Goal: Task Accomplishment & Management: Use online tool/utility

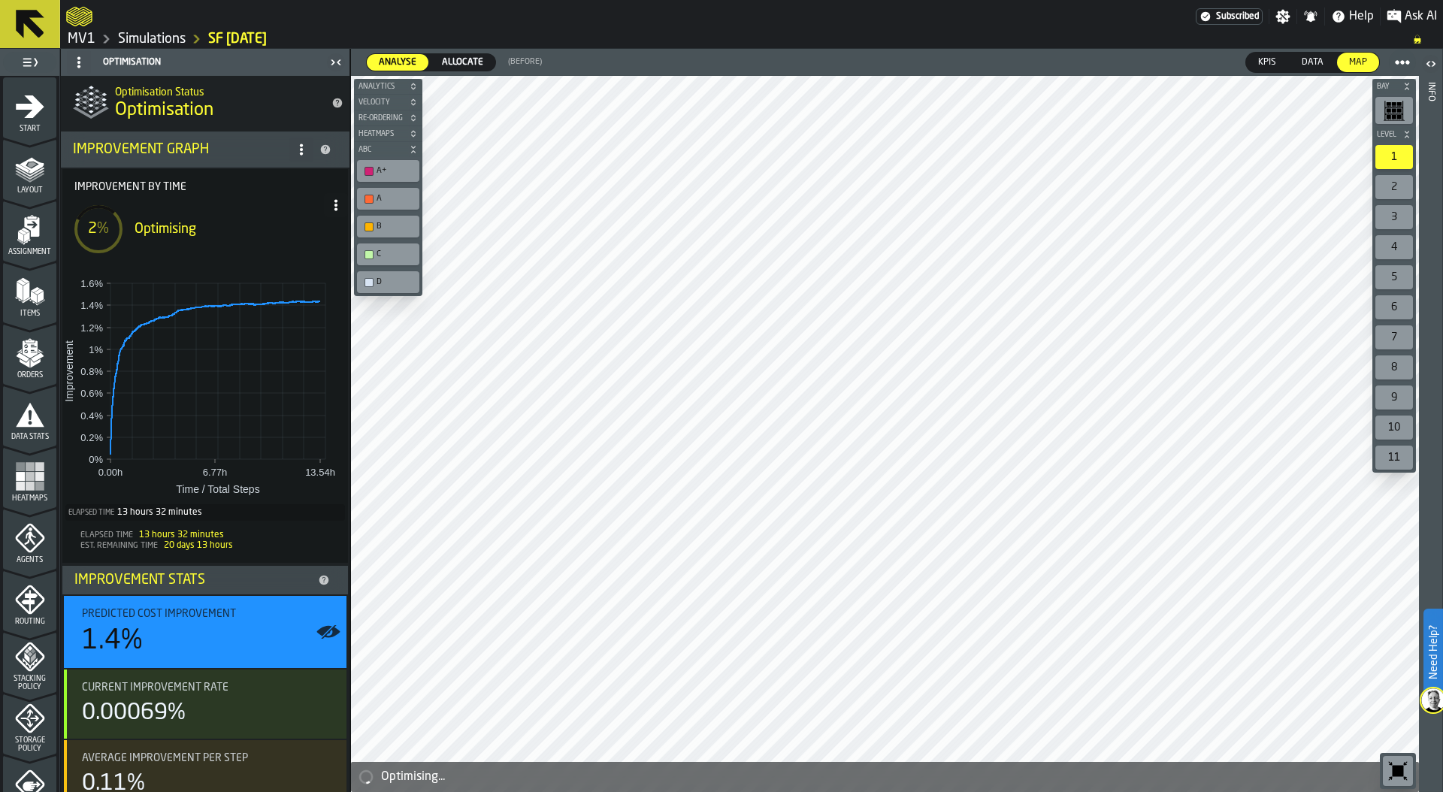
click at [330, 203] on icon at bounding box center [336, 205] width 12 height 12
click at [318, 226] on div "Show Run Options" at bounding box center [285, 235] width 98 height 18
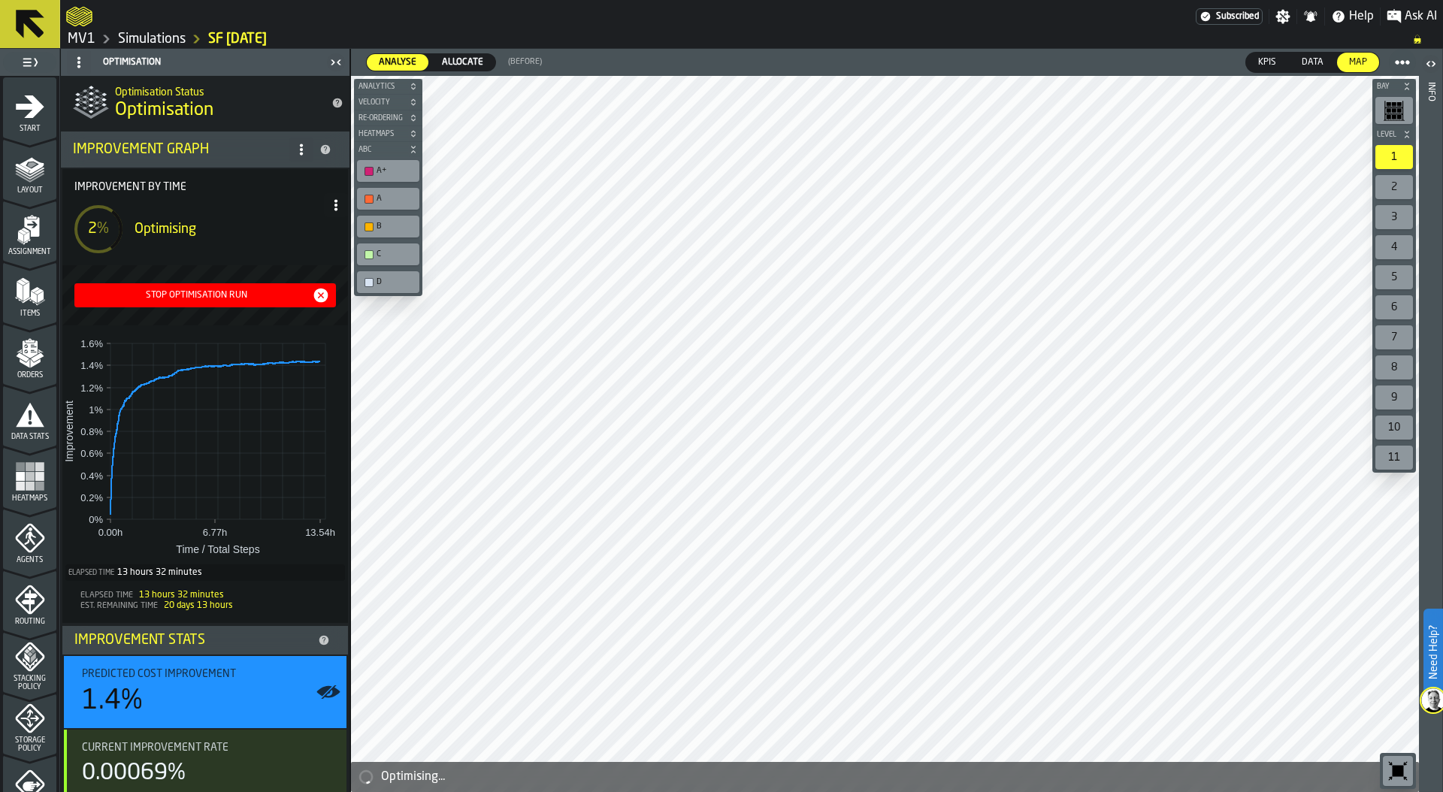
click at [273, 287] on div "Stop Optimisation Run" at bounding box center [204, 295] width 249 height 18
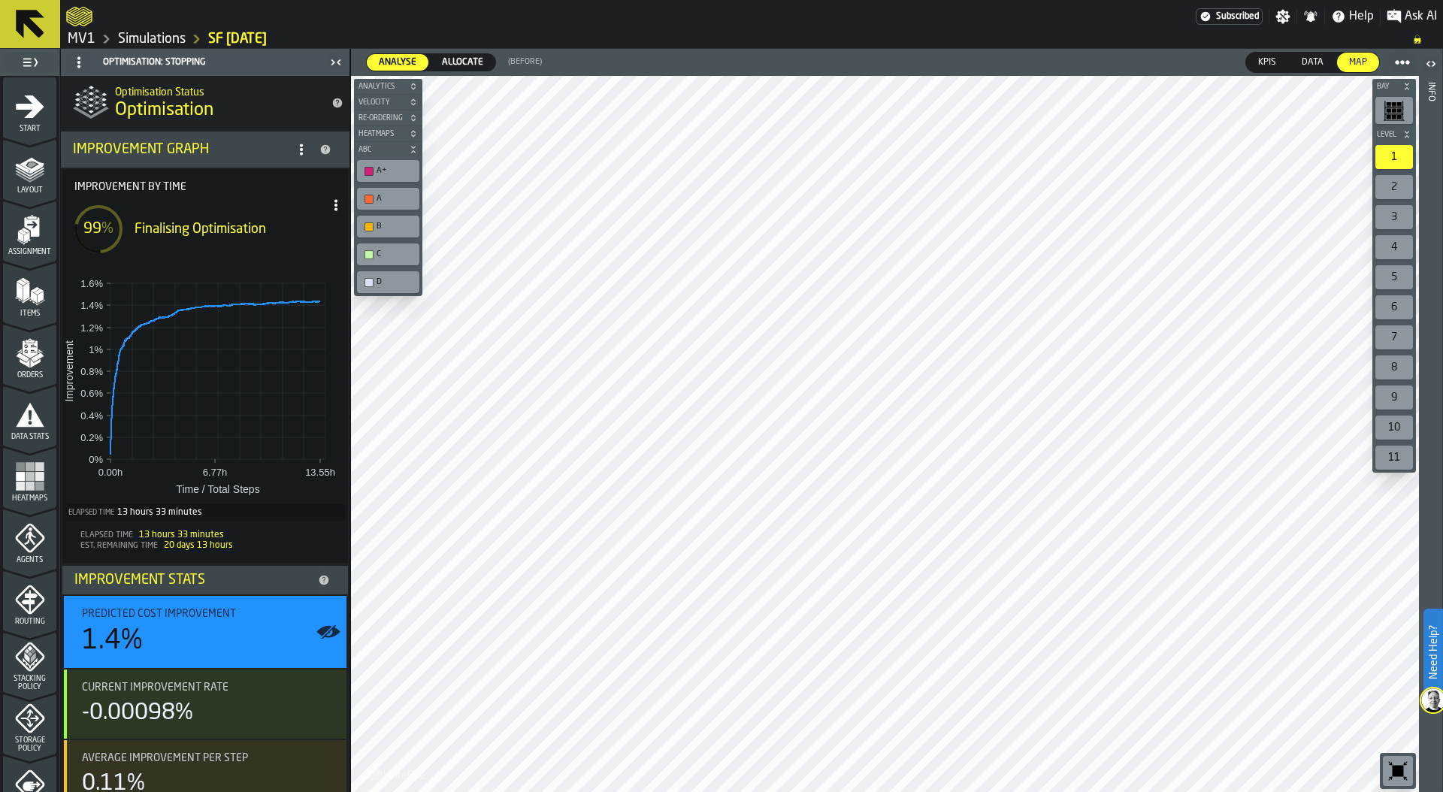
click at [473, 59] on span "Allocate" at bounding box center [462, 63] width 53 height 14
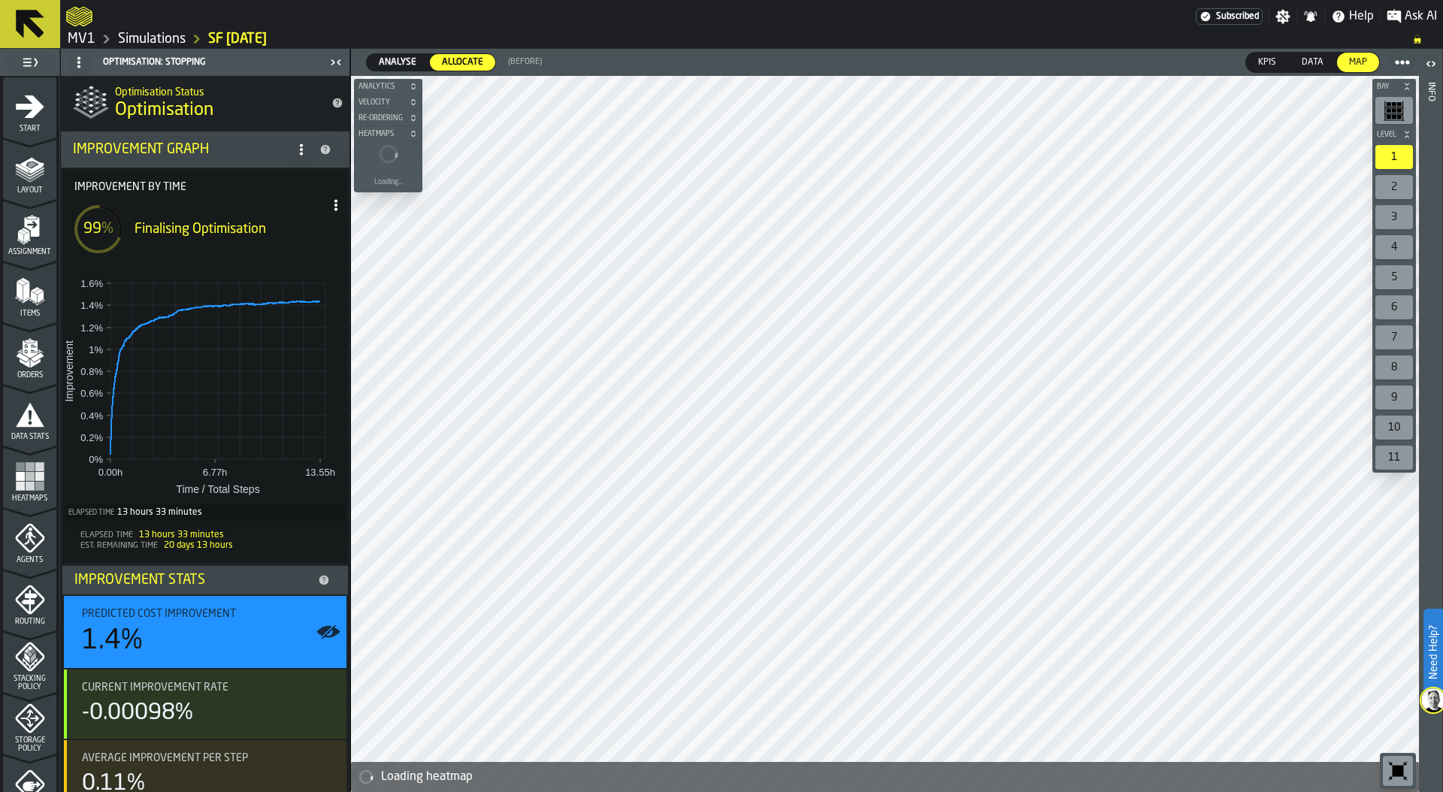
scroll to position [94, 0]
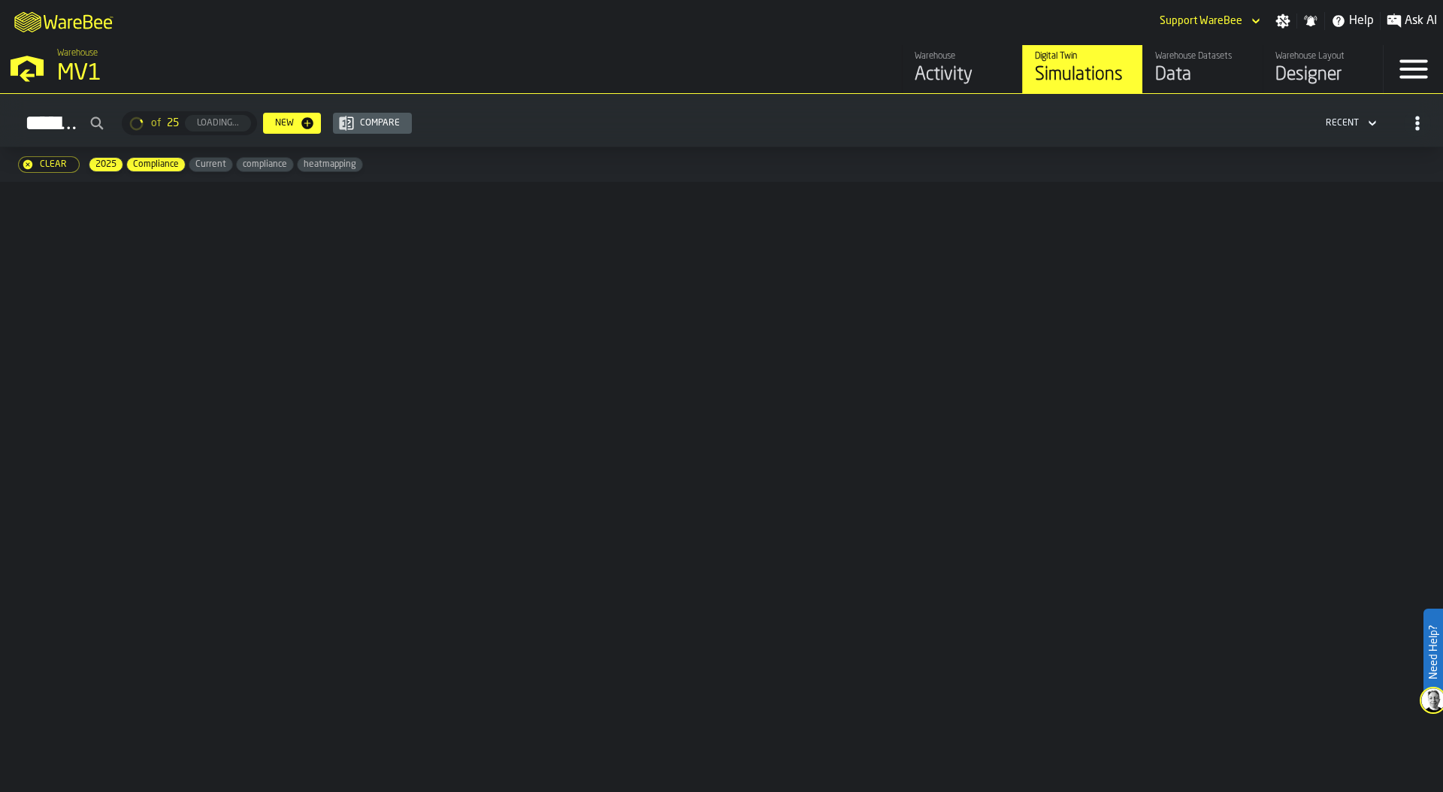
click at [80, 75] on div "MV1" at bounding box center [260, 73] width 406 height 27
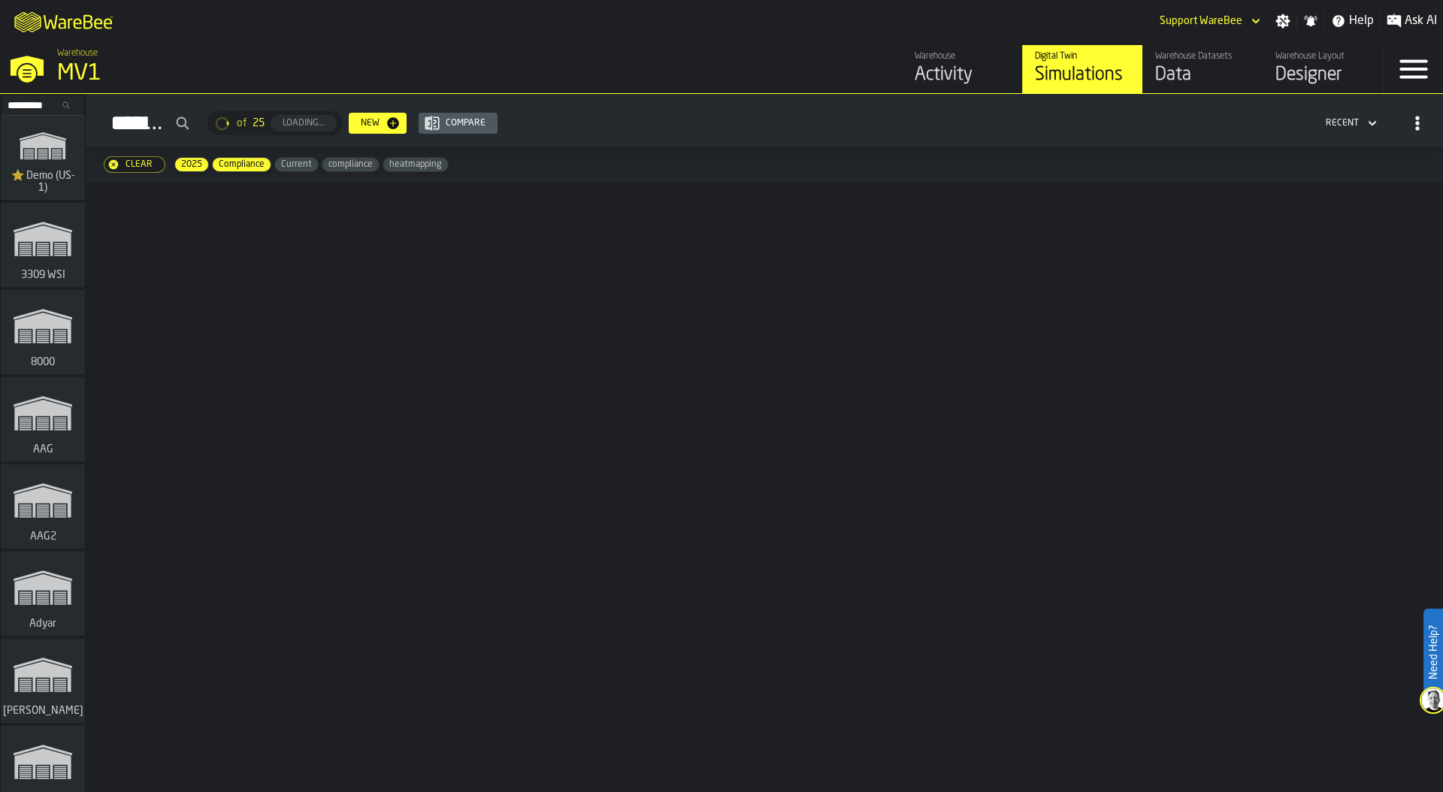
click at [22, 107] on input "Search..." at bounding box center [43, 105] width 78 height 17
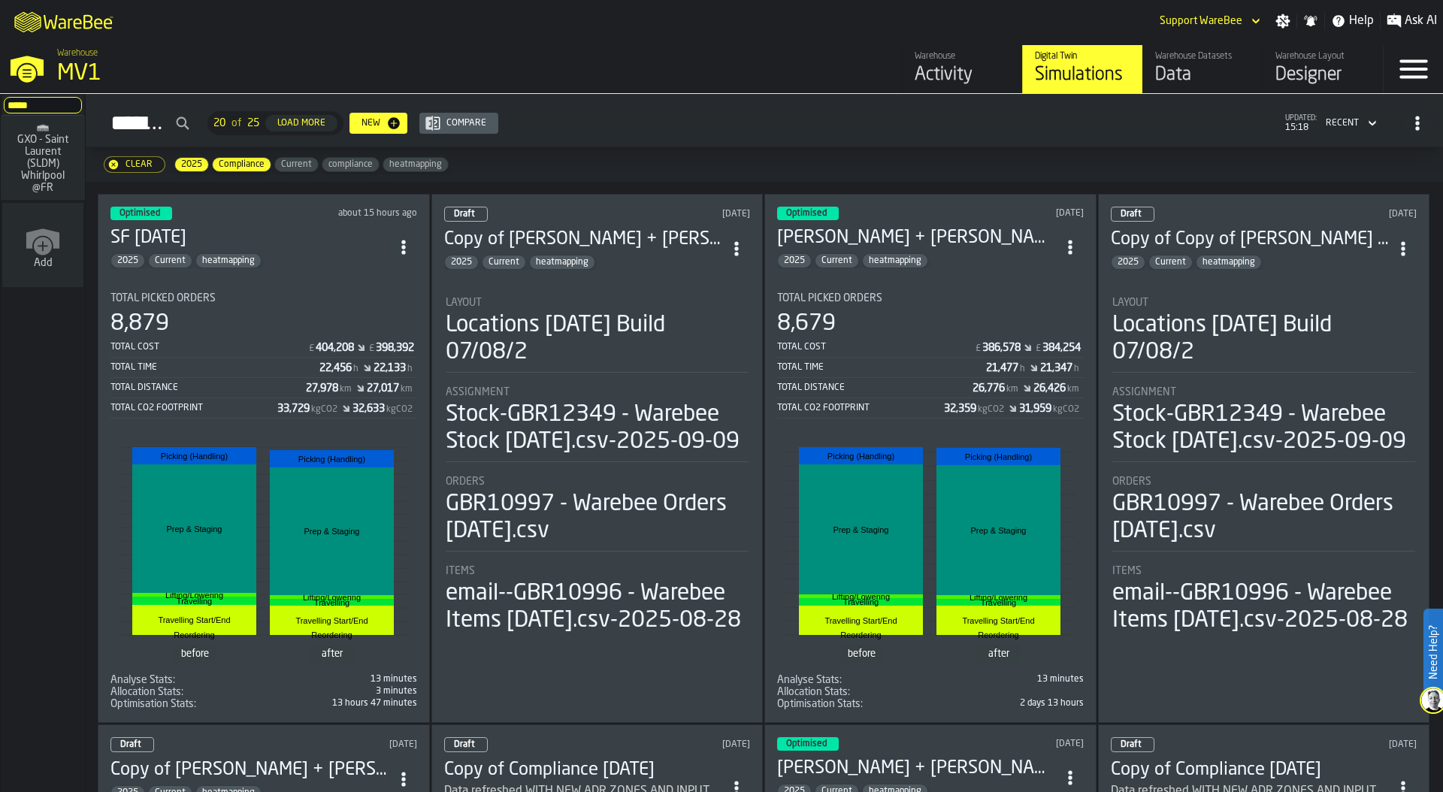
type input "*****"
click at [10, 162] on span "GXO - Saint Laurent (SLDM) Whirlpool @FR" at bounding box center [43, 164] width 72 height 60
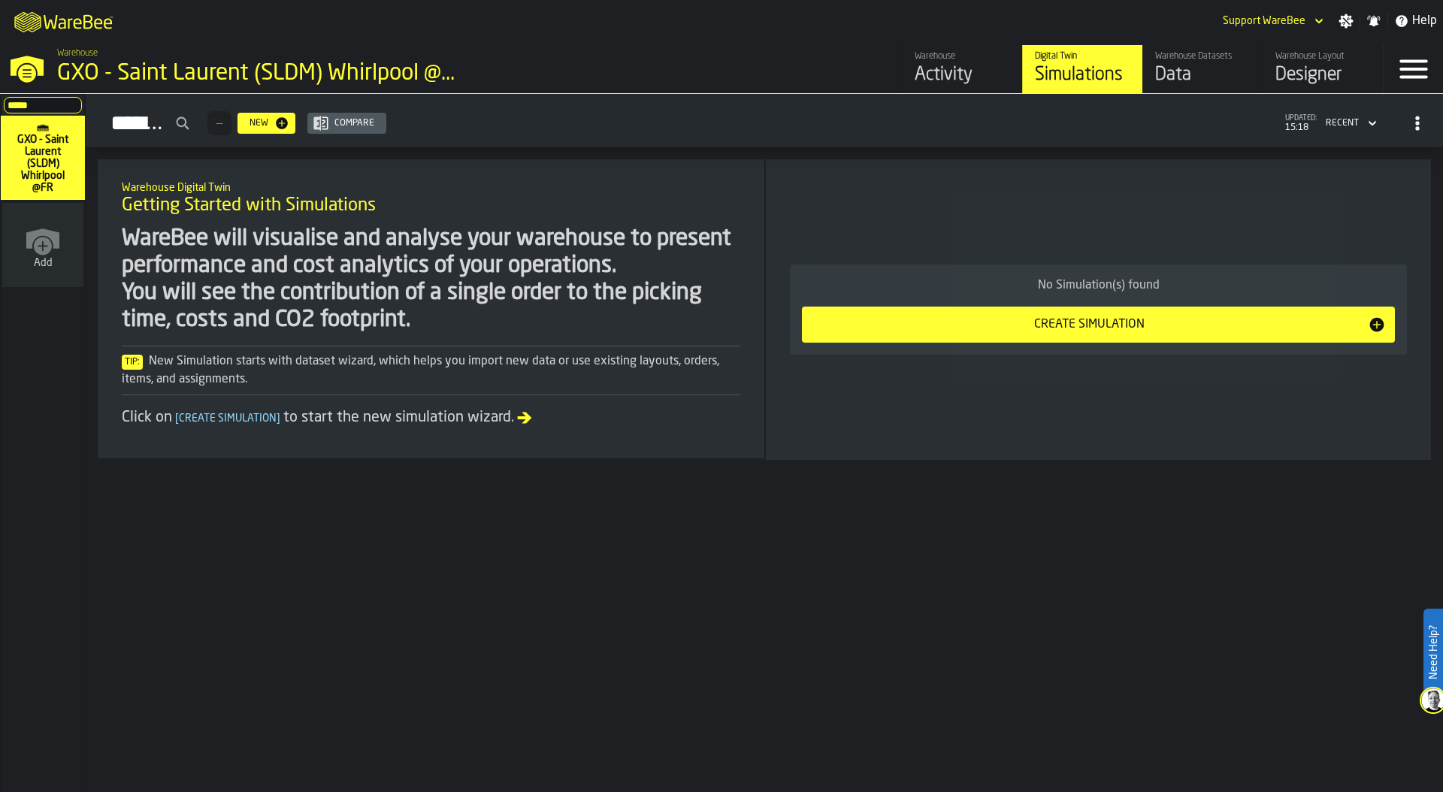
click at [1172, 67] on div "Data" at bounding box center [1202, 75] width 95 height 24
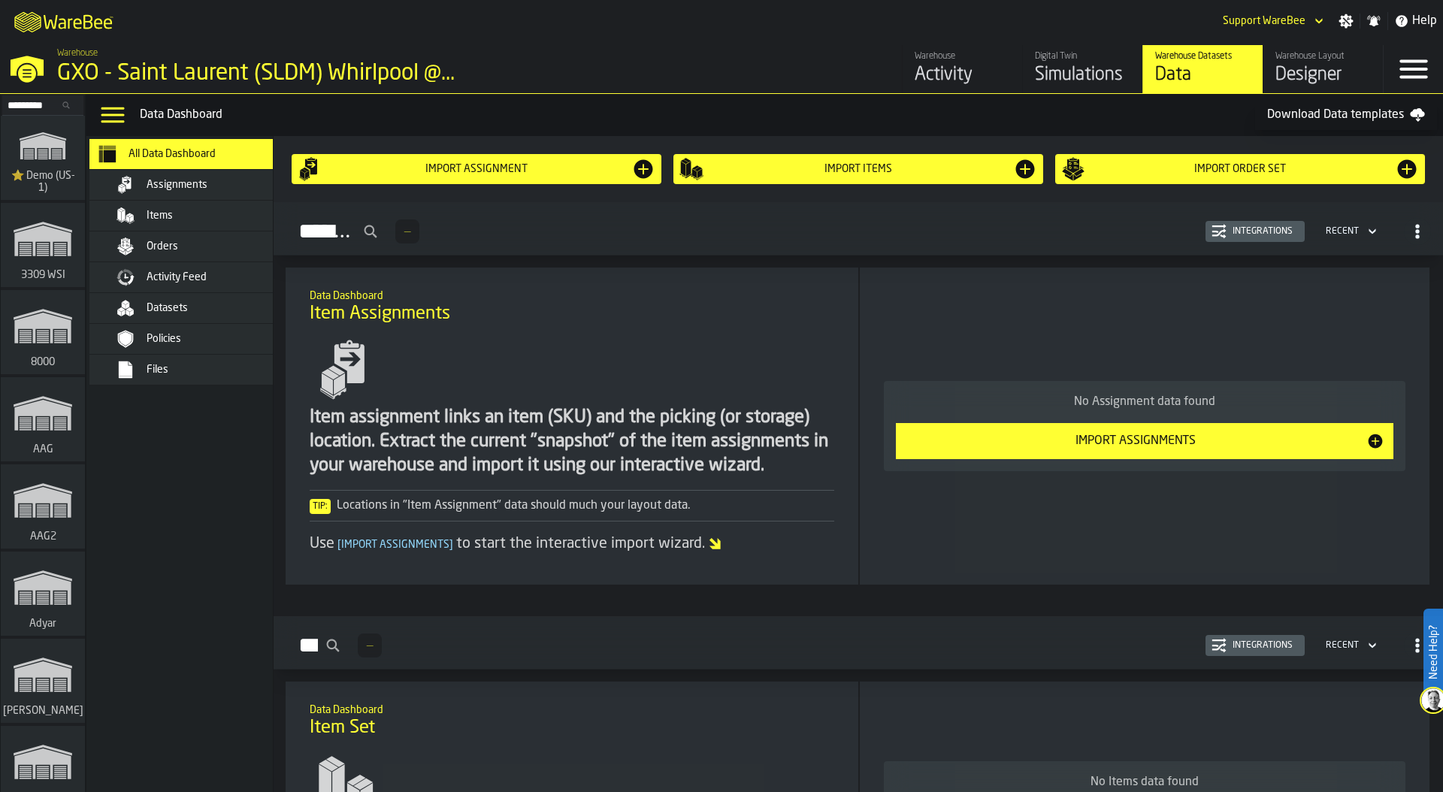
click at [176, 372] on div "Files" at bounding box center [220, 370] width 147 height 12
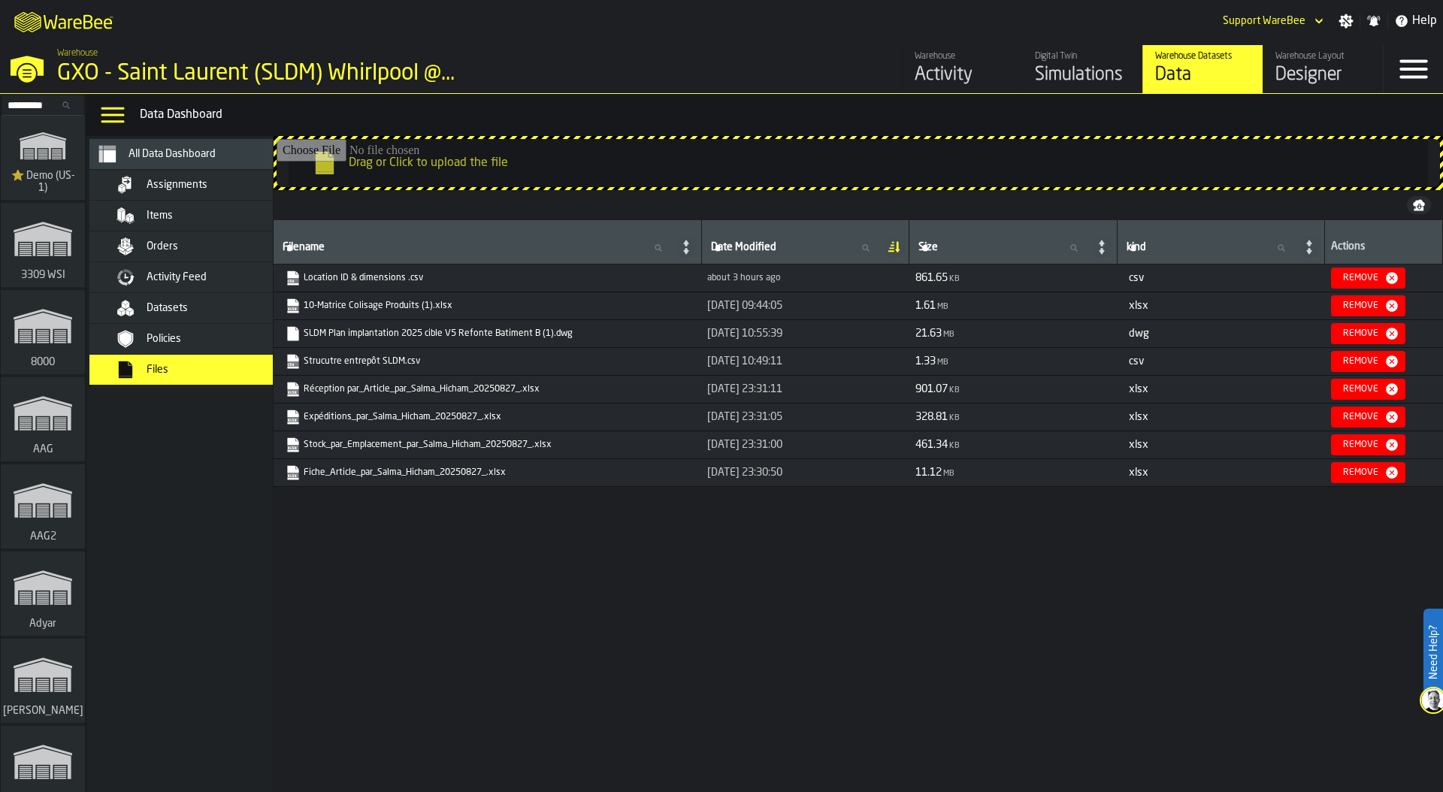
click at [373, 278] on link "Location ID & dimensions .csv" at bounding box center [486, 277] width 400 height 15
click at [1296, 73] on div "Designer" at bounding box center [1322, 75] width 95 height 24
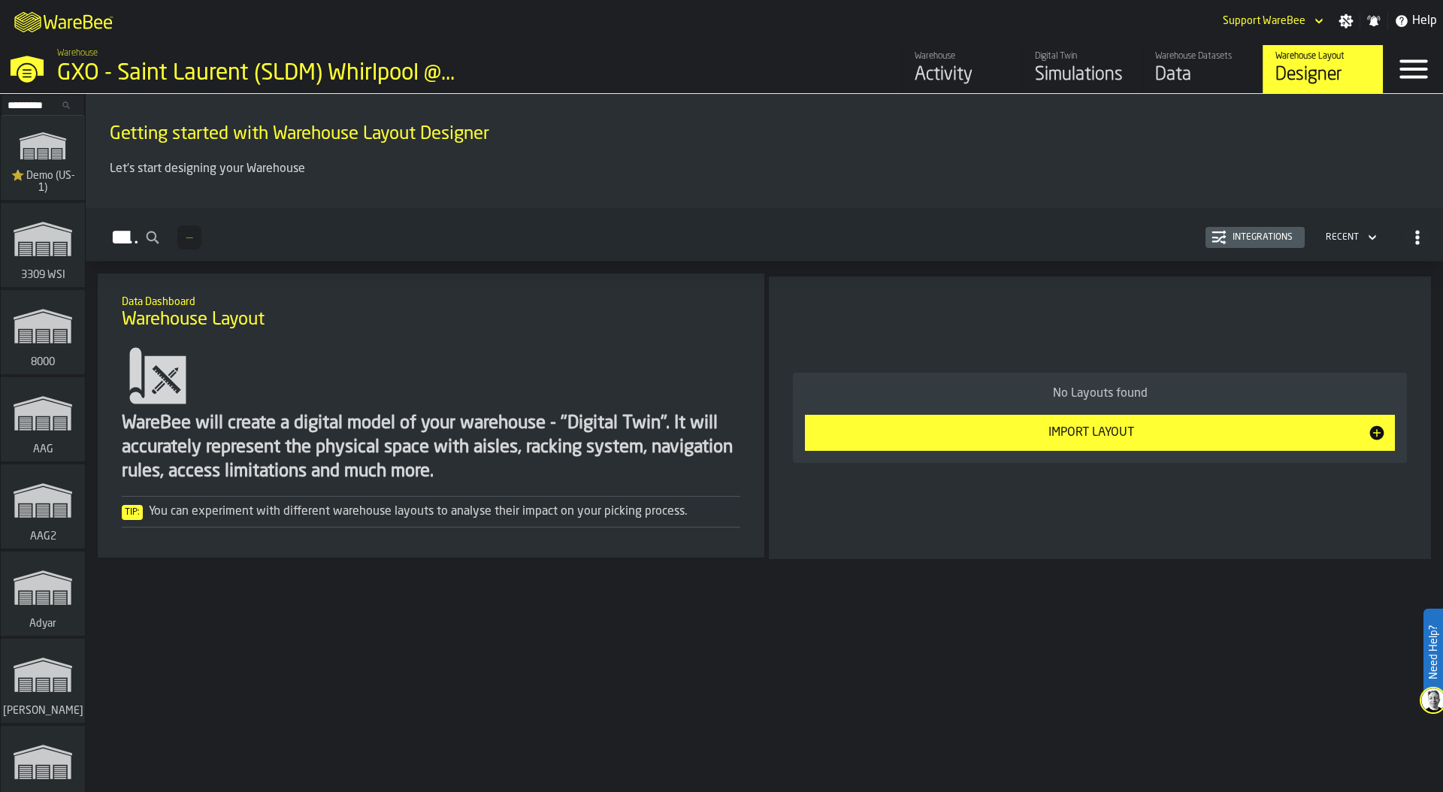
click at [1134, 433] on div "Import Layout" at bounding box center [1091, 433] width 554 height 18
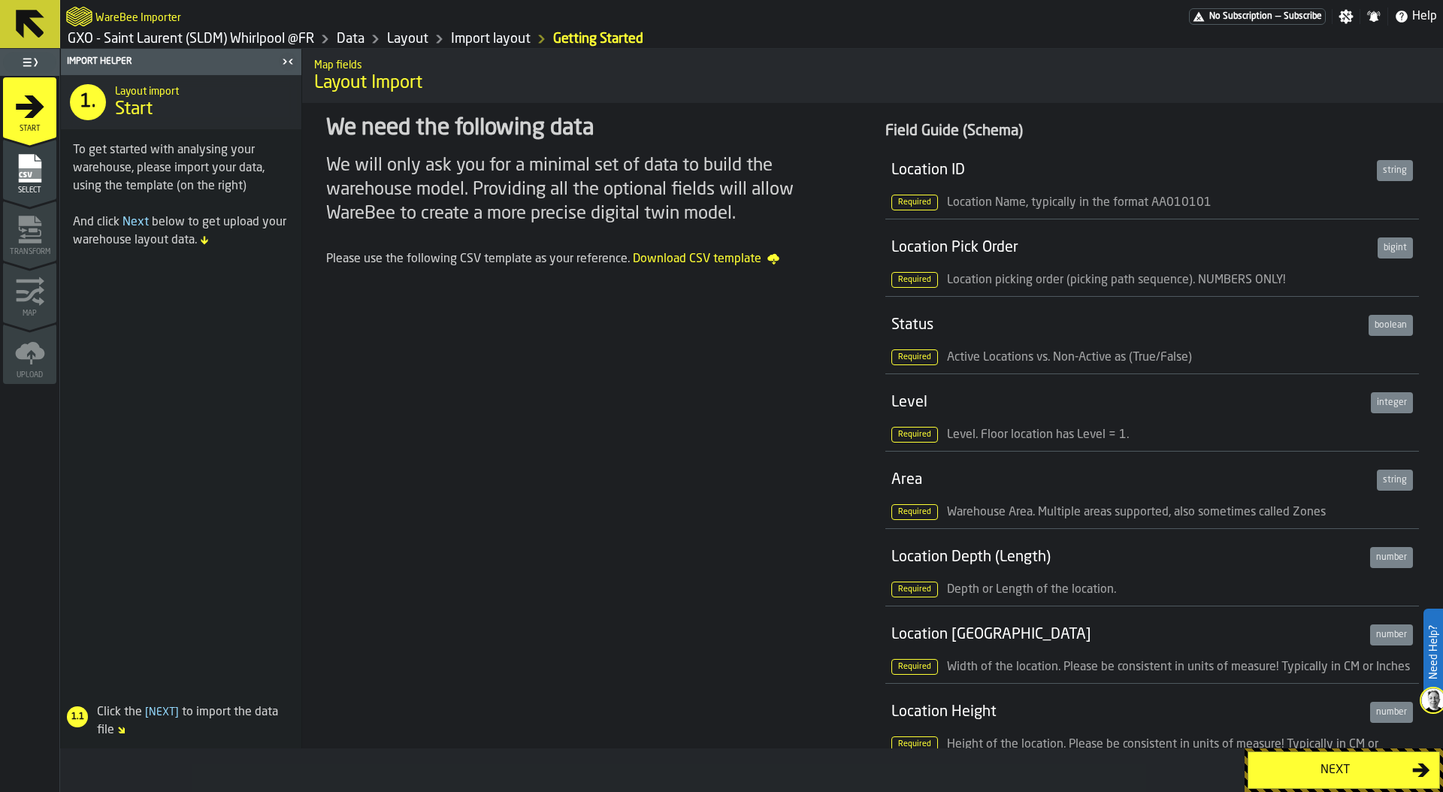
click at [1362, 761] on div "Next" at bounding box center [1334, 770] width 155 height 18
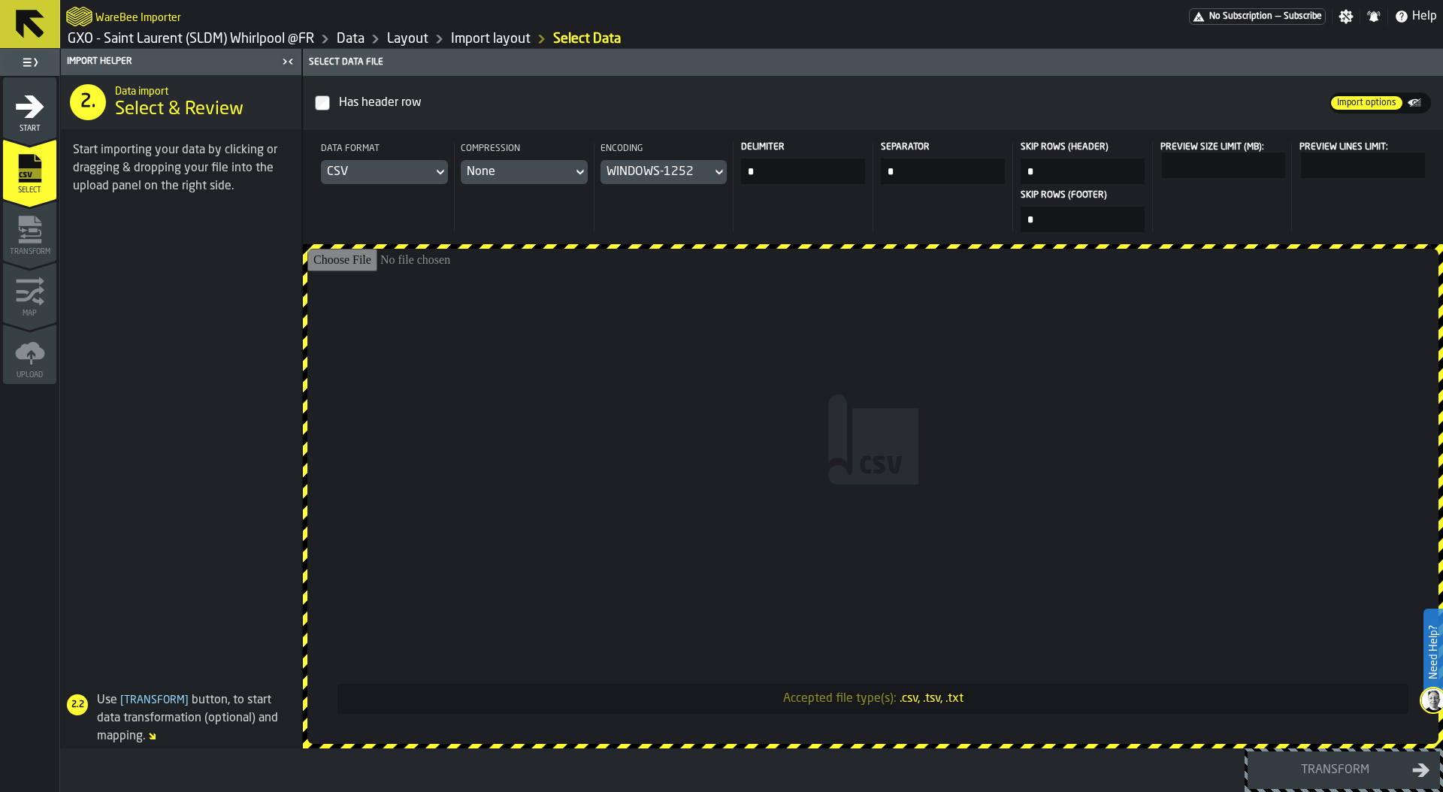
click at [600, 297] on input "Accepted file type(s): .csv, .tsv, .txt" at bounding box center [872, 496] width 1131 height 495
click at [654, 304] on input "Accepted file type(s): .csv, .tsv, .txt" at bounding box center [872, 496] width 1131 height 495
type input "**********"
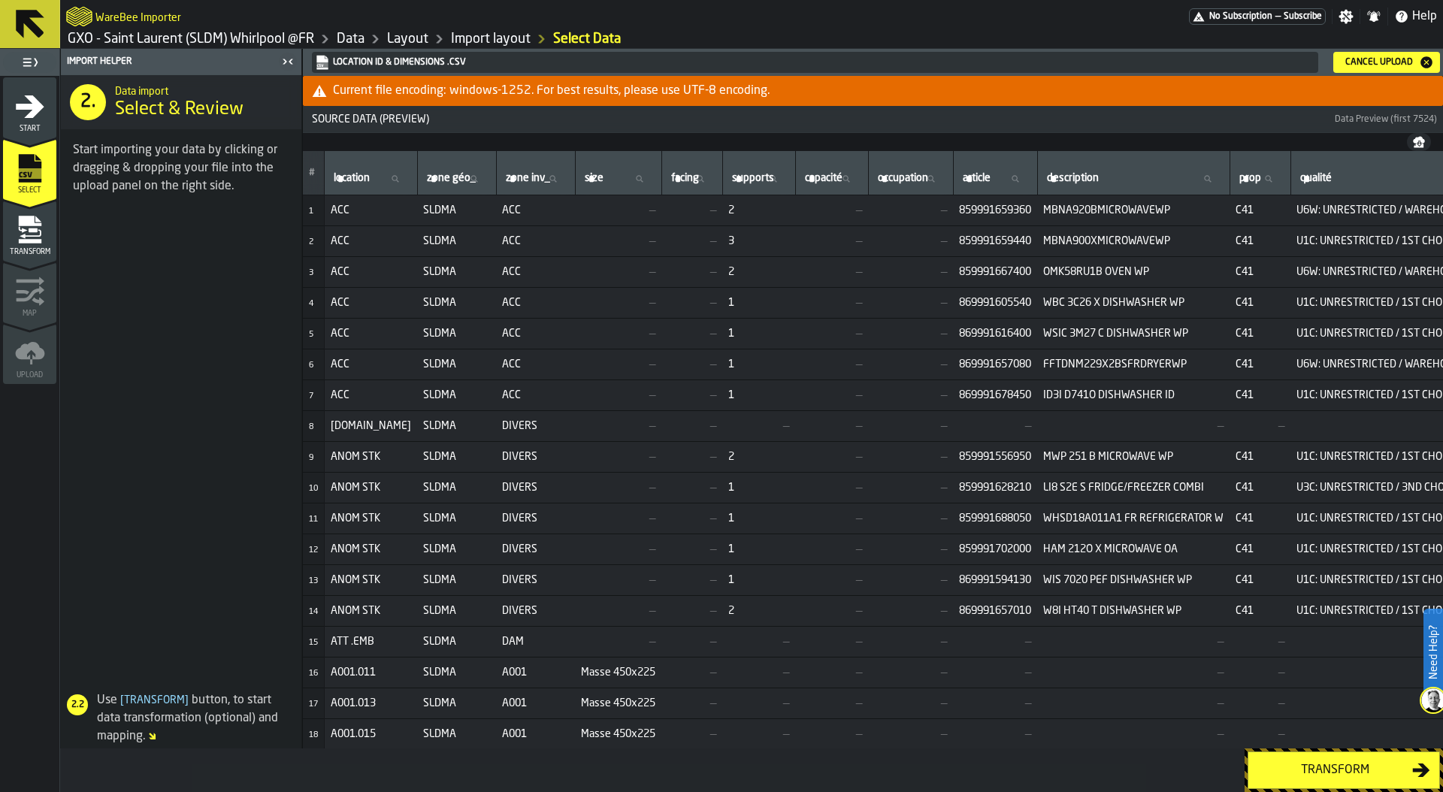
click at [1317, 760] on button "Transform" at bounding box center [1343, 770] width 192 height 38
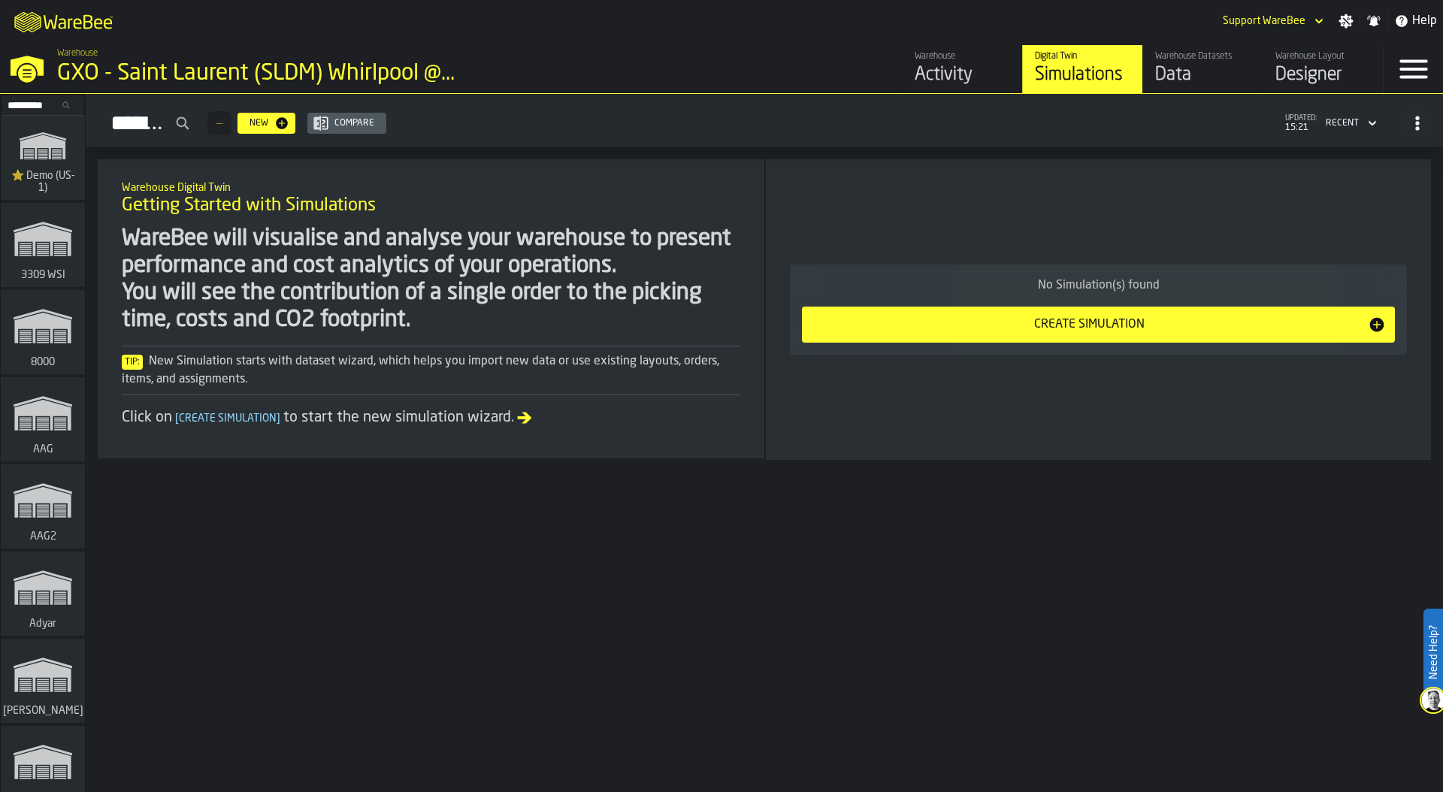
click at [35, 104] on input "Search..." at bounding box center [43, 105] width 78 height 17
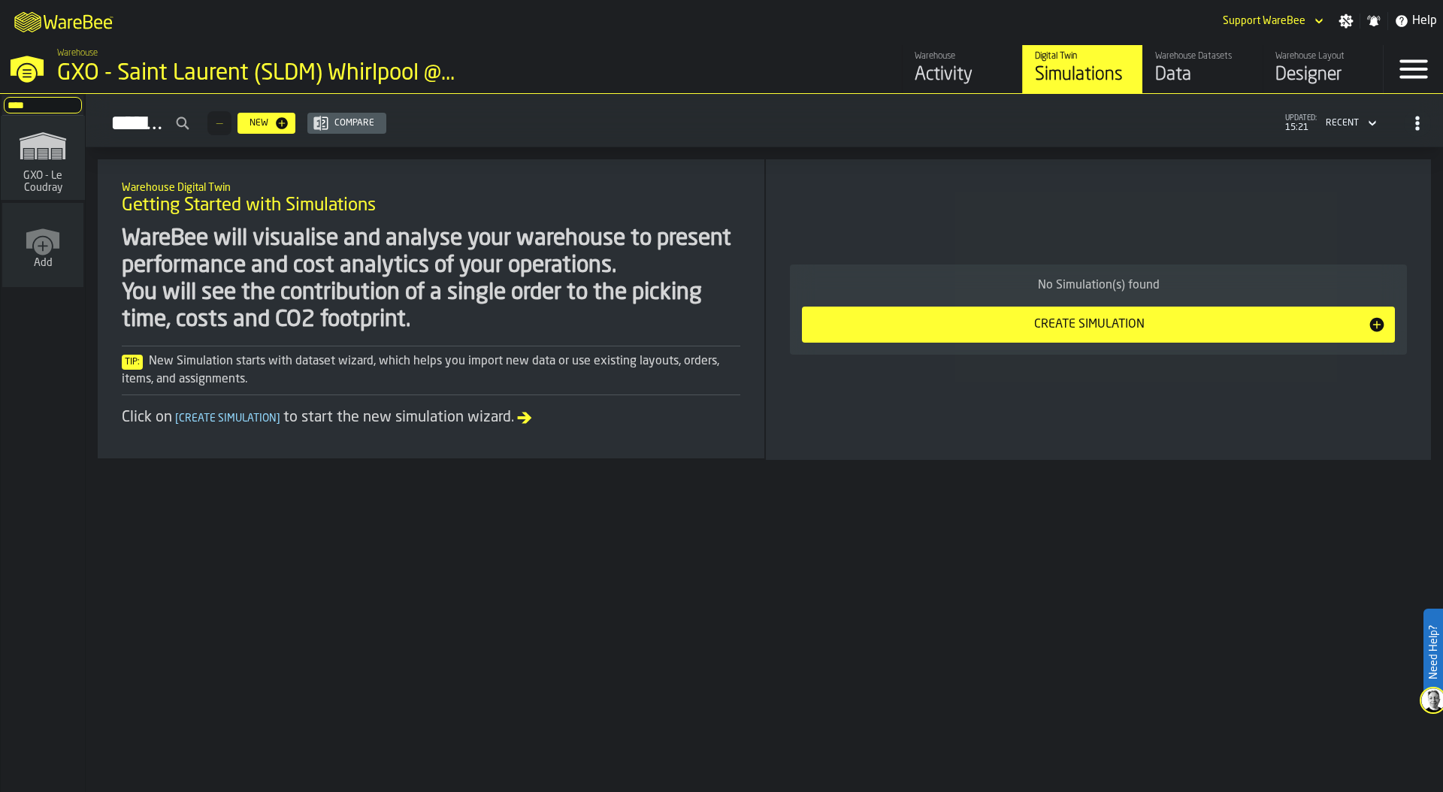
type input "****"
click at [31, 142] on polygon "link-to-/wh/i/efd9e906-5eb9-41af-aac9-d3e075764b8d/simulations" at bounding box center [42, 147] width 45 height 25
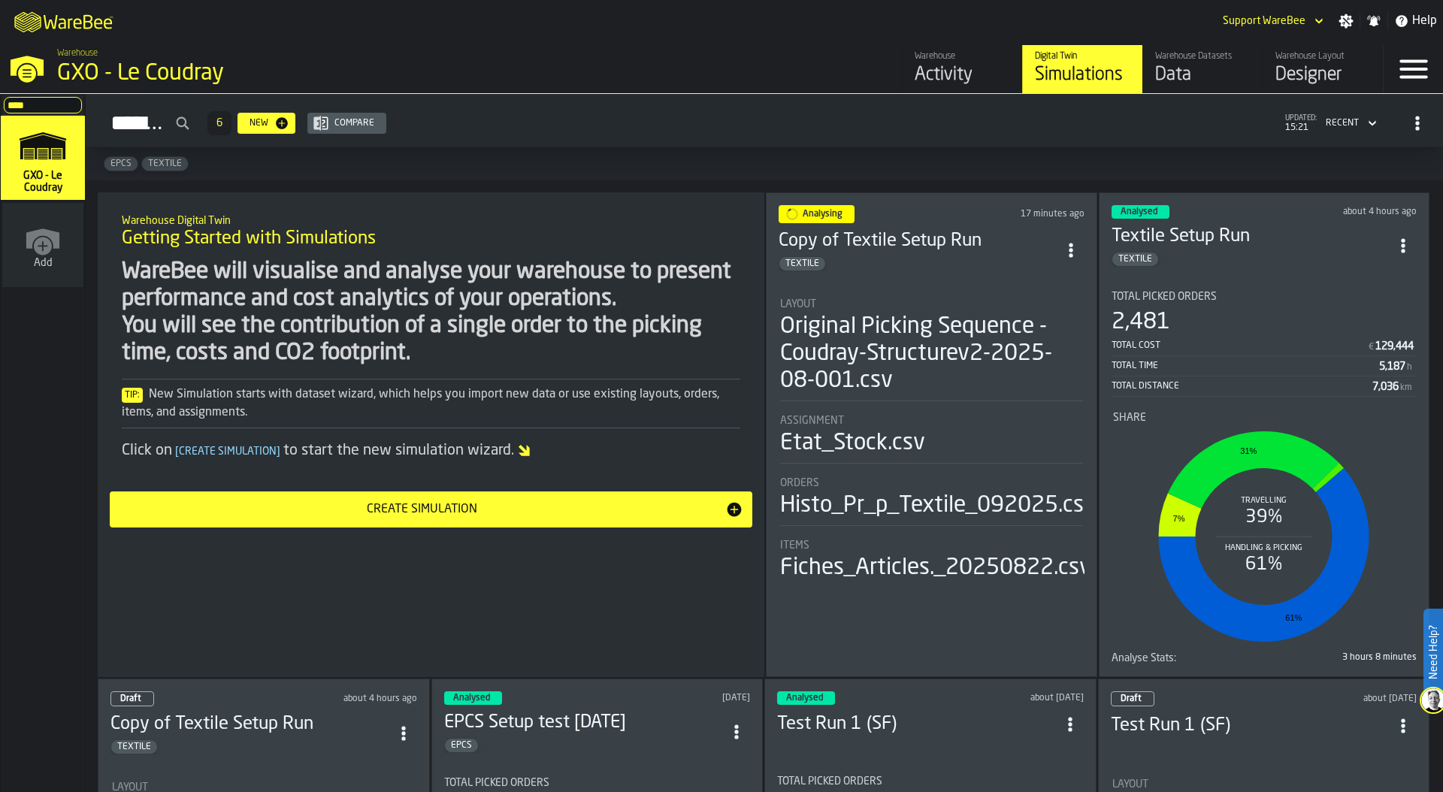
click at [966, 249] on div "Copy of Textile Setup Run TEXTILE" at bounding box center [917, 250] width 279 height 42
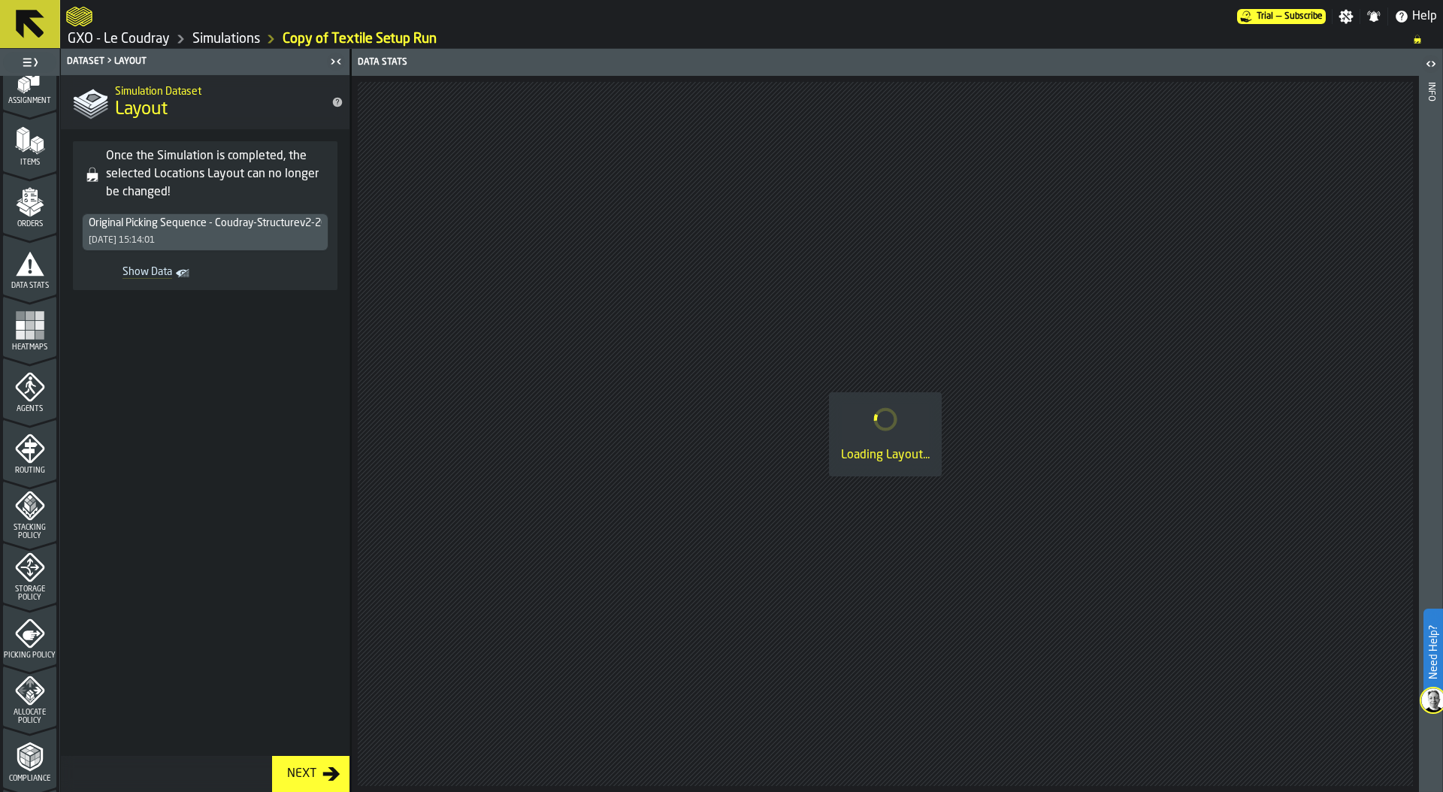
scroll to position [393, 0]
click at [18, 588] on icon "menu Analyse" at bounding box center [30, 576] width 30 height 30
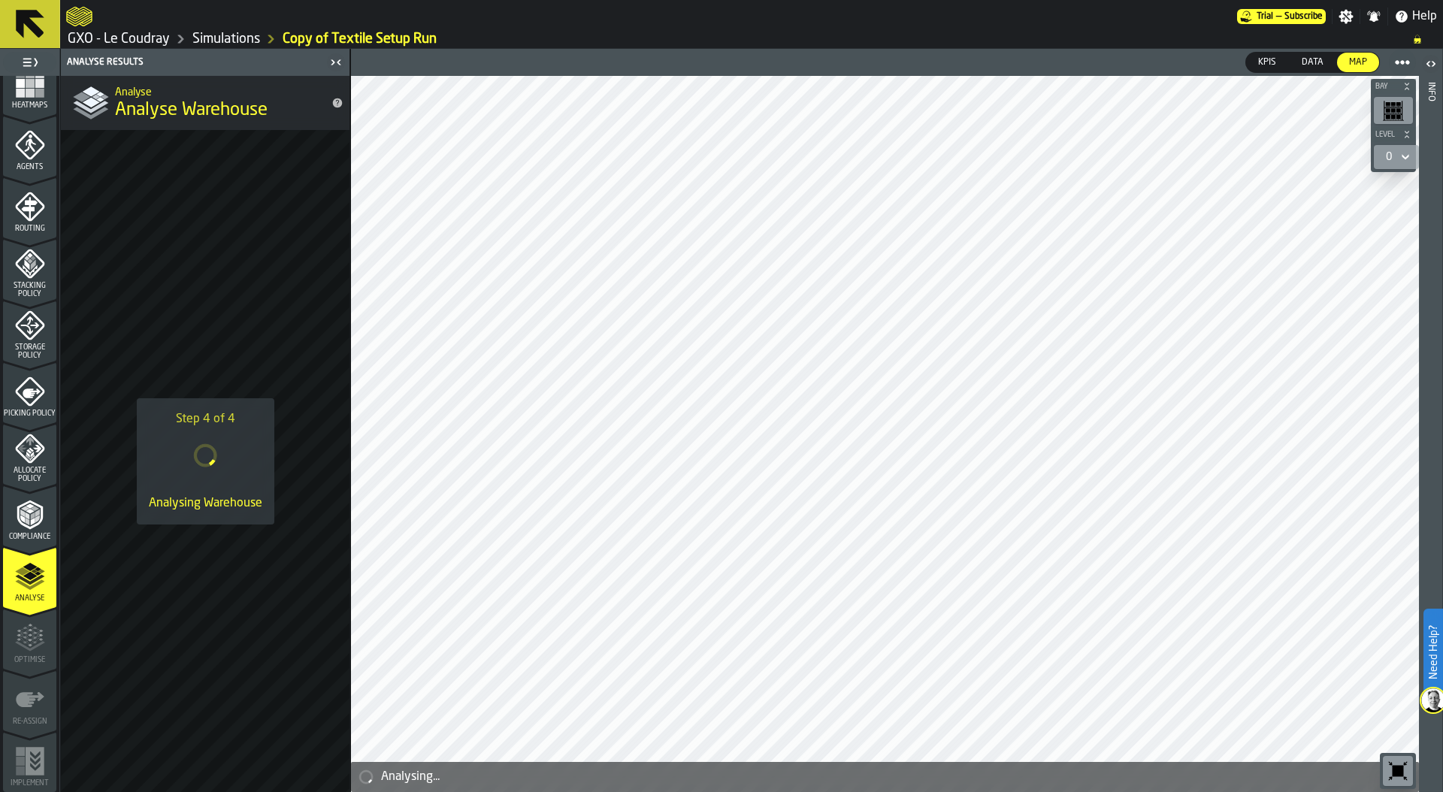
click at [224, 41] on link "Simulations" at bounding box center [226, 39] width 68 height 17
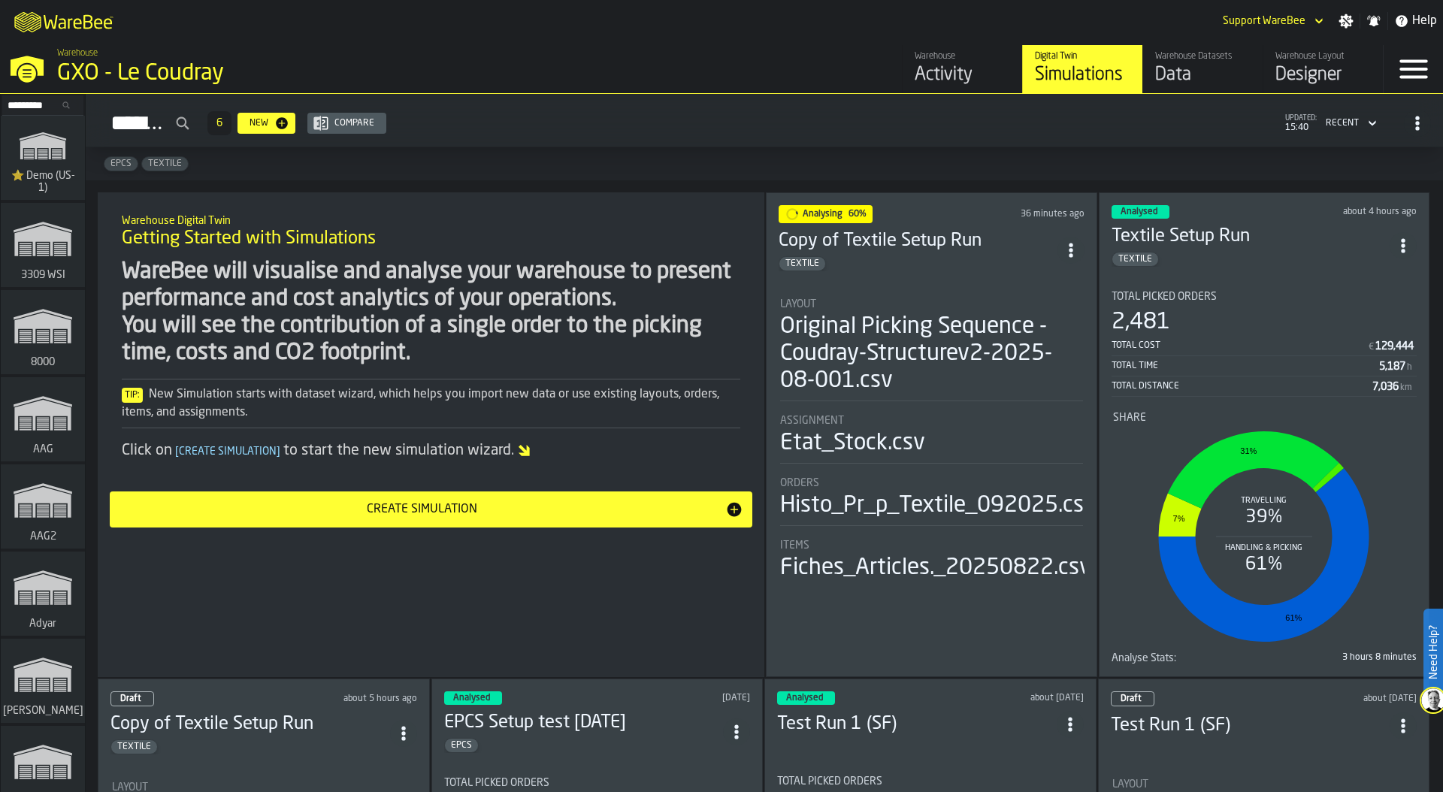
click at [875, 285] on li "Layout Original Picking Sequence - Coudray-Structurev2-2025-08-001.csv Assignme…" at bounding box center [931, 434] width 306 height 298
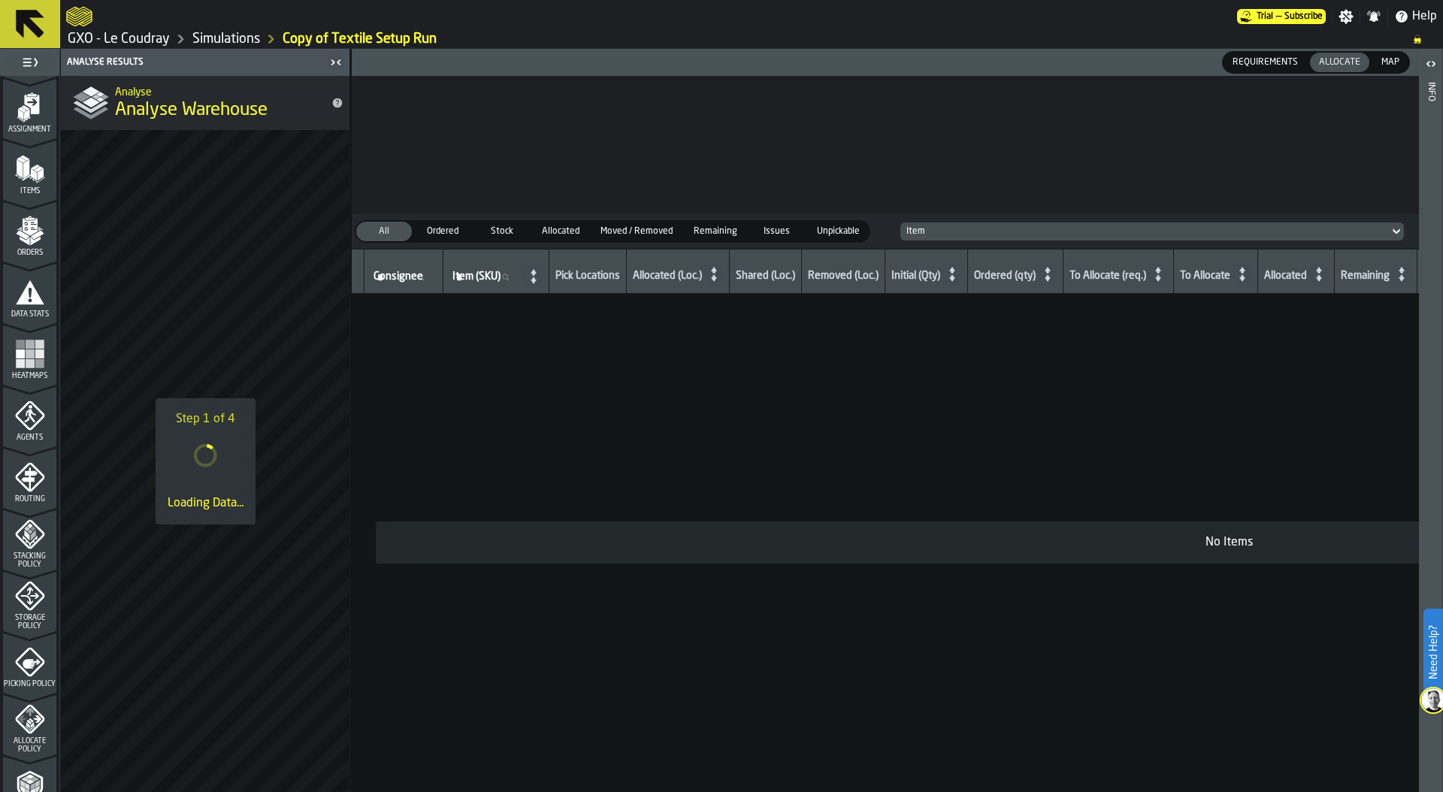
scroll to position [393, 0]
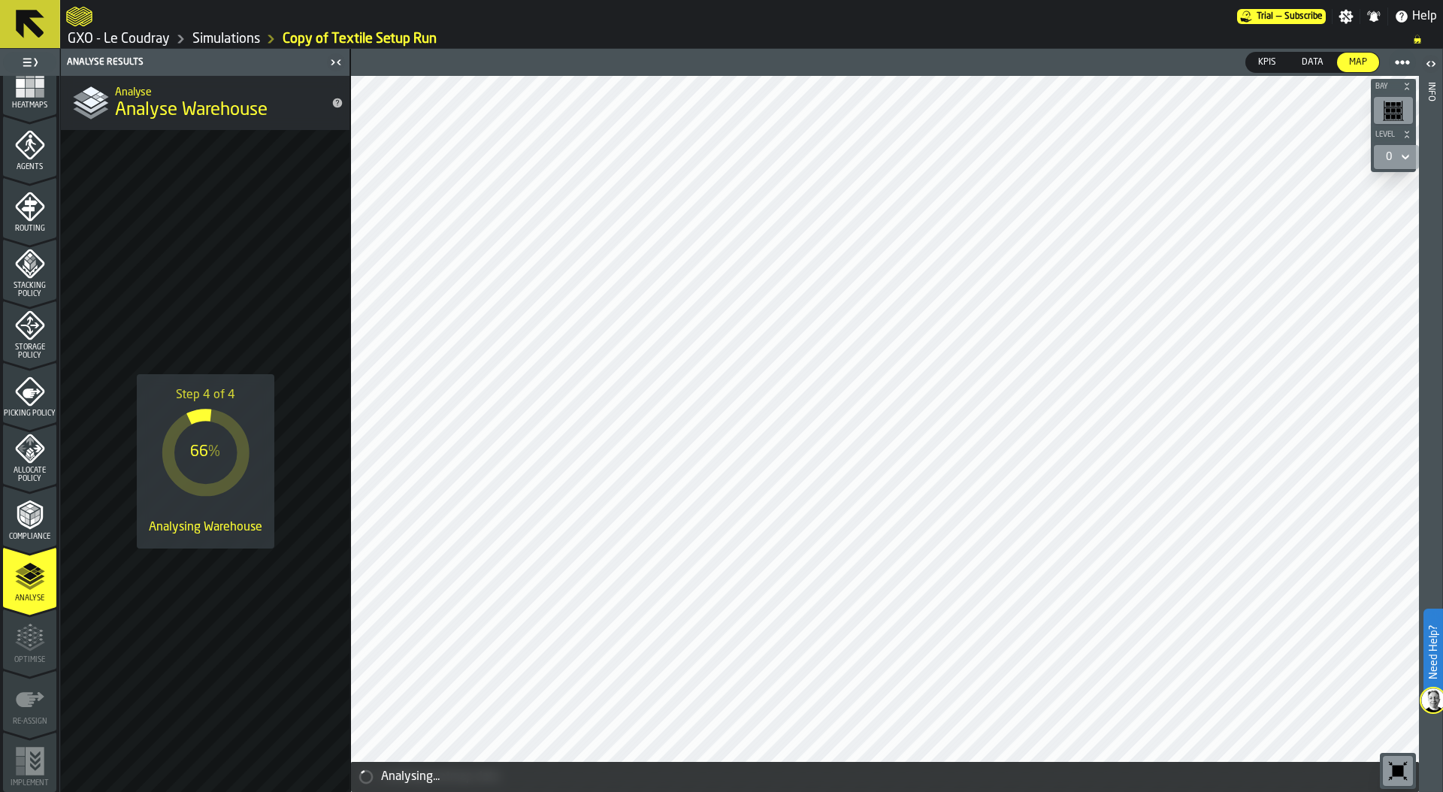
click at [236, 38] on link "Simulations" at bounding box center [226, 39] width 68 height 17
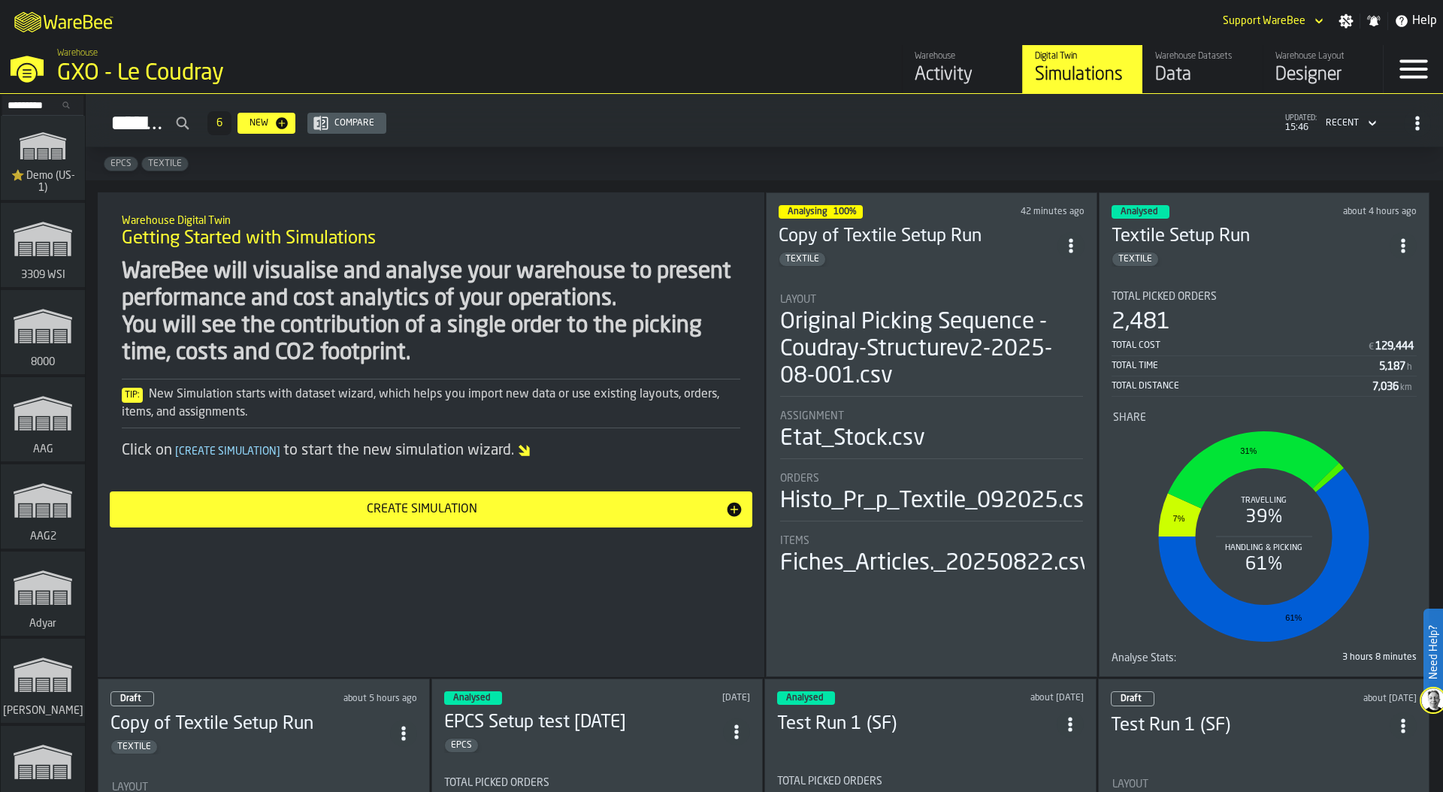
click at [355, 29] on div "M A K I N G W A R E H O U S E S M O R E EF F I C I E N T Support WareBee Settin…" at bounding box center [721, 21] width 1443 height 42
click at [932, 273] on div "Analysing 100% about 1 hour ago Copy of Textile Setup Run TEXTILE Layout Origin…" at bounding box center [931, 434] width 331 height 485
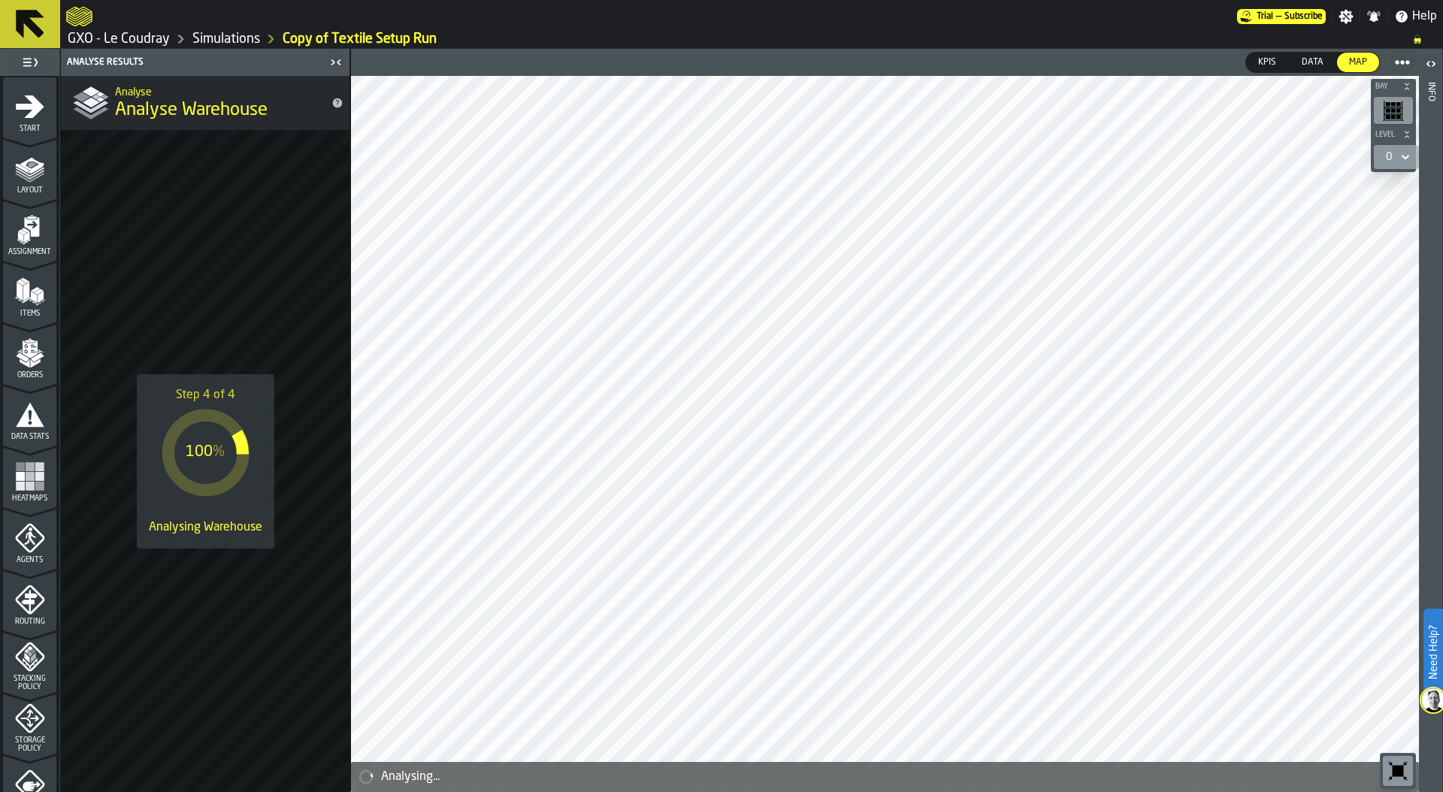
click at [226, 38] on link "Simulations" at bounding box center [226, 39] width 68 height 17
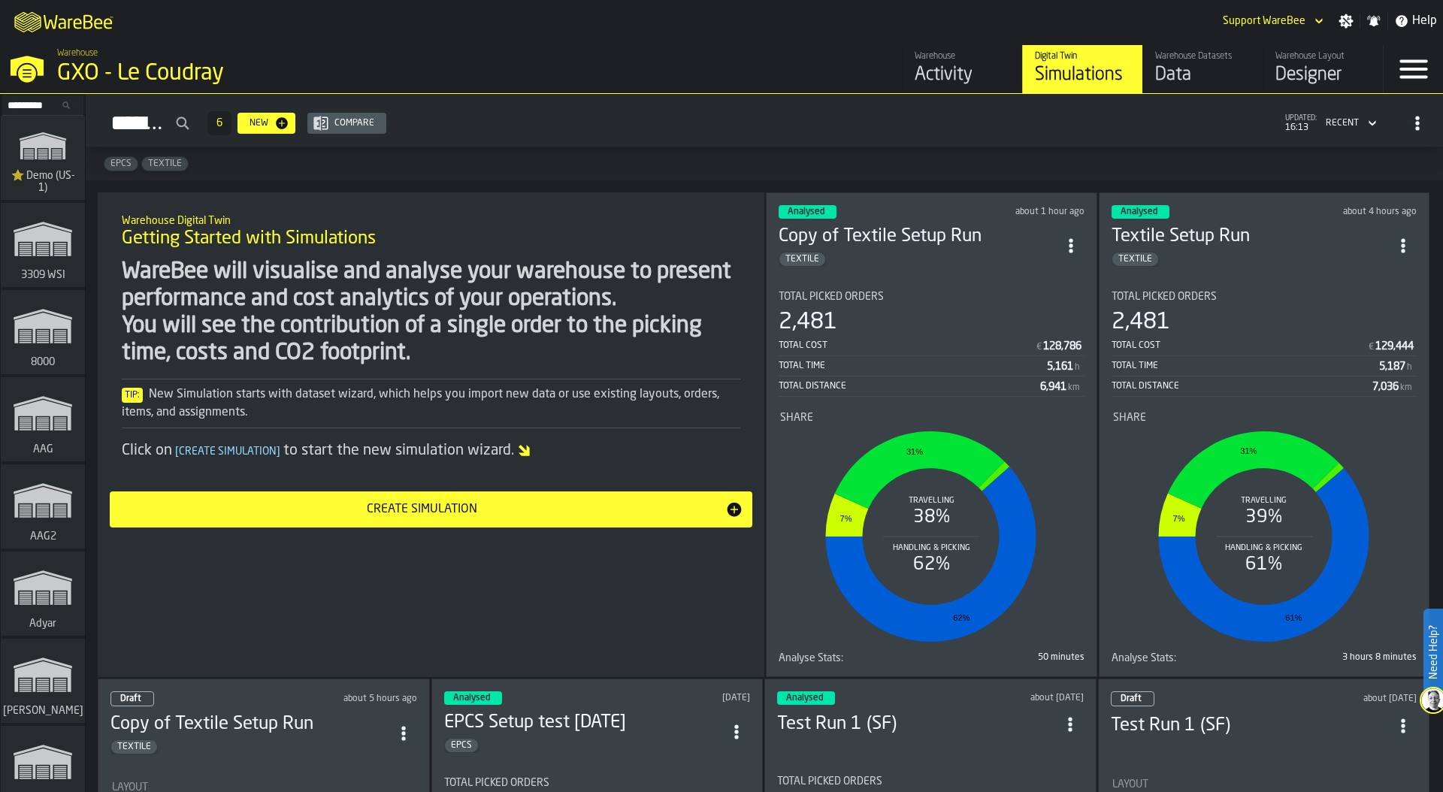
click at [919, 309] on div "2,481" at bounding box center [931, 322] width 306 height 27
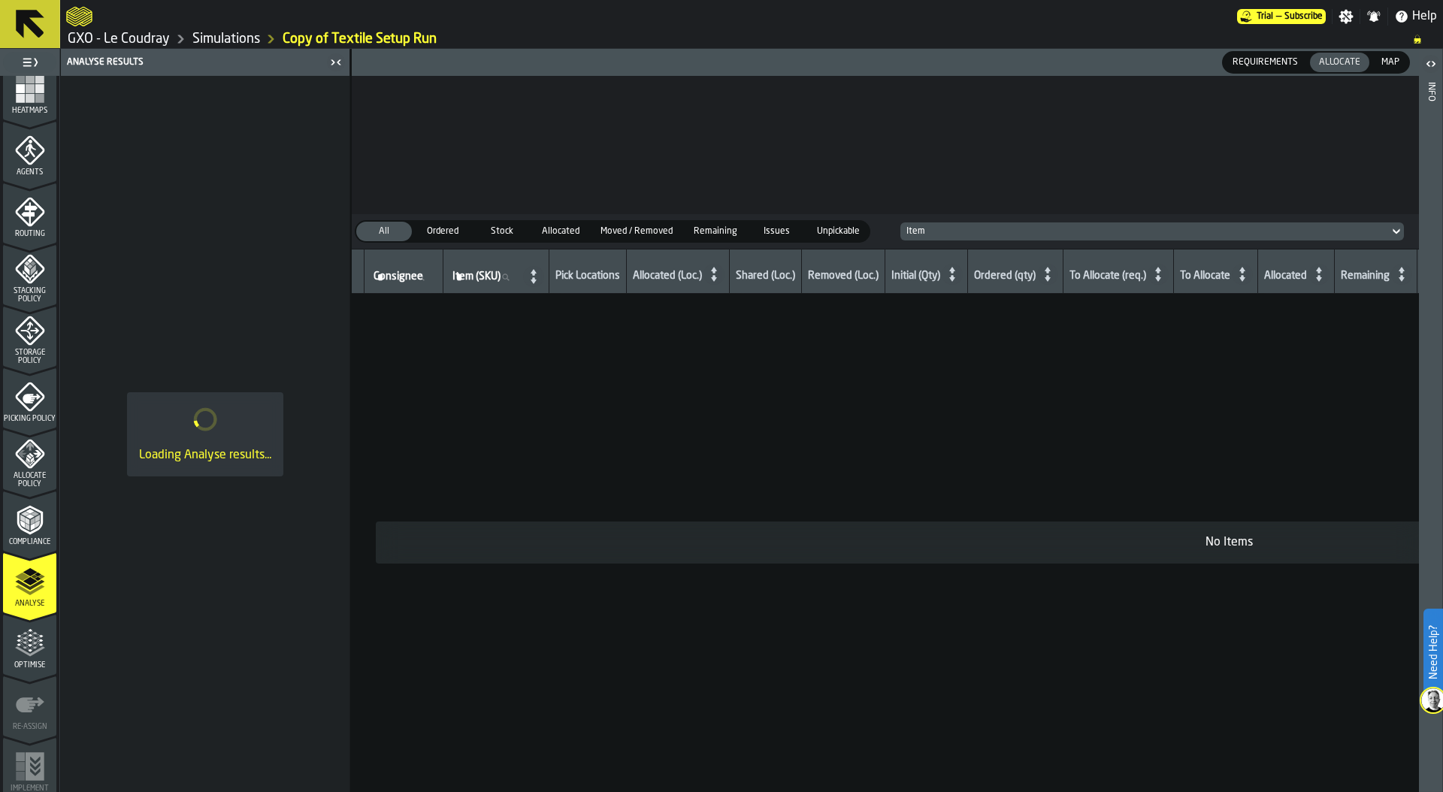
scroll to position [393, 0]
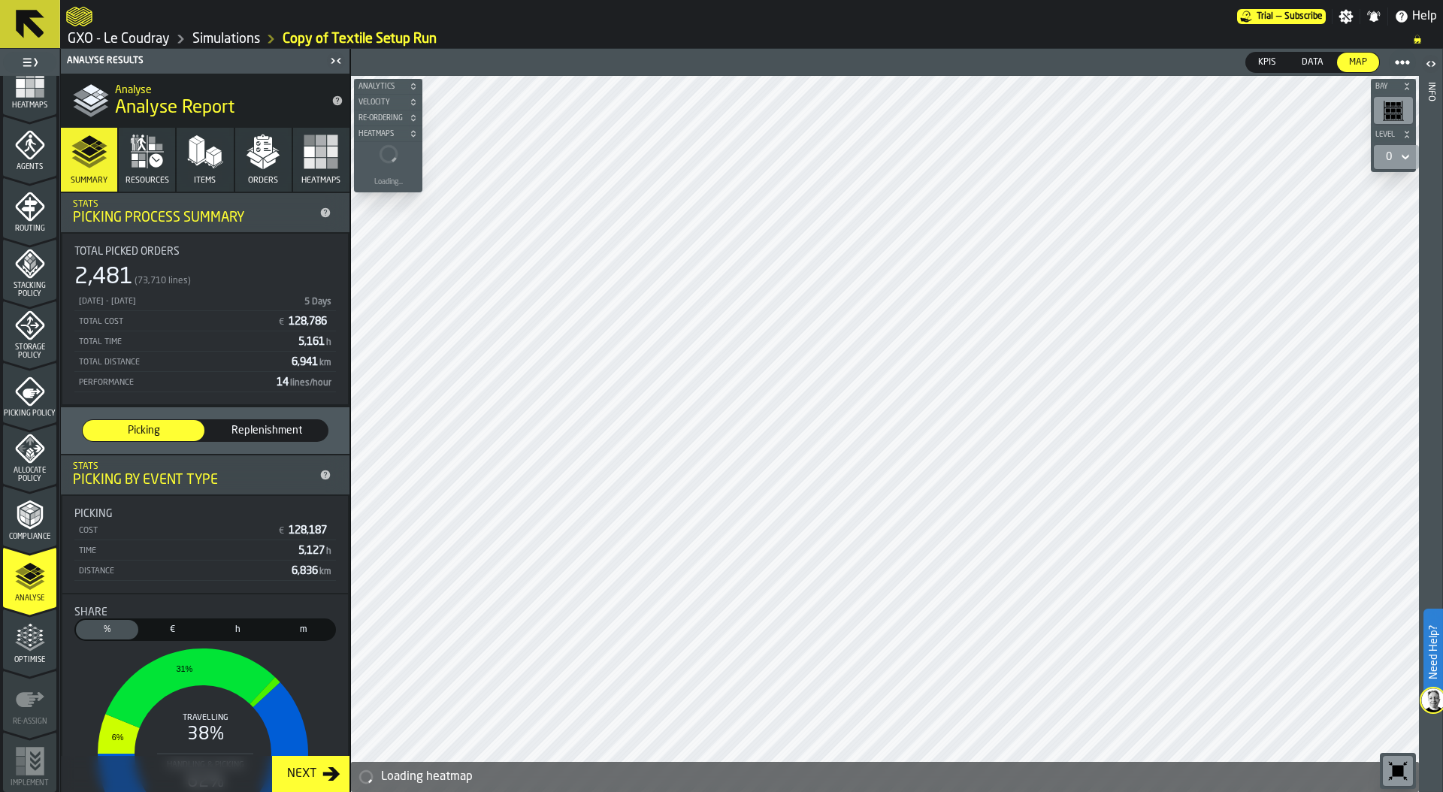
click at [144, 163] on icon "button" at bounding box center [147, 152] width 36 height 36
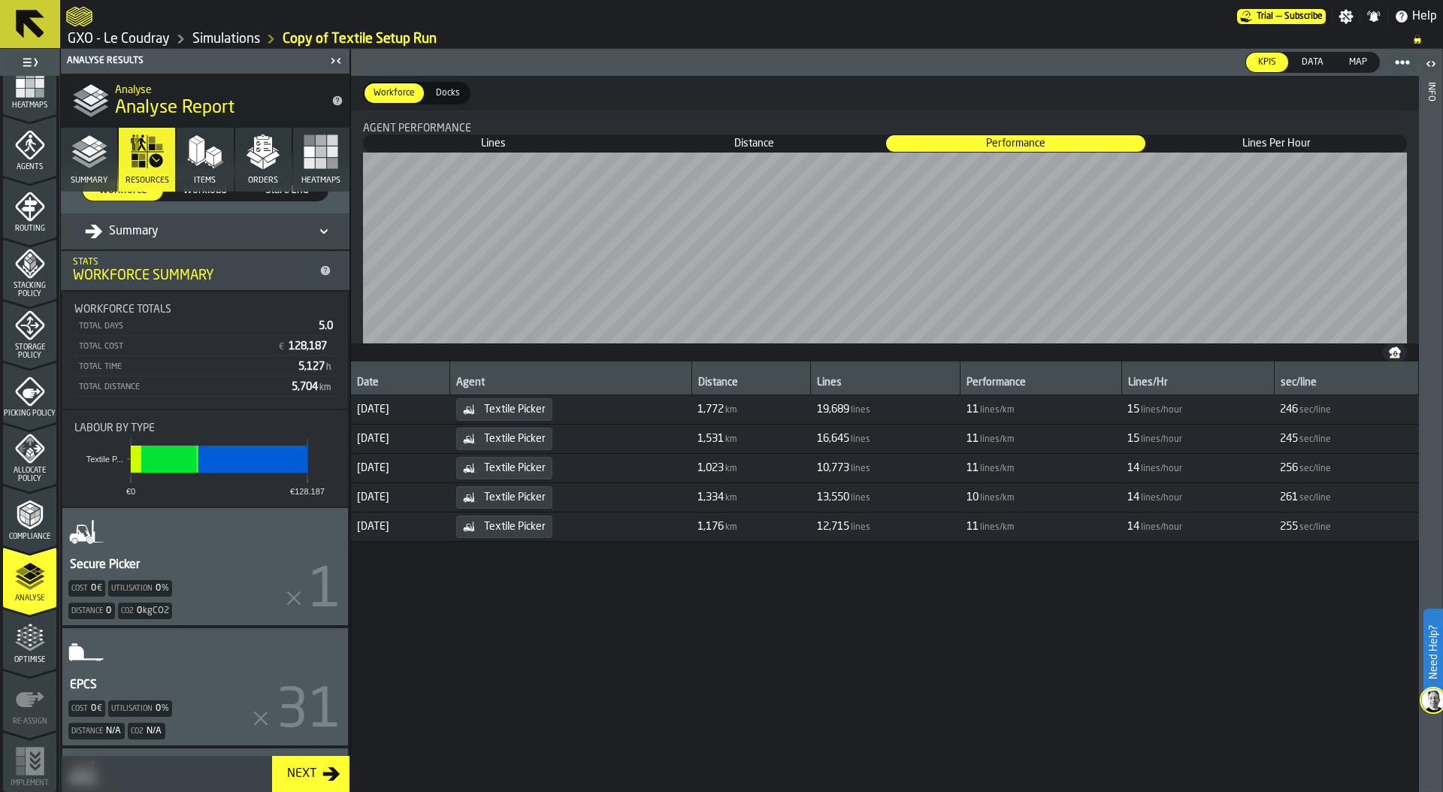
scroll to position [137, 0]
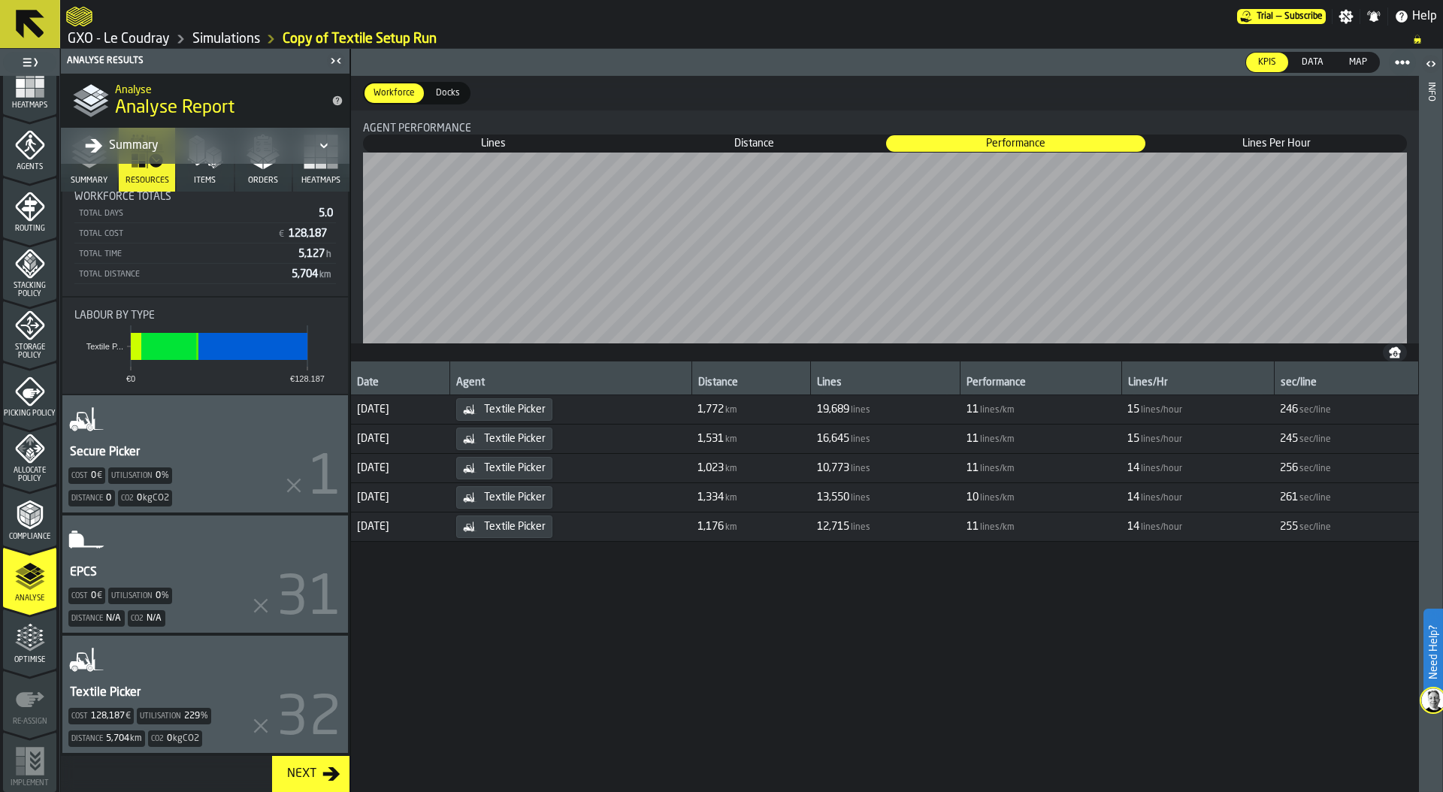
click at [162, 692] on div "Textile Picker Cost 128,187 € Utilisation 229 % Distance 5,704 km Co2 0 kgCO2" at bounding box center [205, 694] width 286 height 117
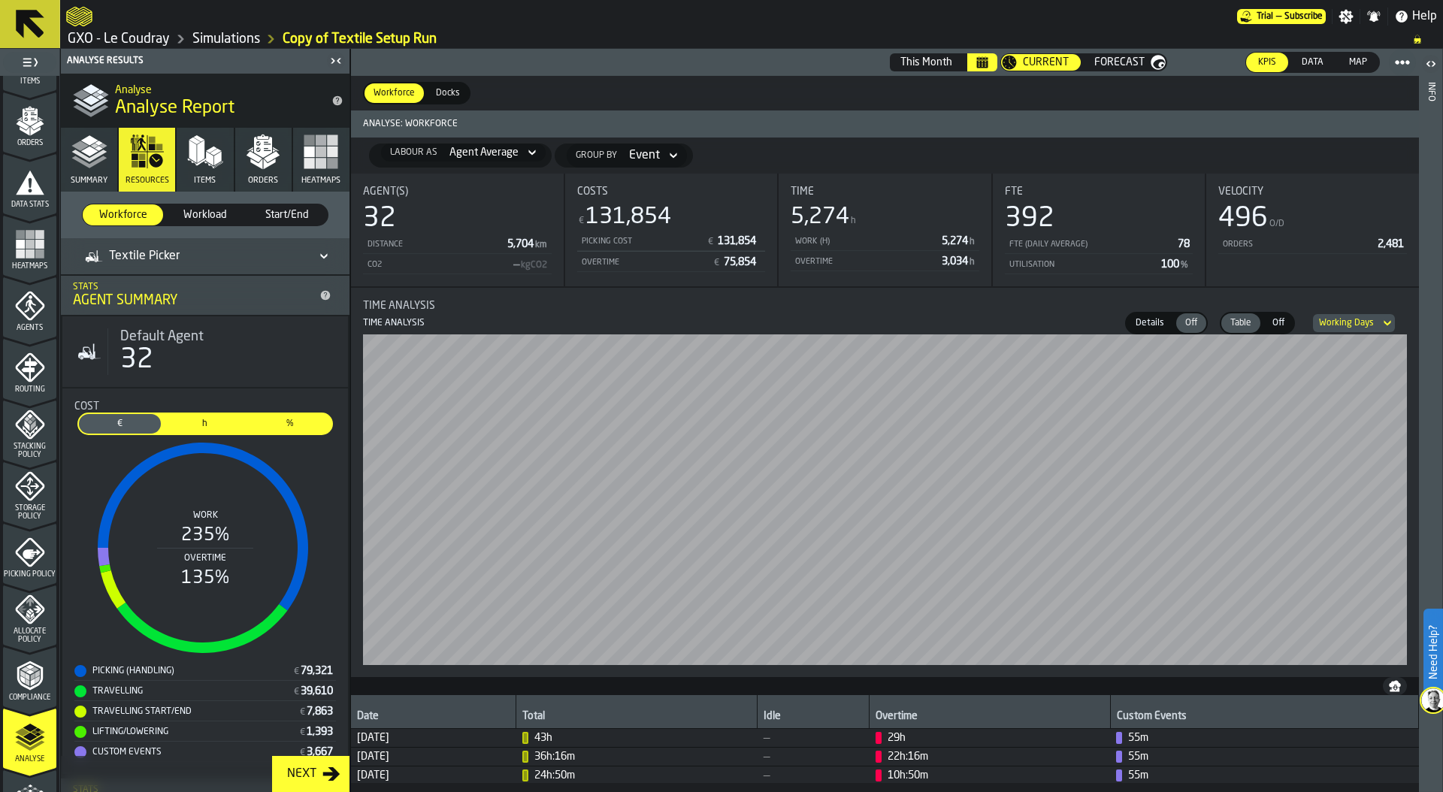
scroll to position [220, 0]
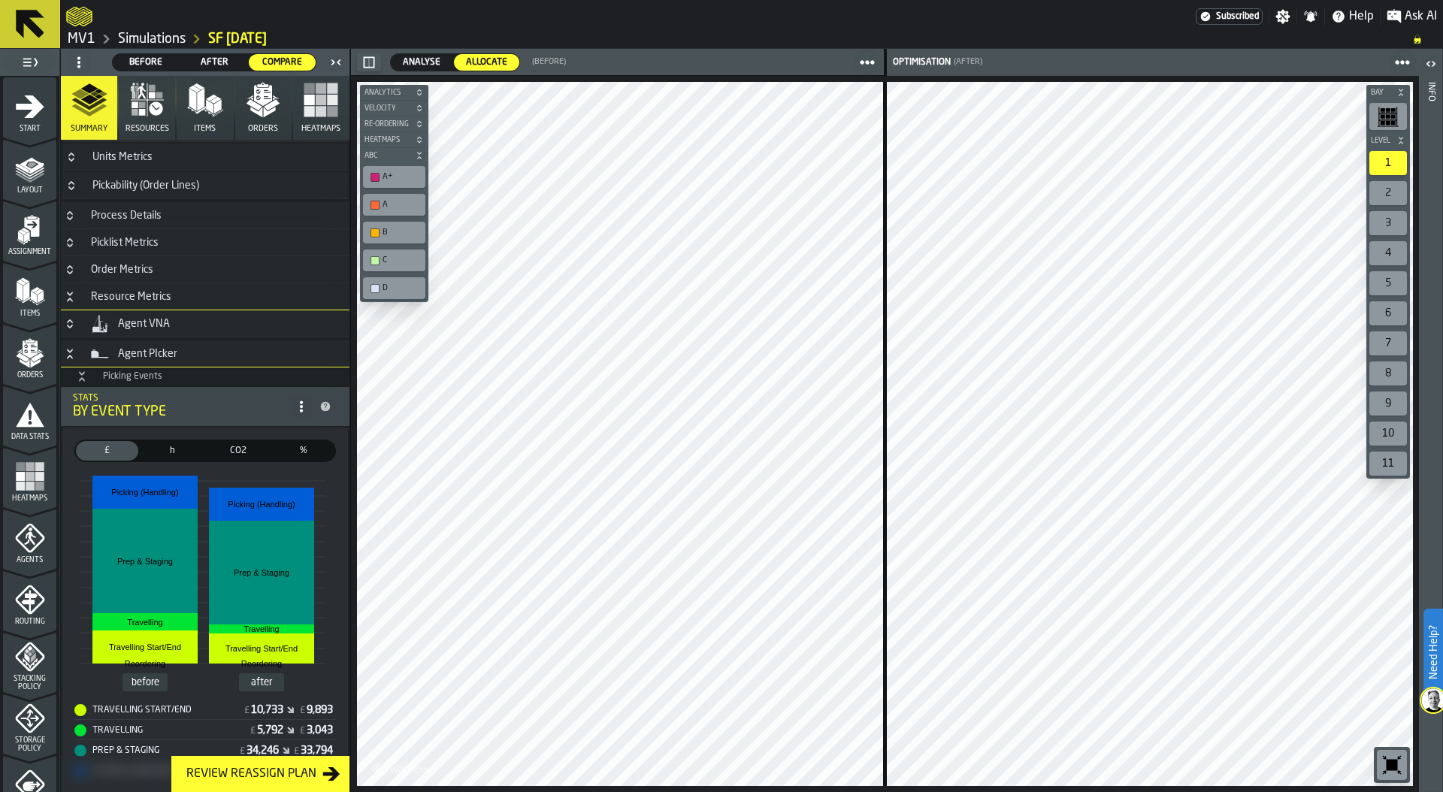
scroll to position [1970, 0]
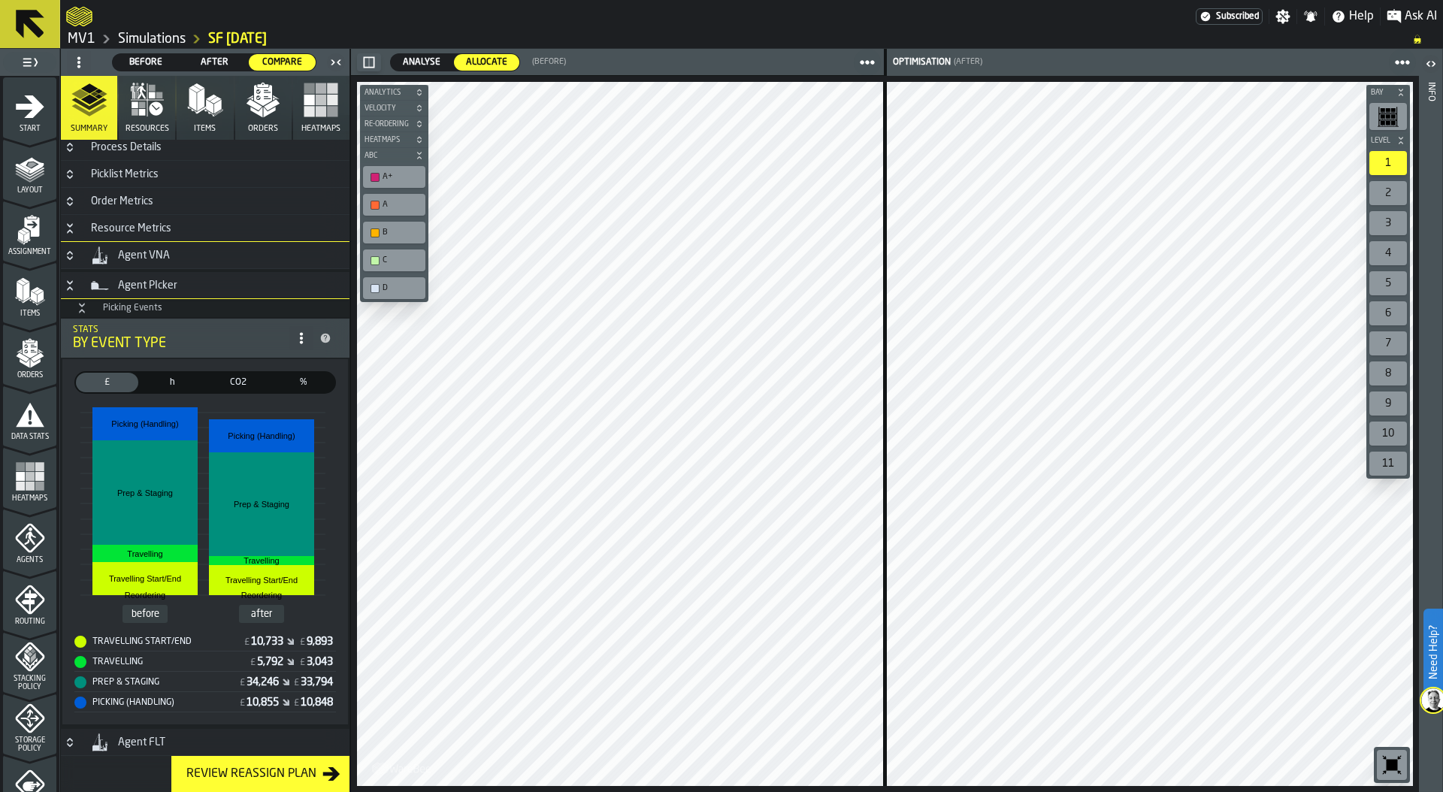
click at [415, 59] on span "Analyse" at bounding box center [422, 63] width 50 height 14
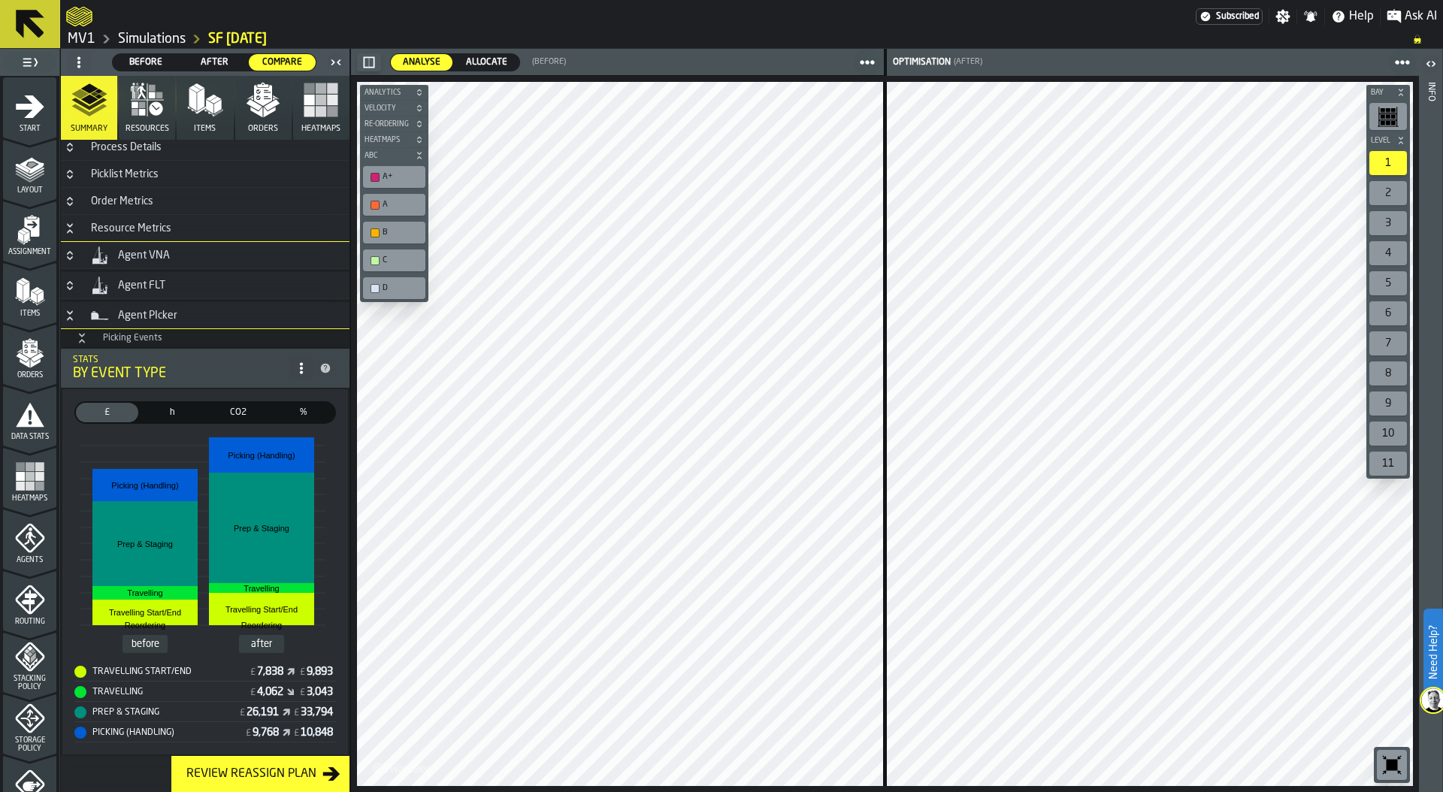
click at [485, 61] on span "Allocate" at bounding box center [486, 63] width 53 height 14
click at [319, 107] on rect "button" at bounding box center [321, 111] width 11 height 11
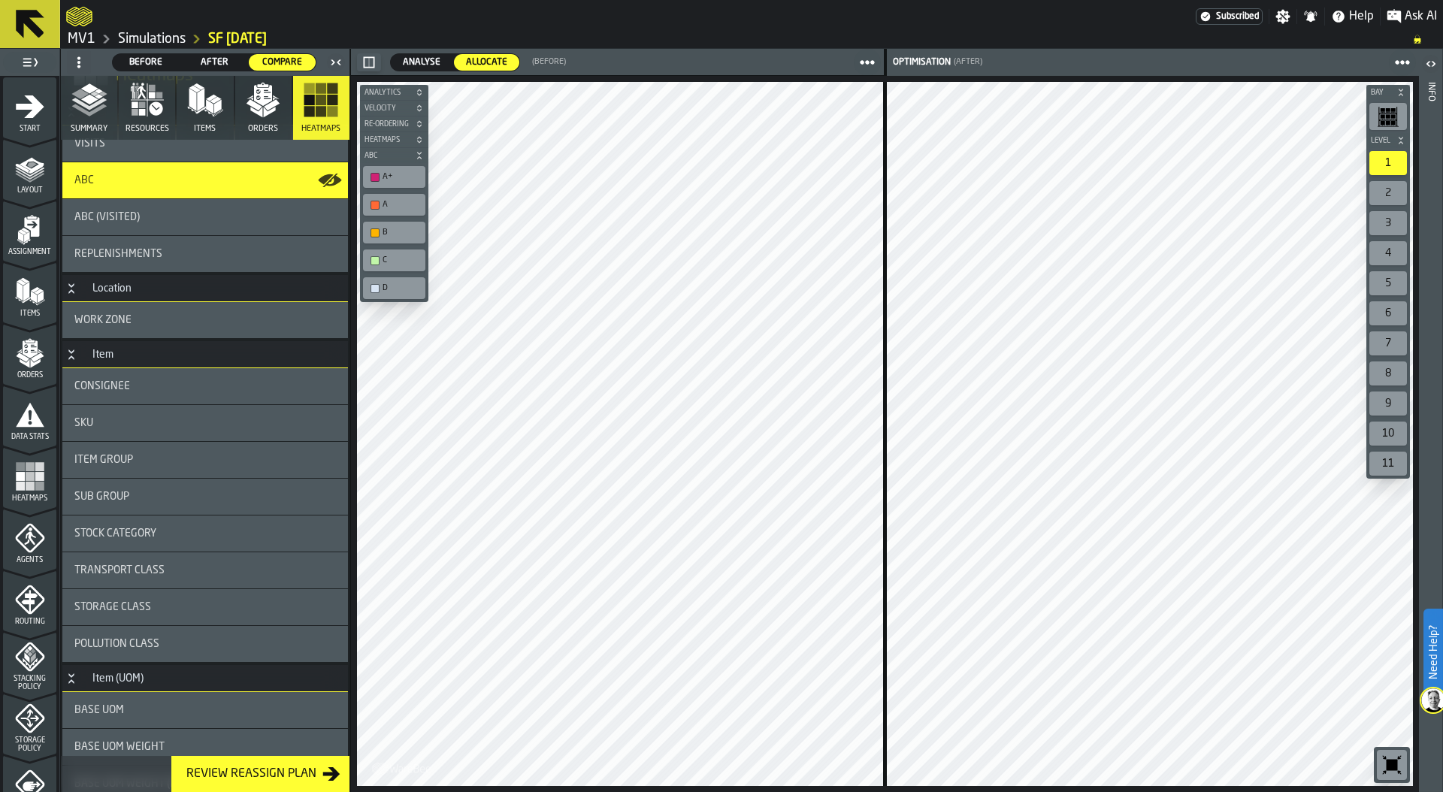
scroll to position [111, 0]
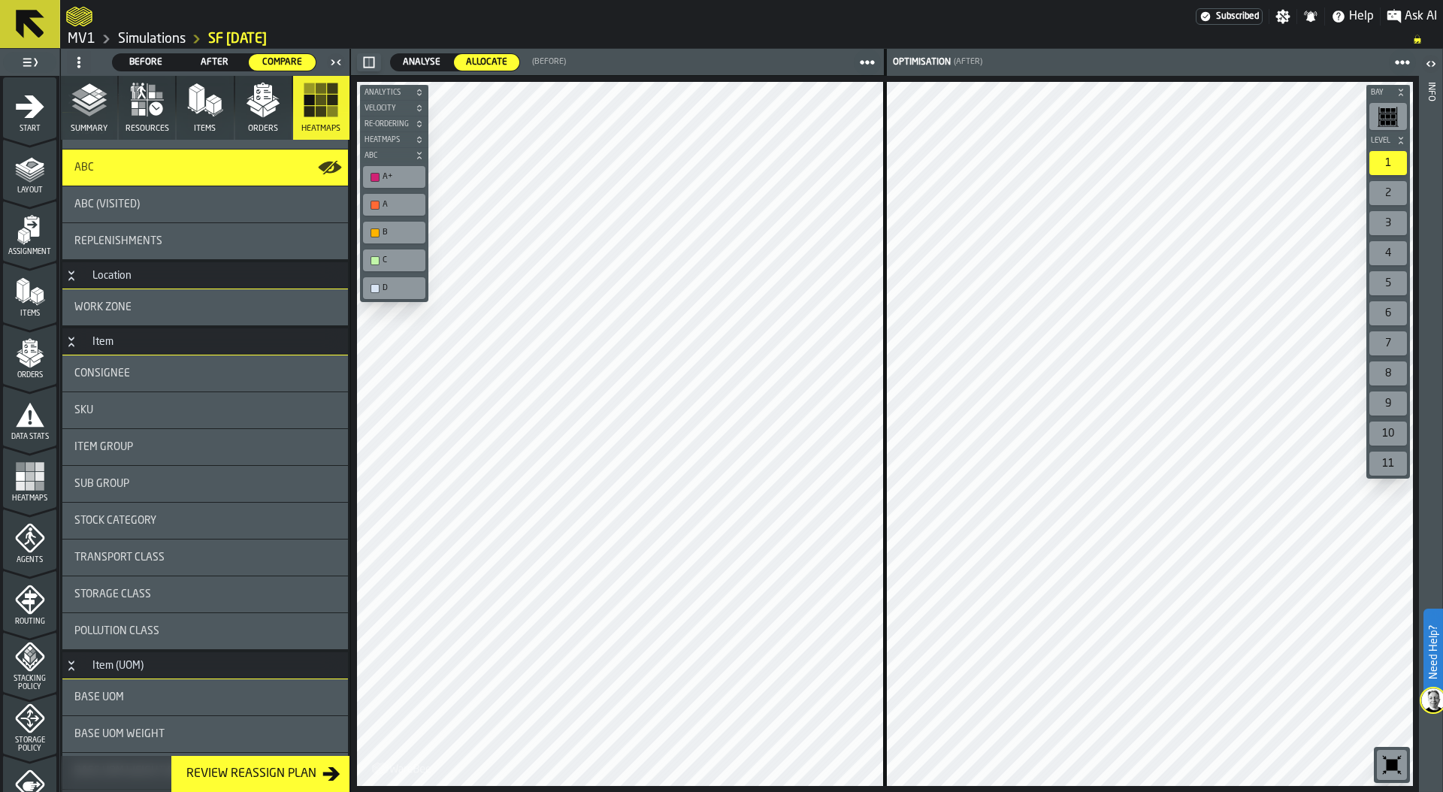
click at [177, 437] on div "Item Group" at bounding box center [205, 447] width 286 height 36
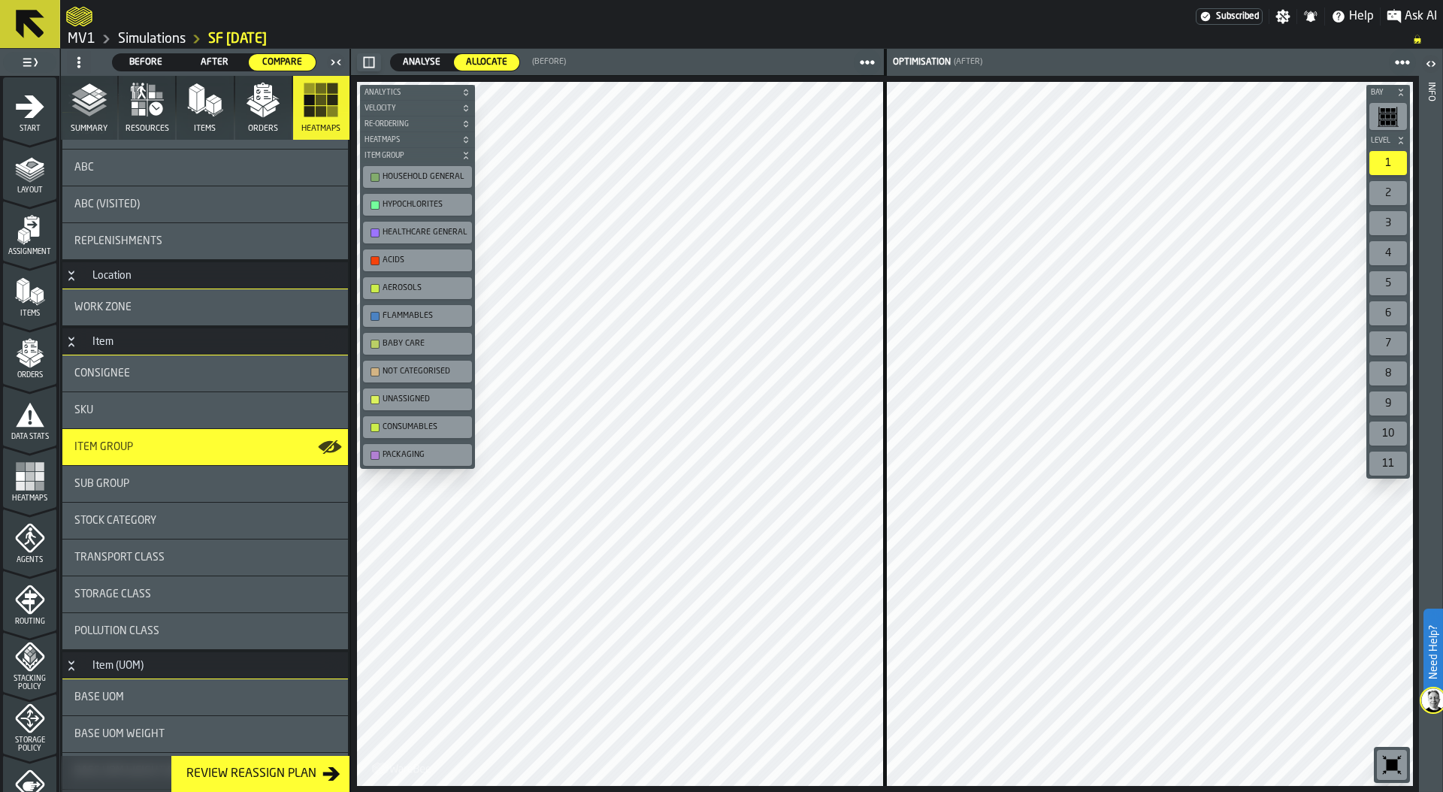
click at [171, 37] on link "Simulations" at bounding box center [152, 39] width 68 height 17
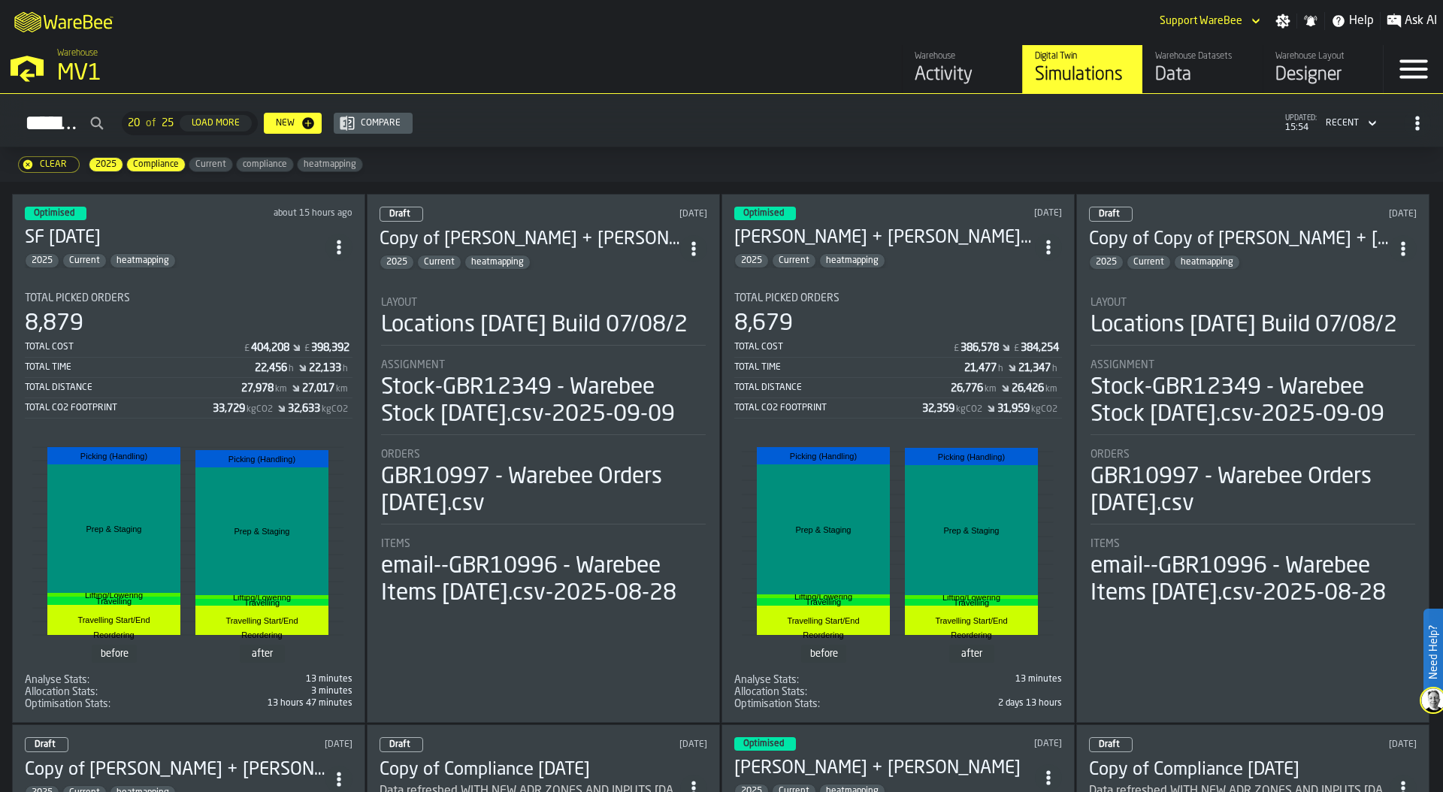
click at [339, 240] on icon "ItemListCard-DashboardItemContainer" at bounding box center [338, 247] width 15 height 15
click at [314, 344] on div "Duplicate" at bounding box center [308, 345] width 78 height 18
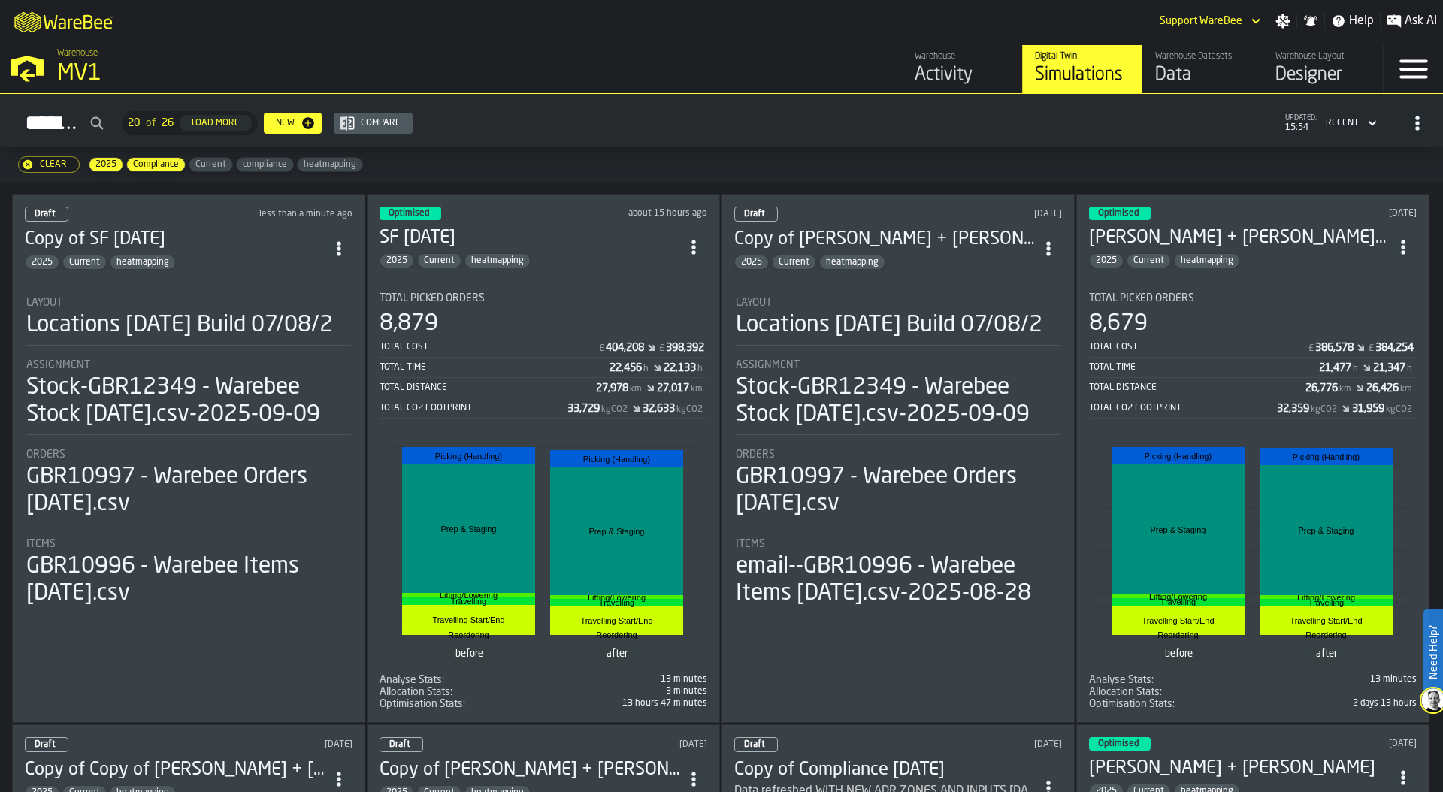
click at [250, 328] on div "Locations 2024-07-15 Build 07/08/2" at bounding box center [179, 325] width 307 height 27
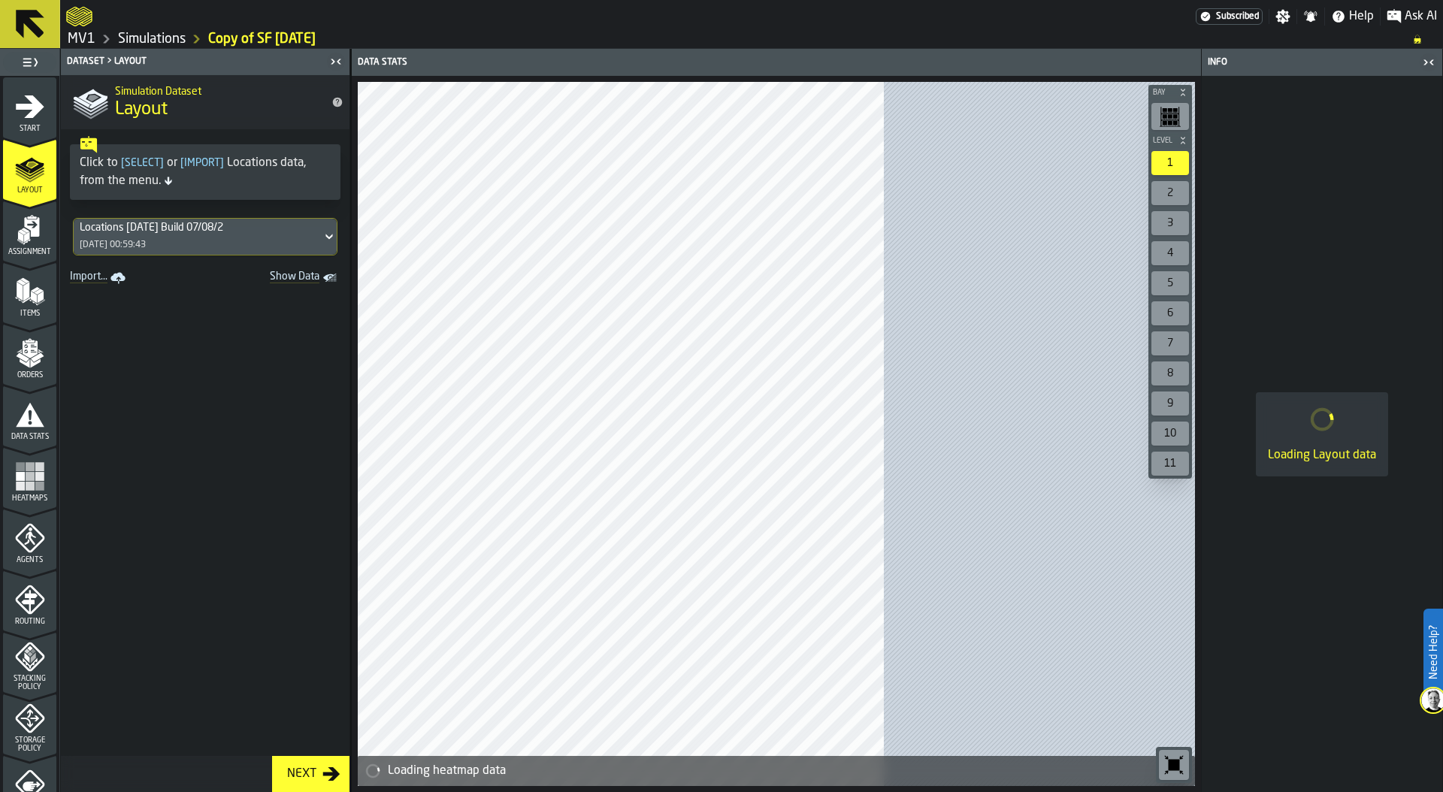
click at [23, 106] on icon "menu Start" at bounding box center [30, 106] width 29 height 23
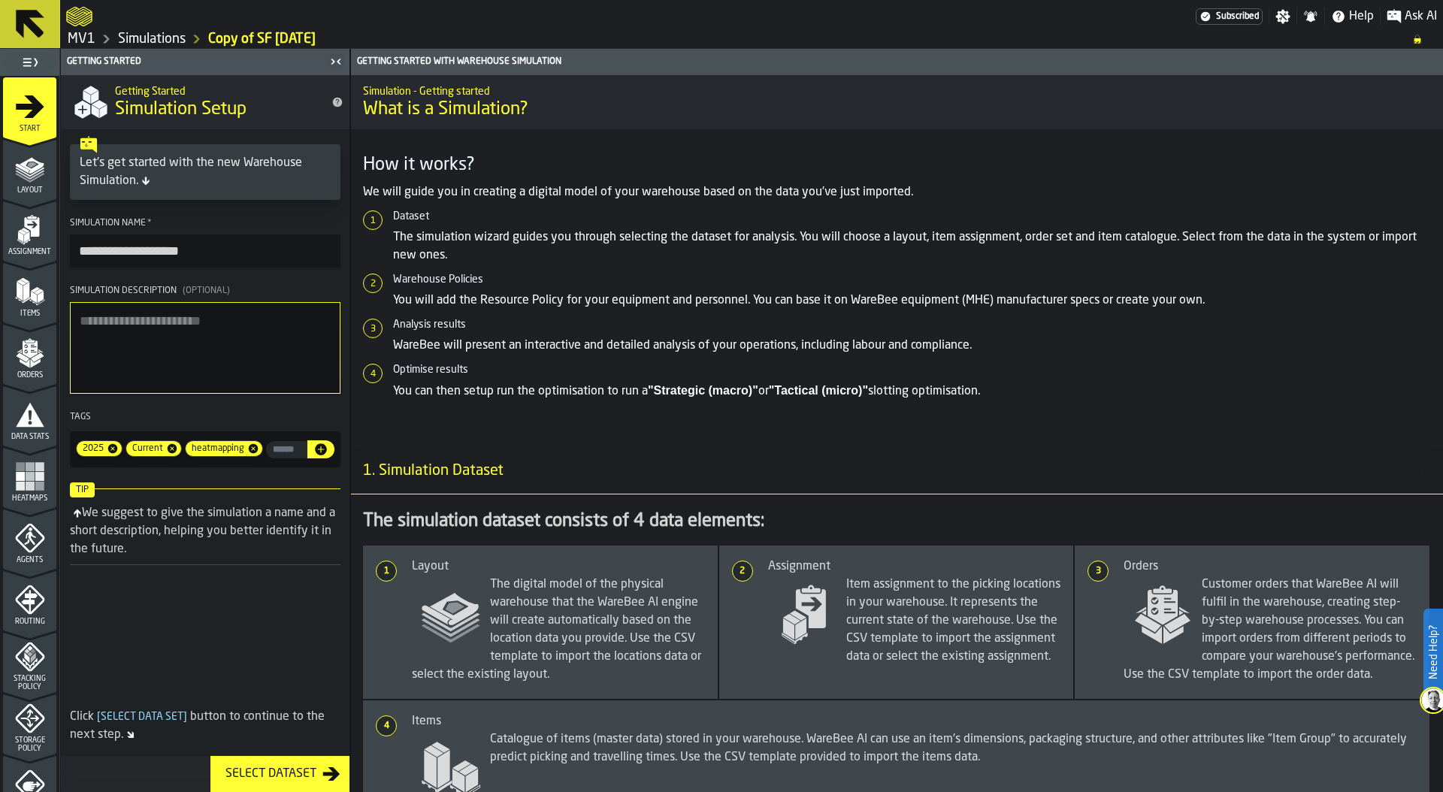
drag, startPoint x: 125, startPoint y: 252, endPoint x: 42, endPoint y: 250, distance: 83.4
click at [42, 250] on aside "**********" at bounding box center [175, 420] width 350 height 743
click at [219, 259] on input "**********" at bounding box center [205, 250] width 270 height 33
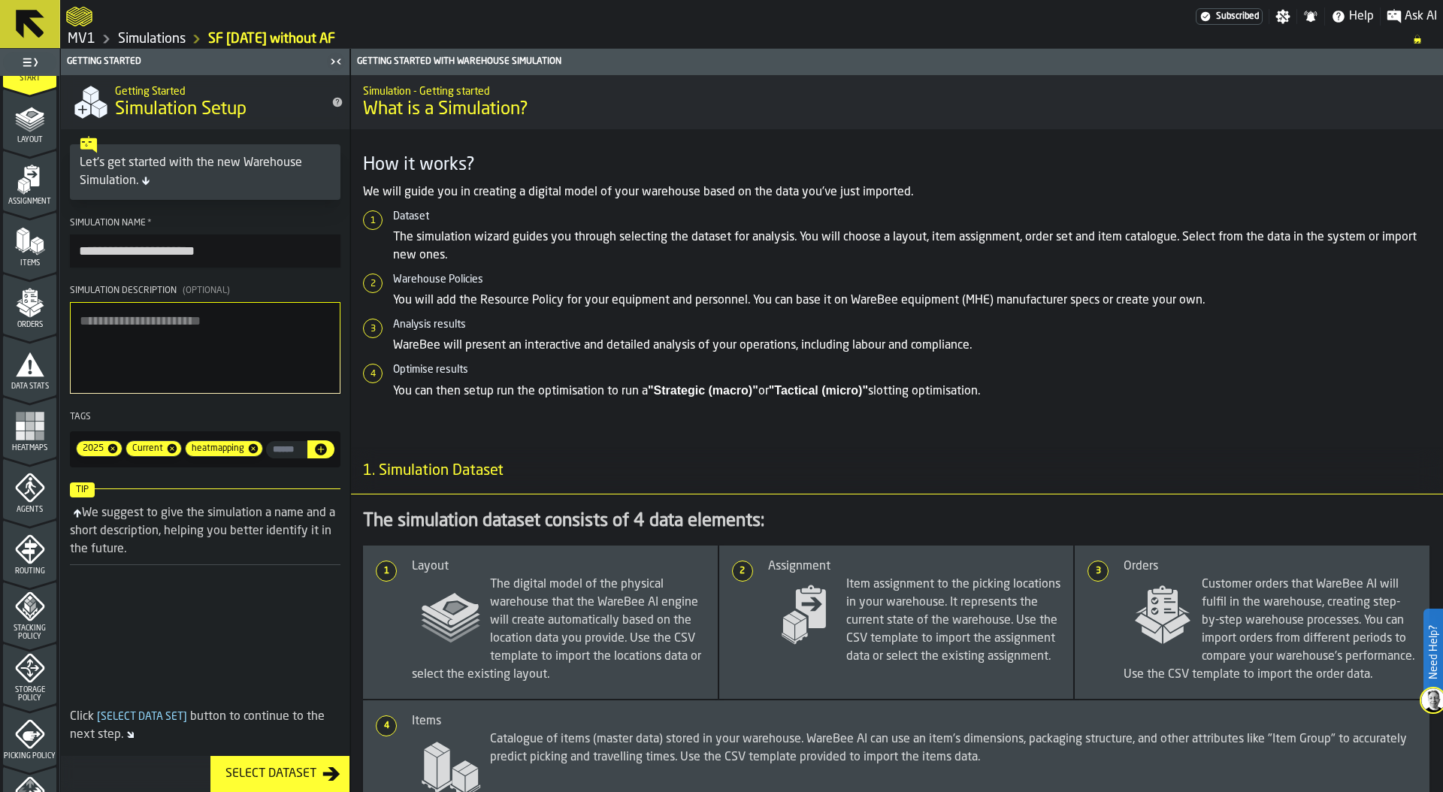
scroll to position [64, 0]
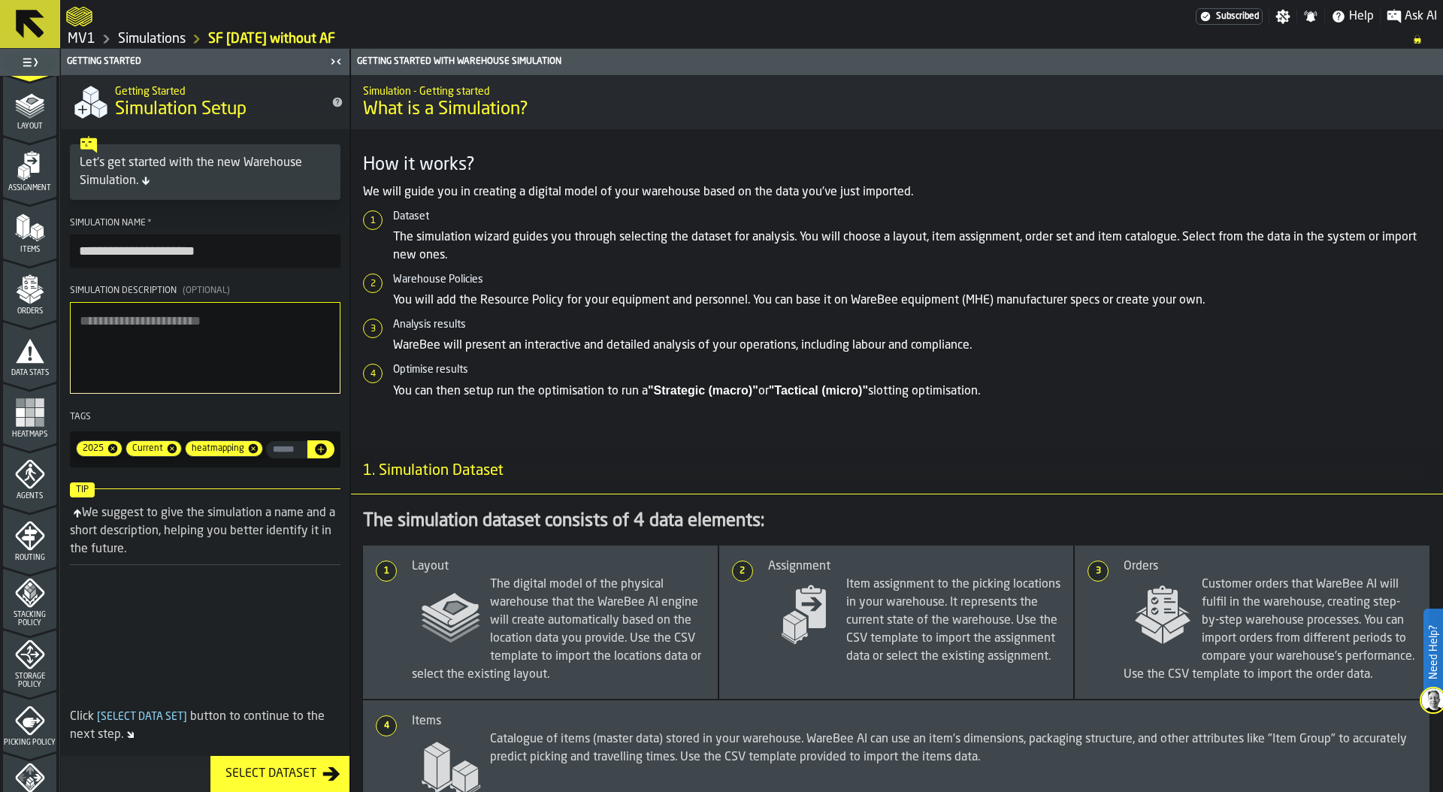
type input "**********"
click at [14, 609] on div "Stacking Policy" at bounding box center [29, 603] width 53 height 50
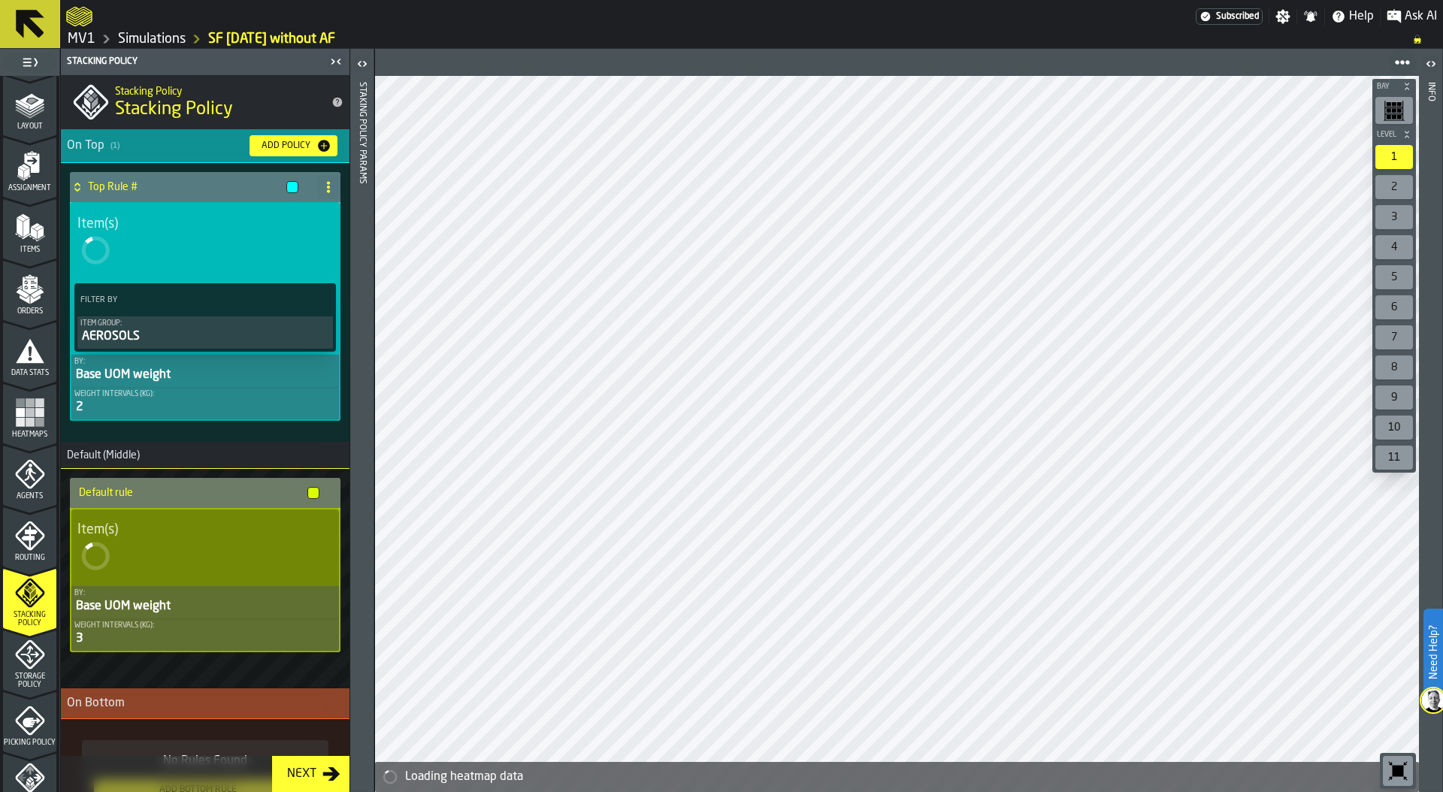
click at [14, 679] on span "Storage Policy" at bounding box center [29, 680] width 53 height 17
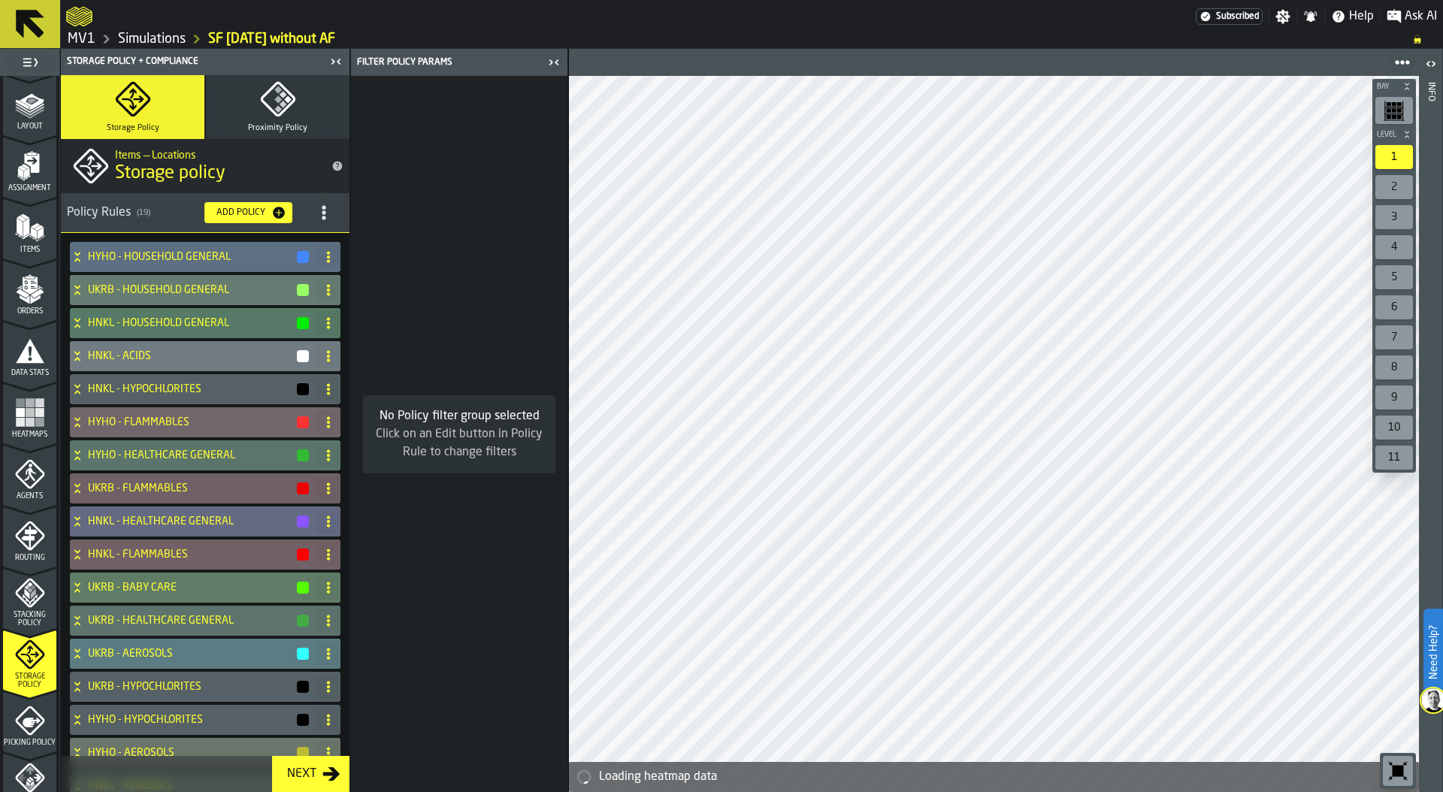
click at [18, 611] on span "Stacking Policy" at bounding box center [29, 619] width 53 height 17
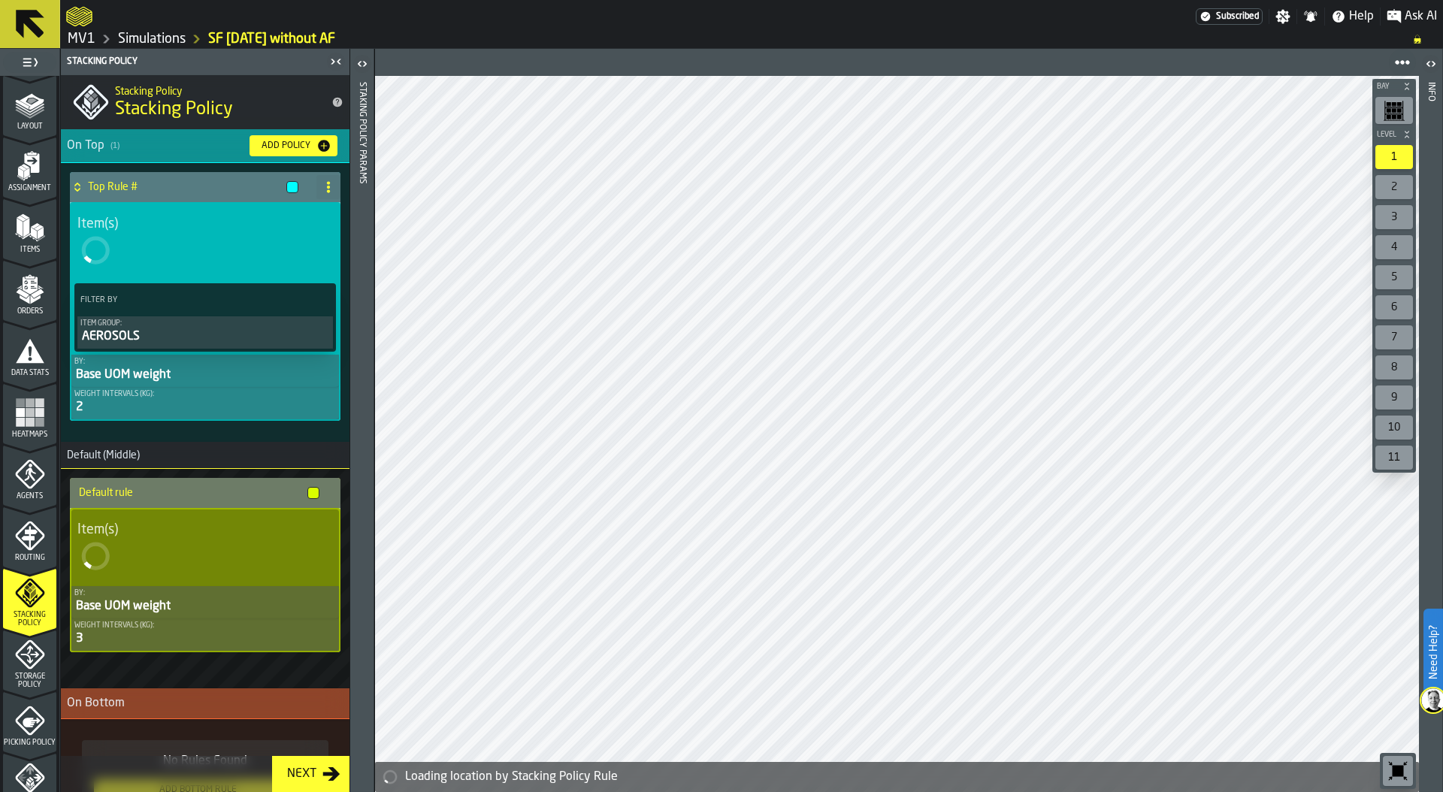
click at [165, 34] on link "Simulations" at bounding box center [152, 39] width 68 height 17
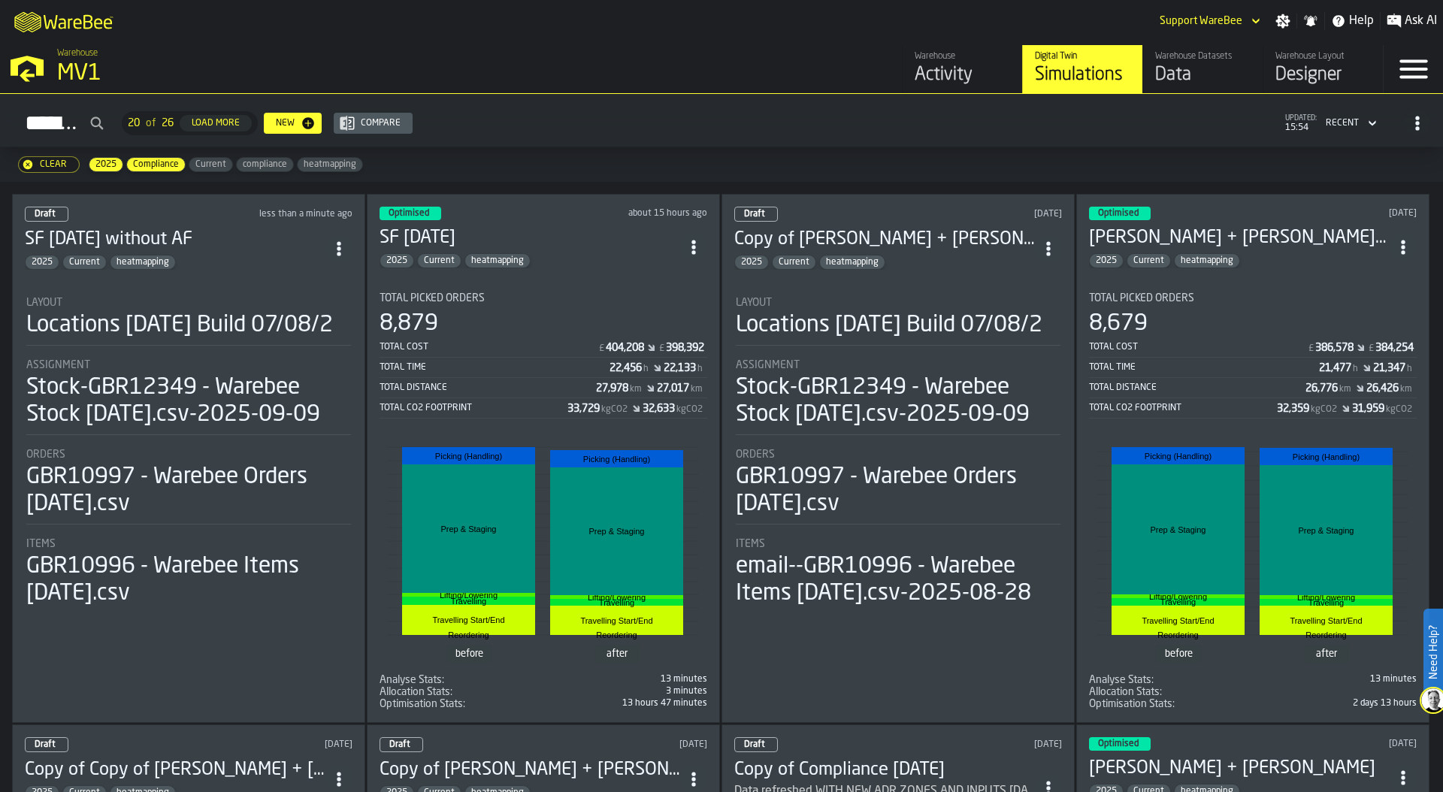
click at [524, 295] on div "Total Picked Orders" at bounding box center [543, 298] width 328 height 12
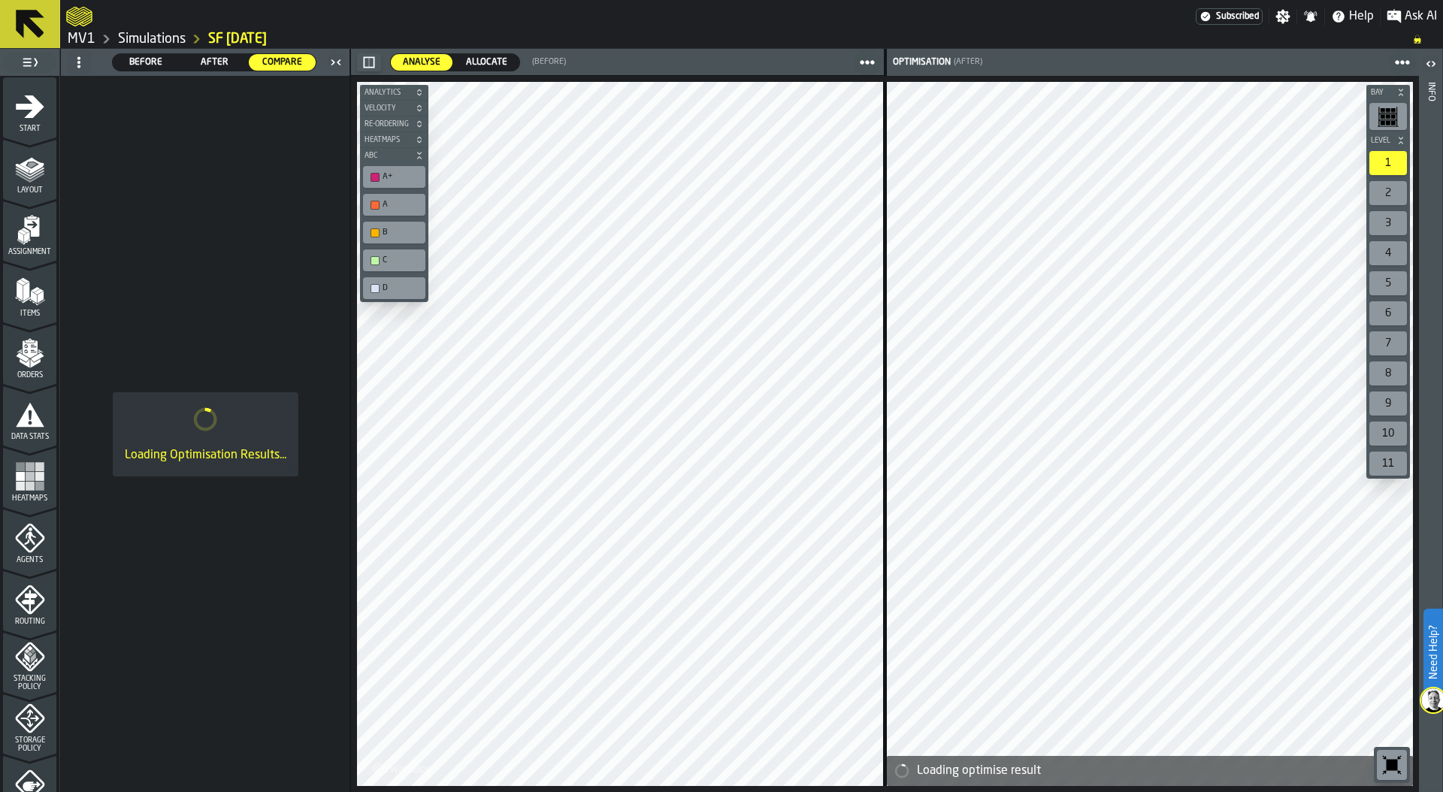
click at [475, 61] on span "Allocate" at bounding box center [486, 63] width 53 height 14
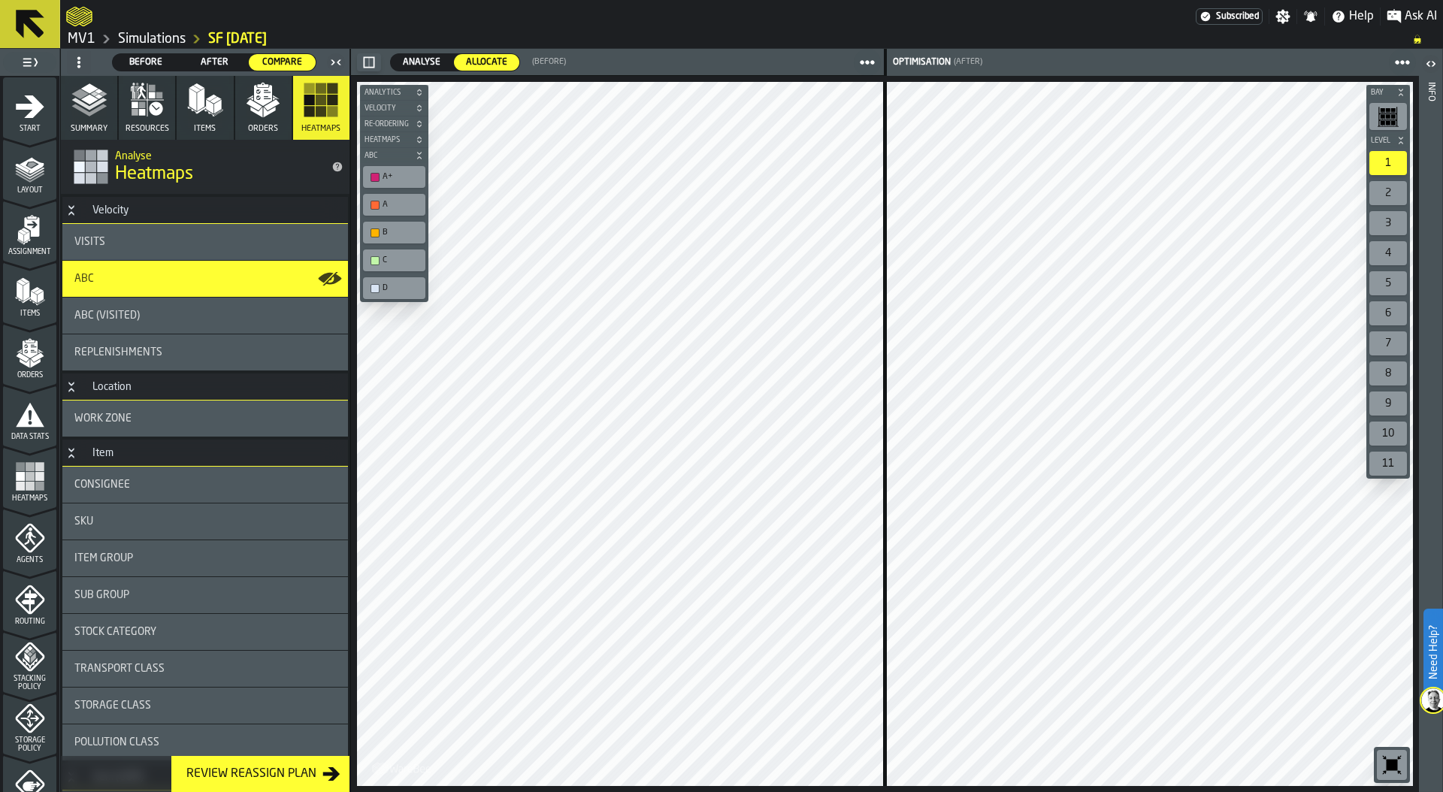
click at [89, 114] on polyline "button" at bounding box center [88, 110] width 35 height 12
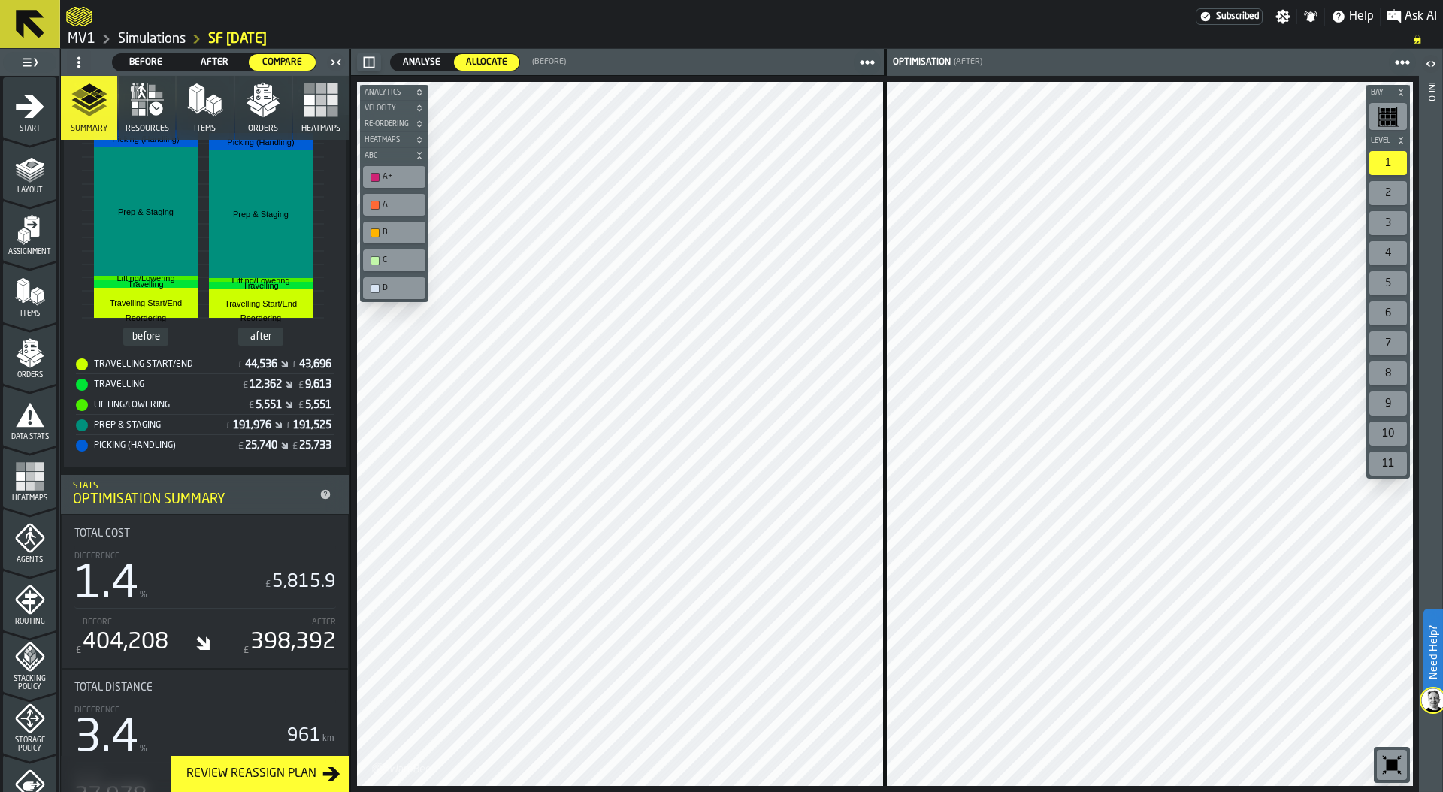
scroll to position [356, 0]
drag, startPoint x: 406, startPoint y: 70, endPoint x: 184, endPoint y: 537, distance: 517.5
click at [406, 70] on label "Analyse Analyse" at bounding box center [421, 62] width 63 height 18
click at [406, 60] on span "Analyse" at bounding box center [422, 63] width 50 height 14
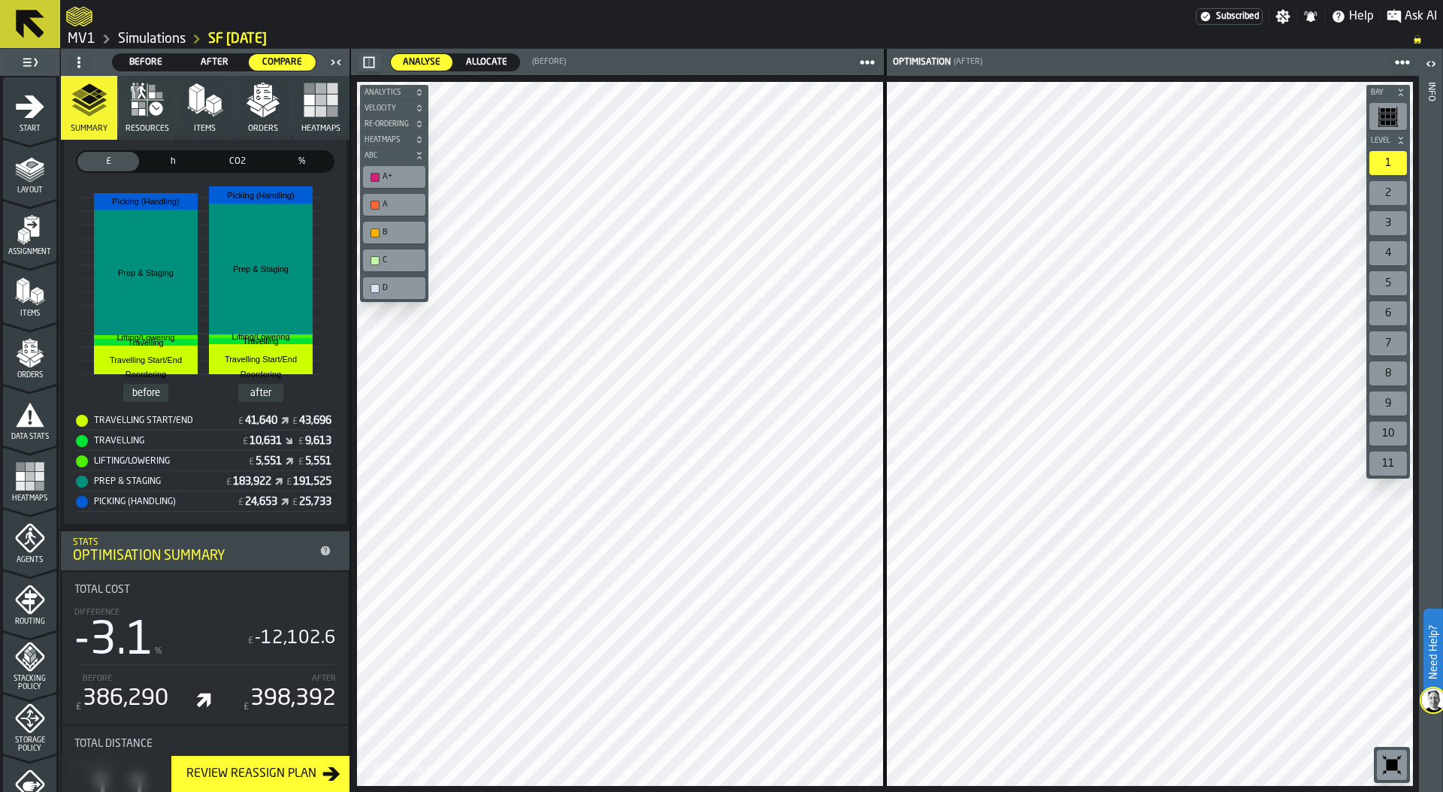
scroll to position [0, 0]
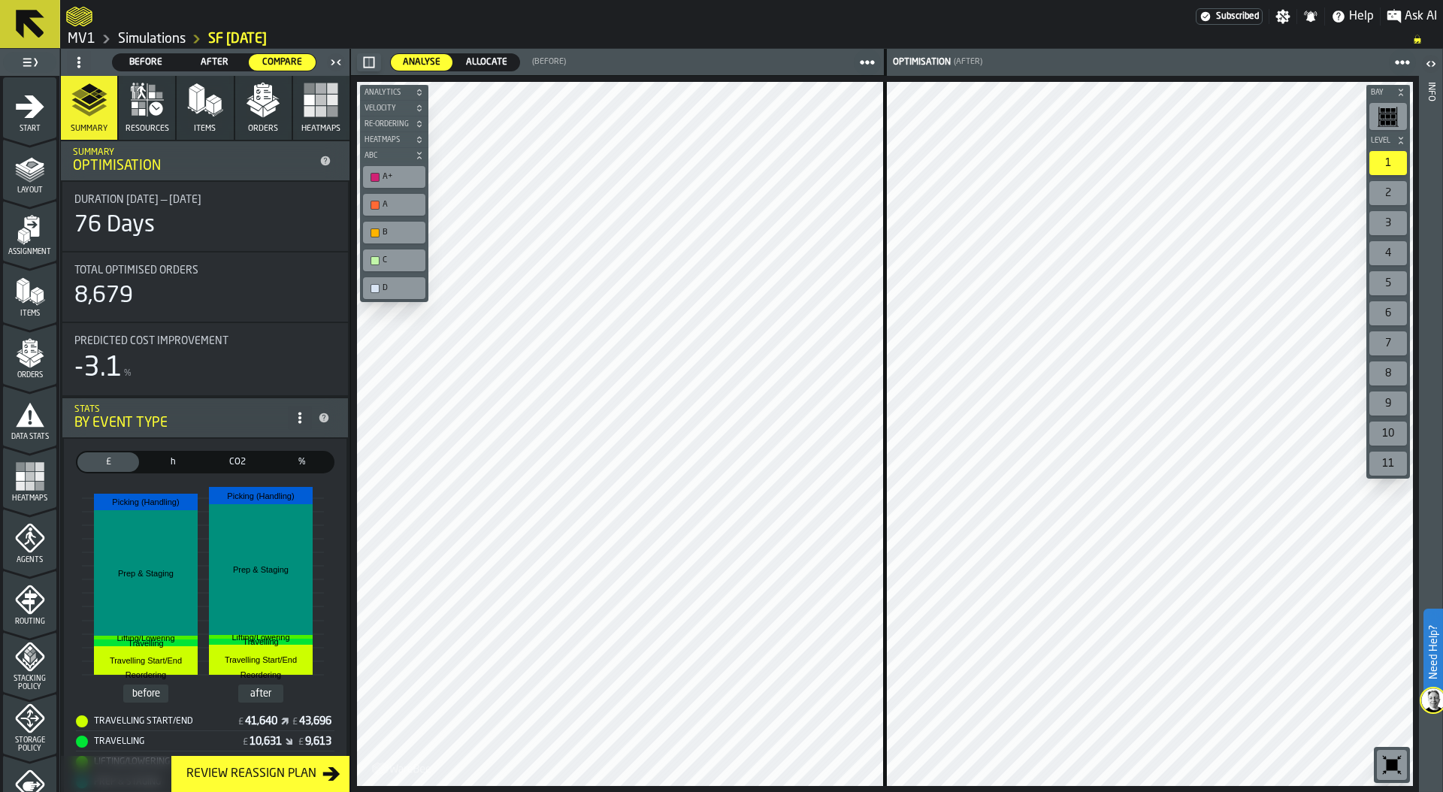
click at [156, 41] on link "Simulations" at bounding box center [152, 39] width 68 height 17
click at [156, 41] on main "Subscribed Settings Notifications Help Ask AI MV1 Simulations SF 19/09/25 1 Sta…" at bounding box center [721, 396] width 1443 height 792
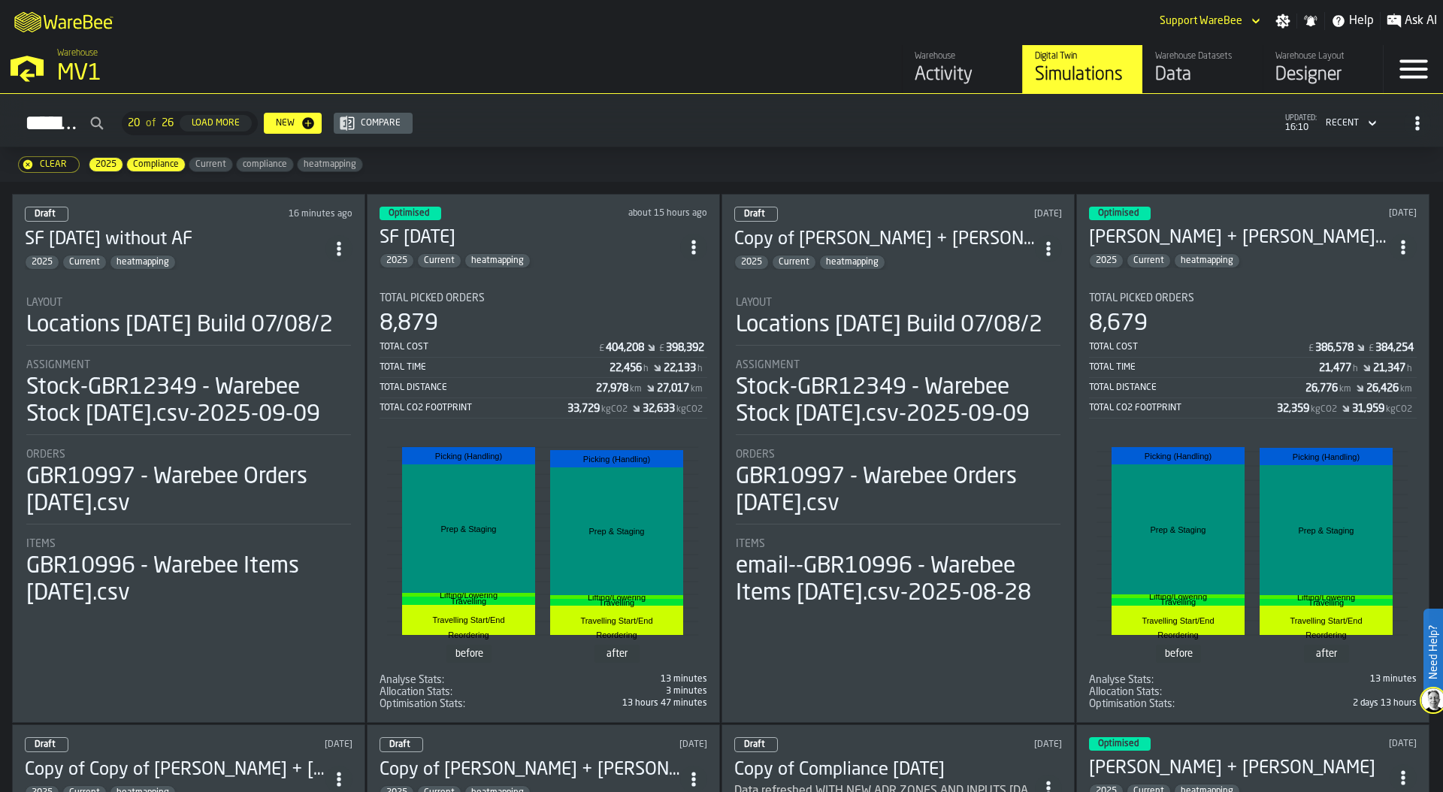
click at [224, 312] on div "Locations [DATE] Build 07/08/2" at bounding box center [179, 325] width 307 height 27
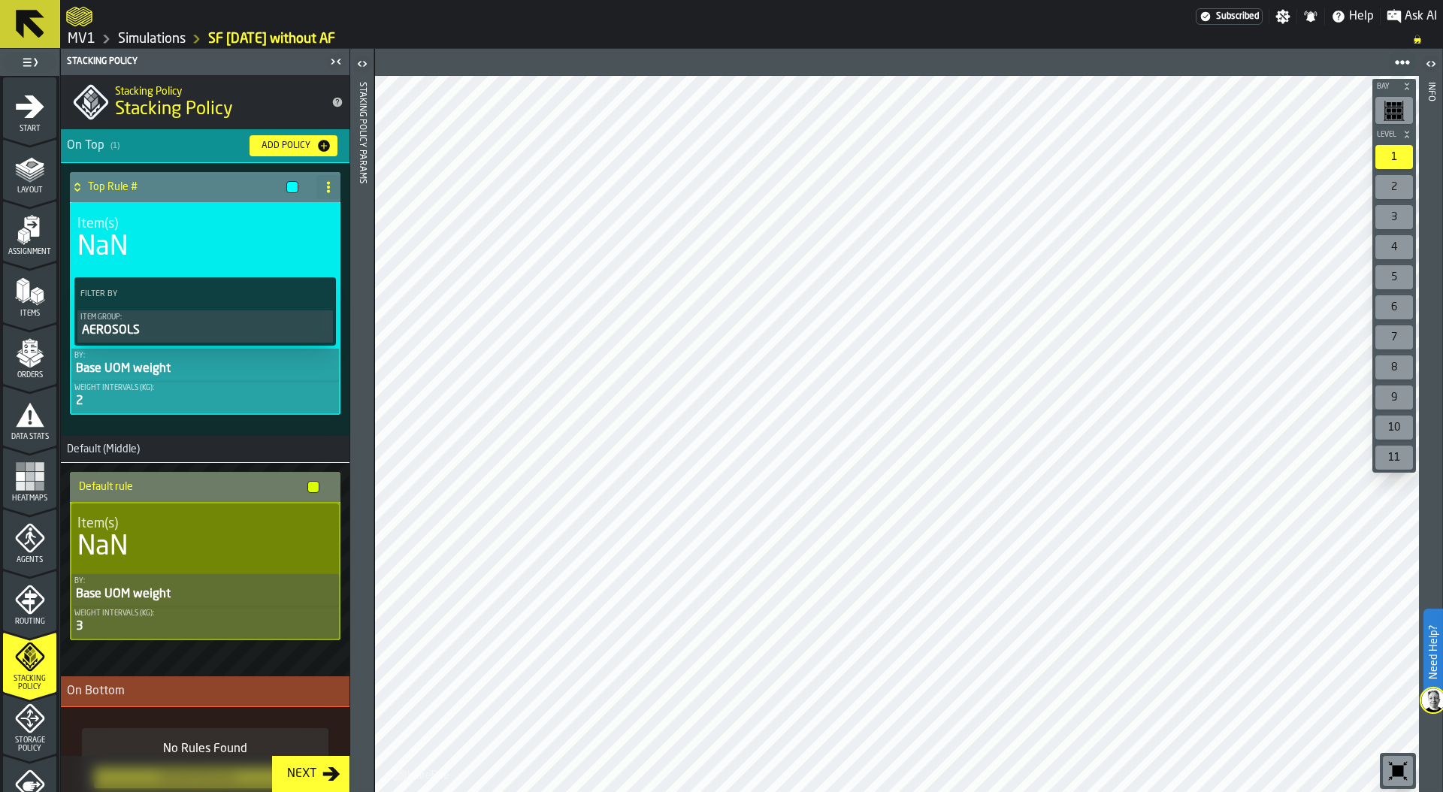
click at [163, 316] on div "Item Group:" at bounding box center [204, 317] width 249 height 8
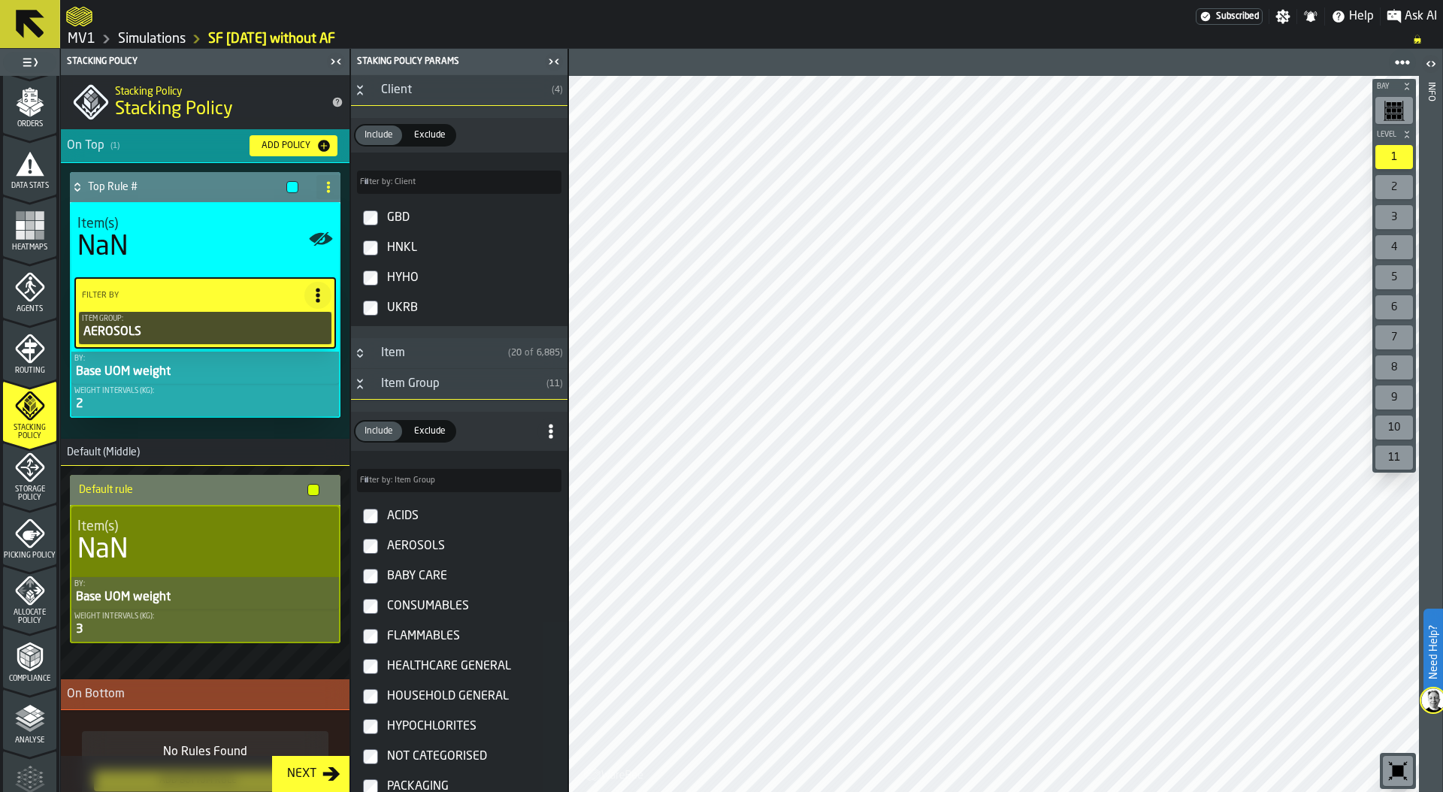
scroll to position [252, 0]
click at [37, 479] on icon "menu Storage Policy" at bounding box center [30, 466] width 30 height 30
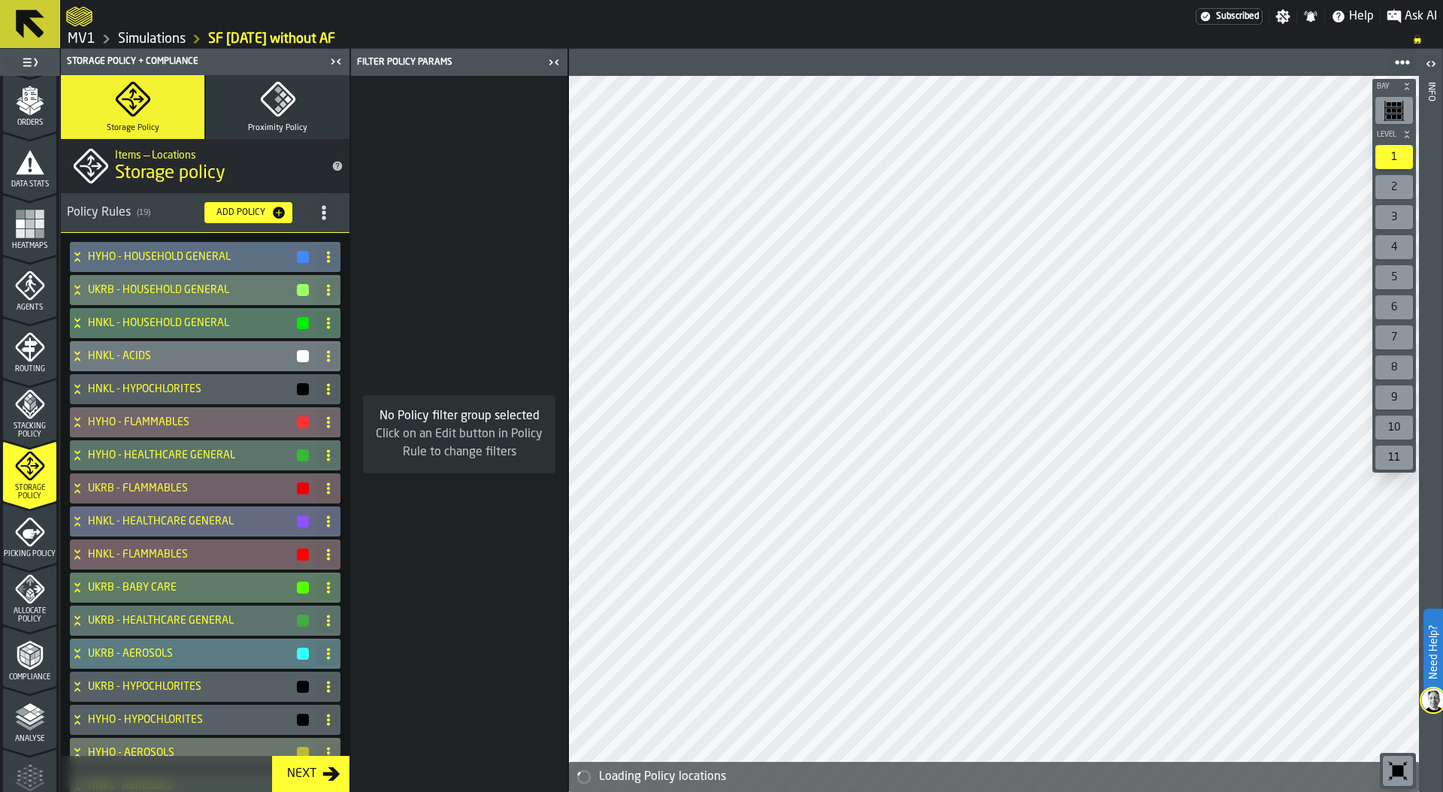
click at [72, 251] on icon at bounding box center [77, 257] width 15 height 12
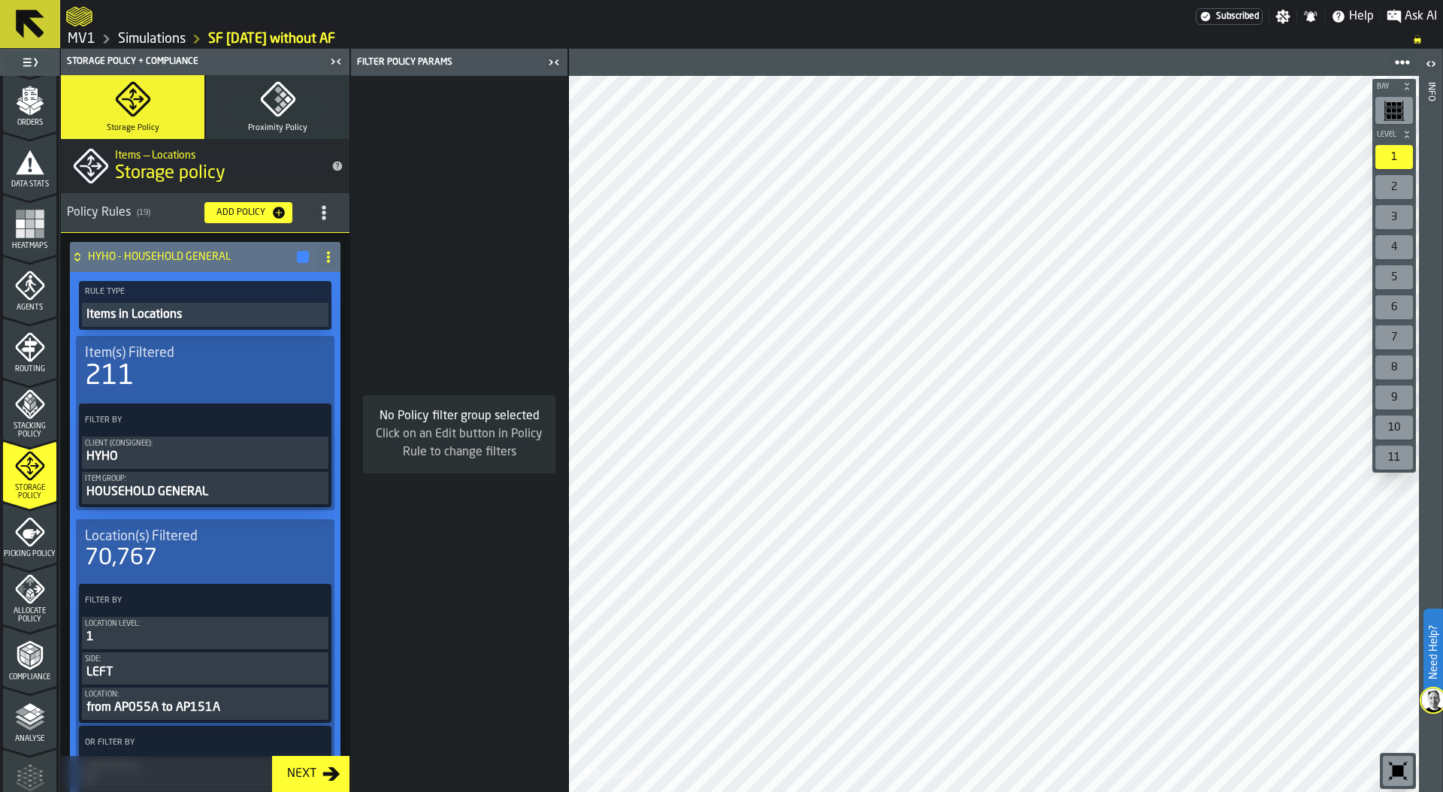
click at [78, 258] on icon at bounding box center [77, 257] width 15 height 12
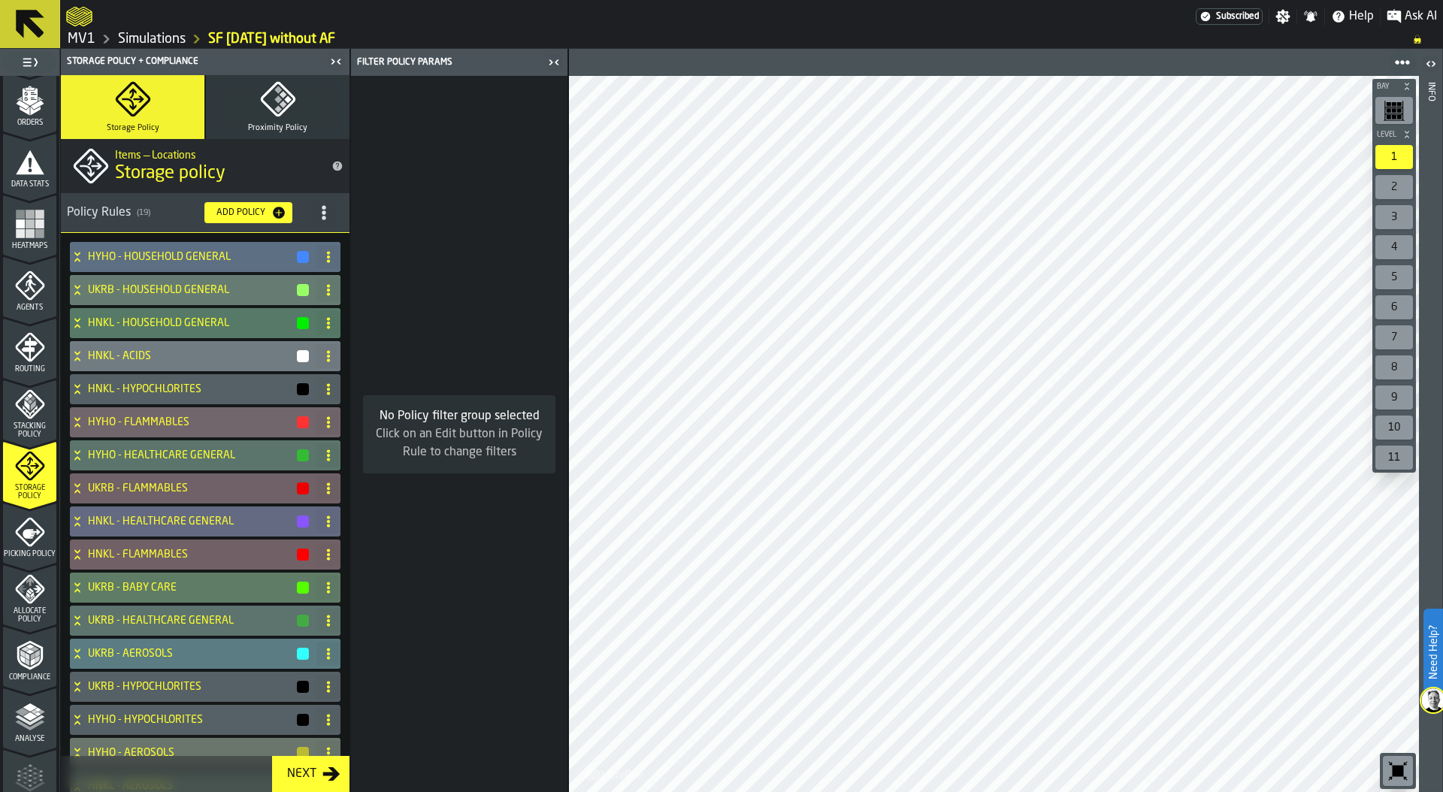
scroll to position [326, 0]
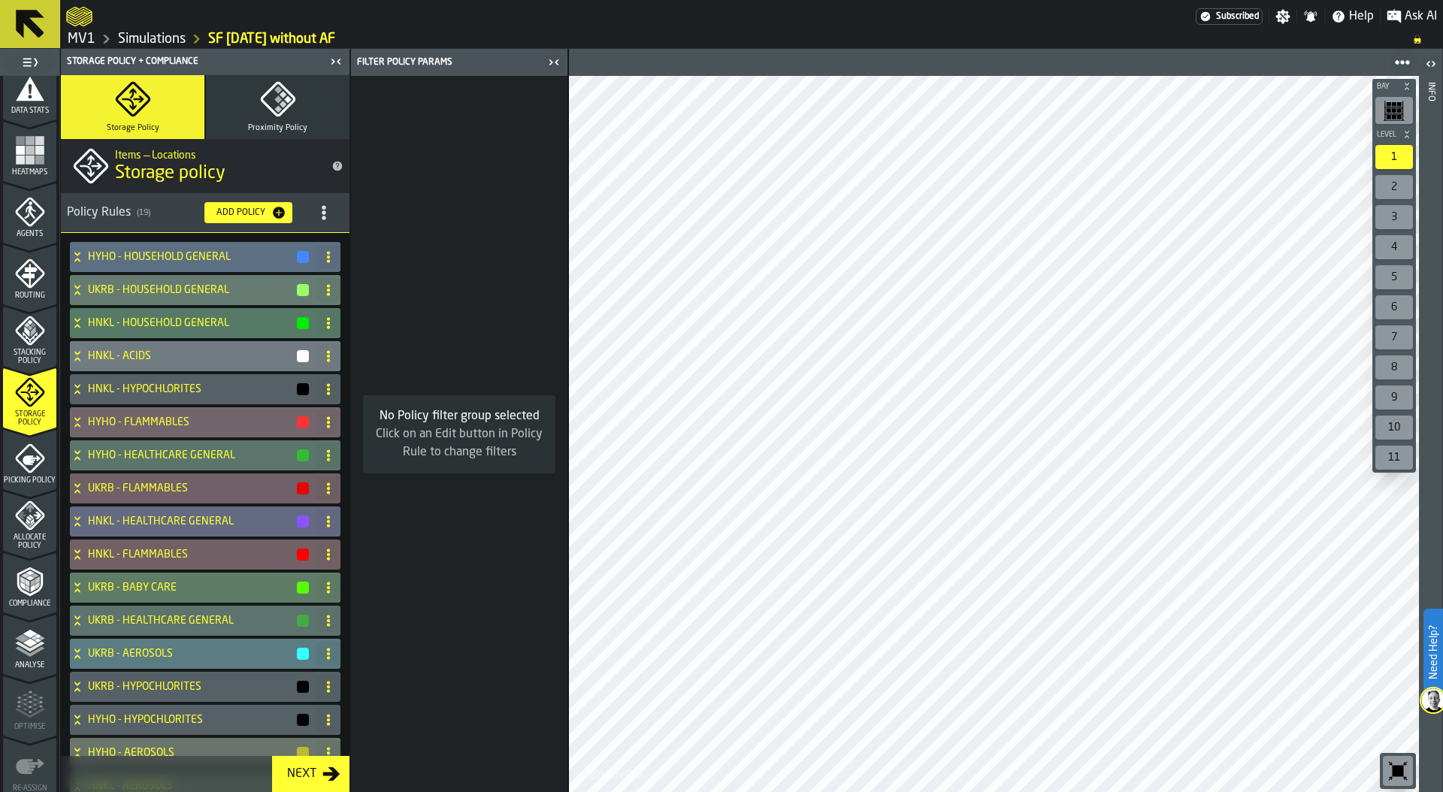
click at [23, 576] on polyline "menu Compliance" at bounding box center [24, 575] width 9 height 5
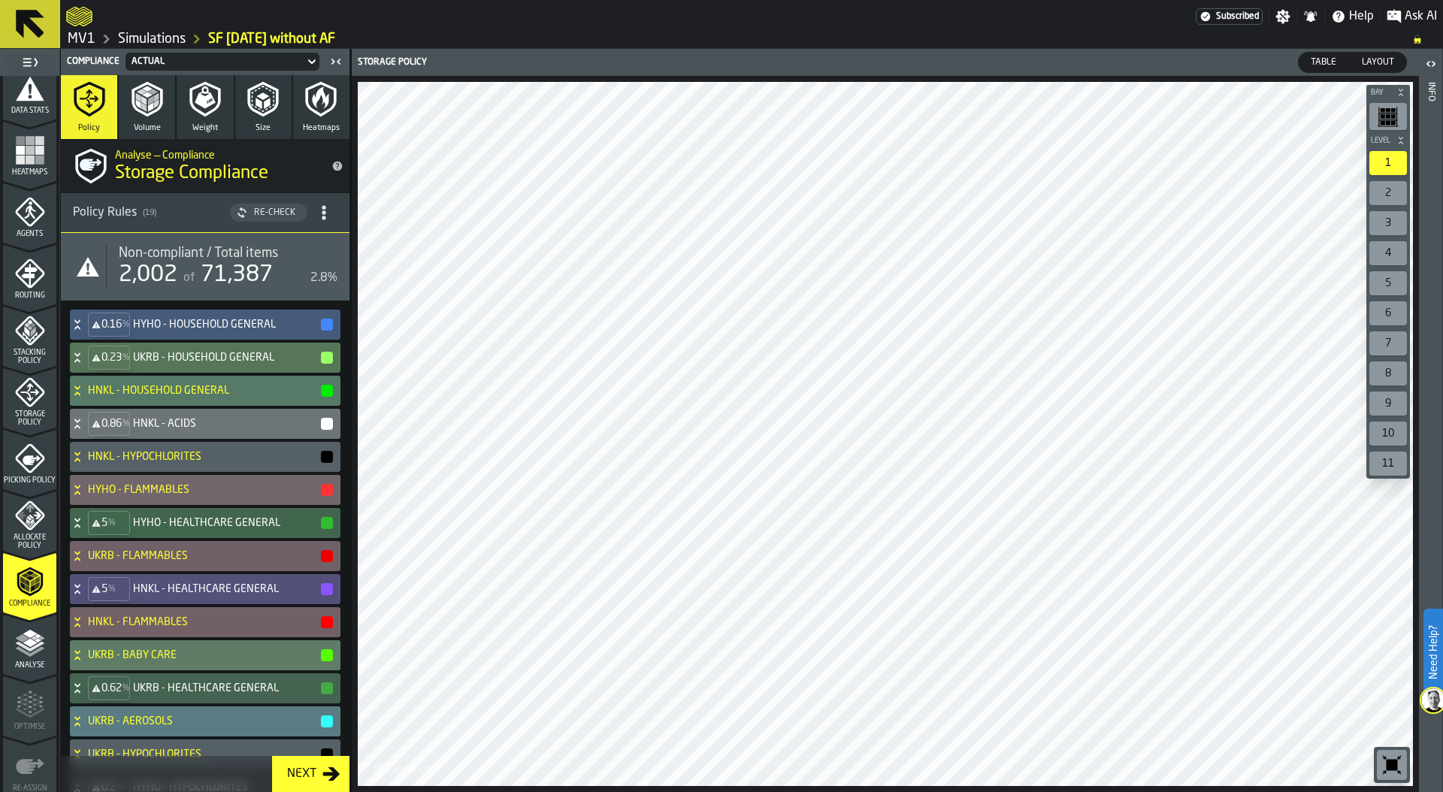
click at [211, 56] on div "Actual" at bounding box center [214, 61] width 167 height 11
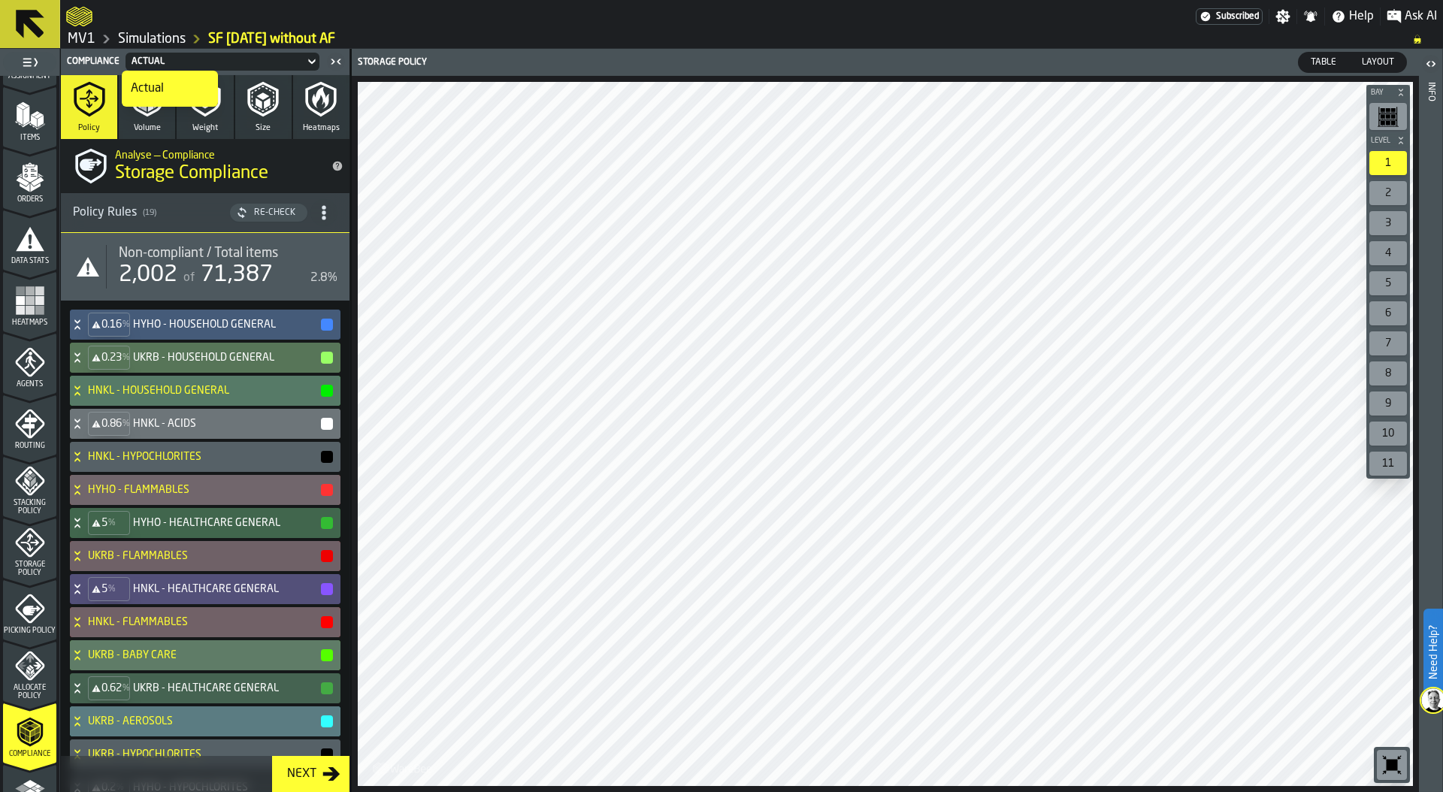
scroll to position [76, 0]
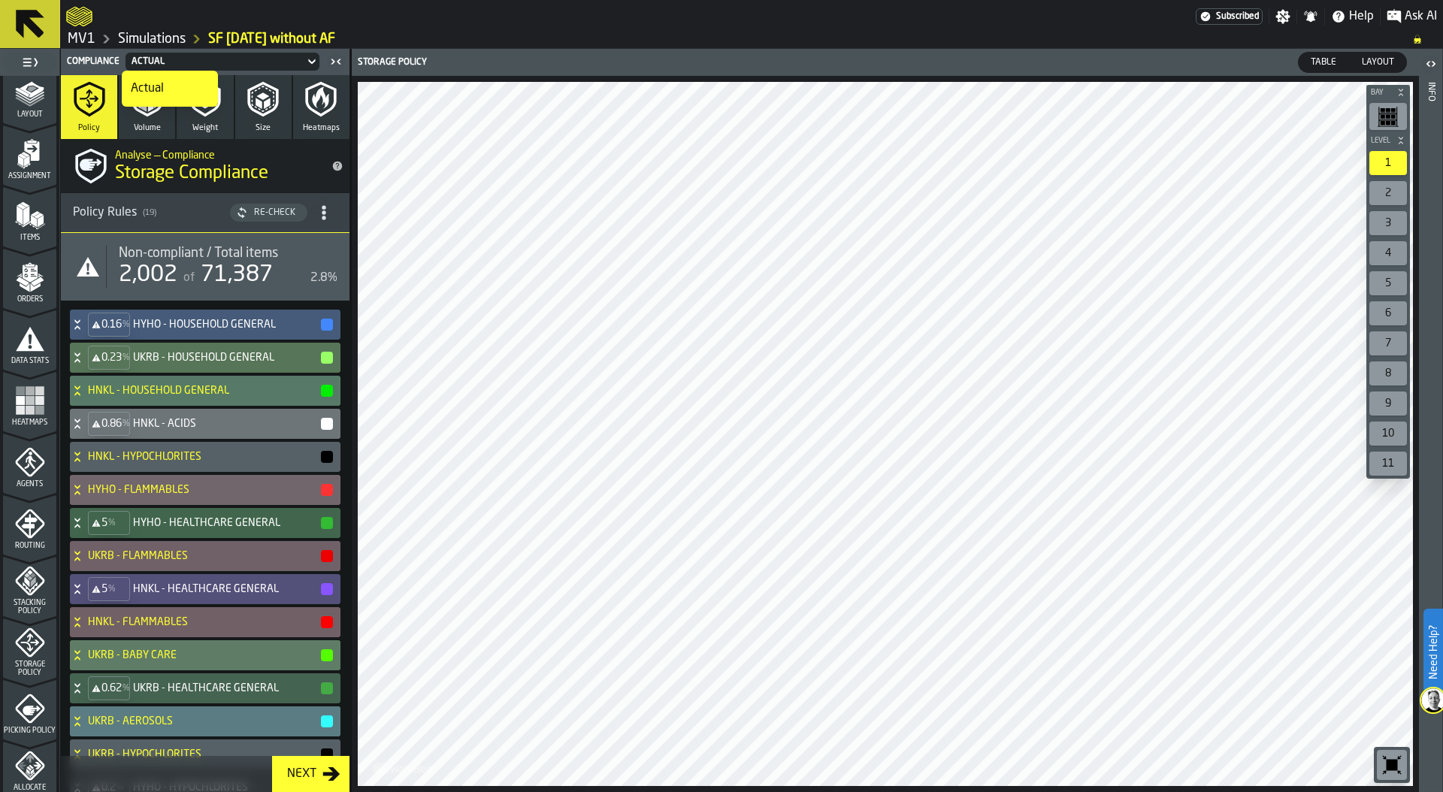
click at [23, 527] on icon "menu Routing" at bounding box center [29, 525] width 16 height 23
click at [19, 600] on span "Stacking Policy" at bounding box center [29, 607] width 53 height 17
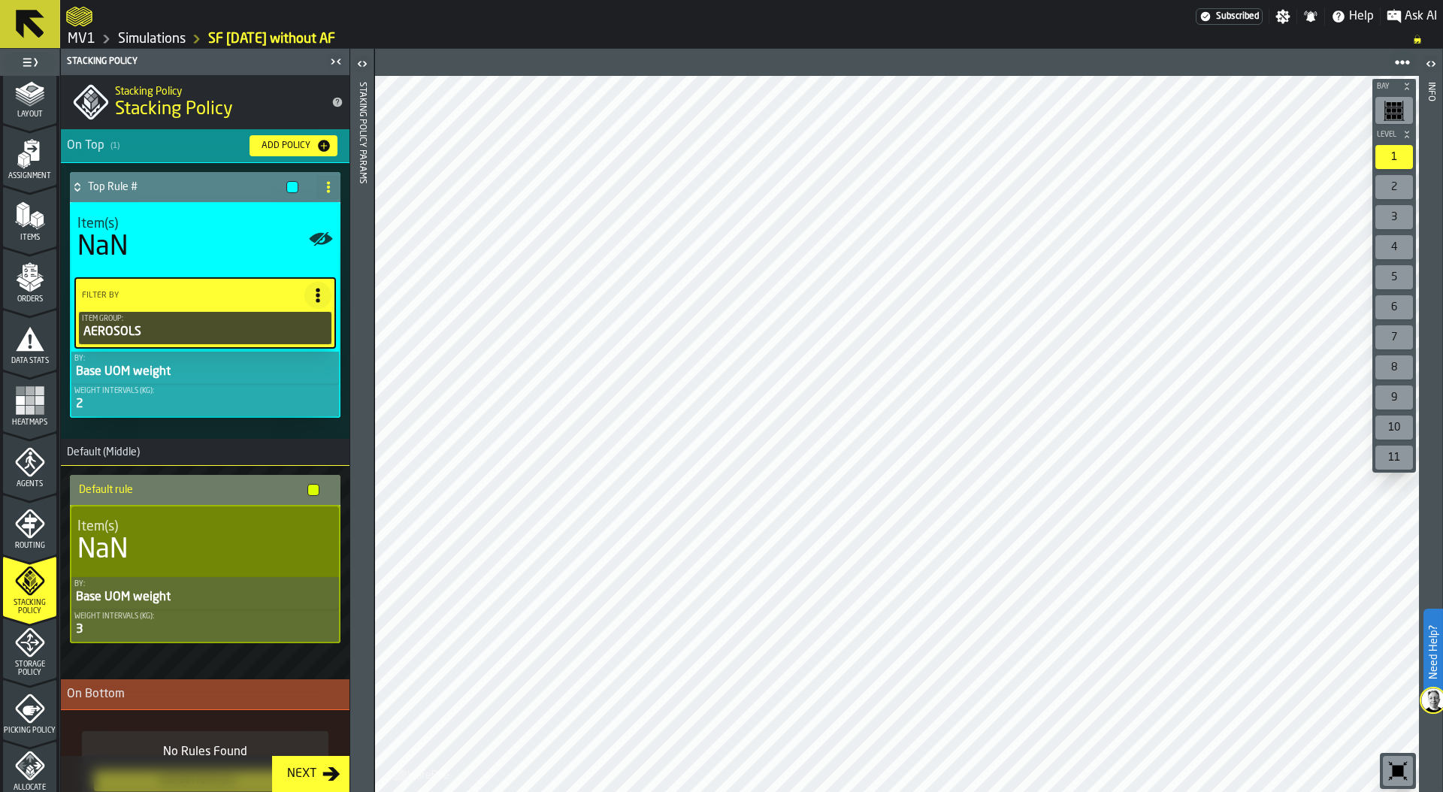
click at [35, 640] on icon "menu Storage Policy" at bounding box center [30, 642] width 30 height 30
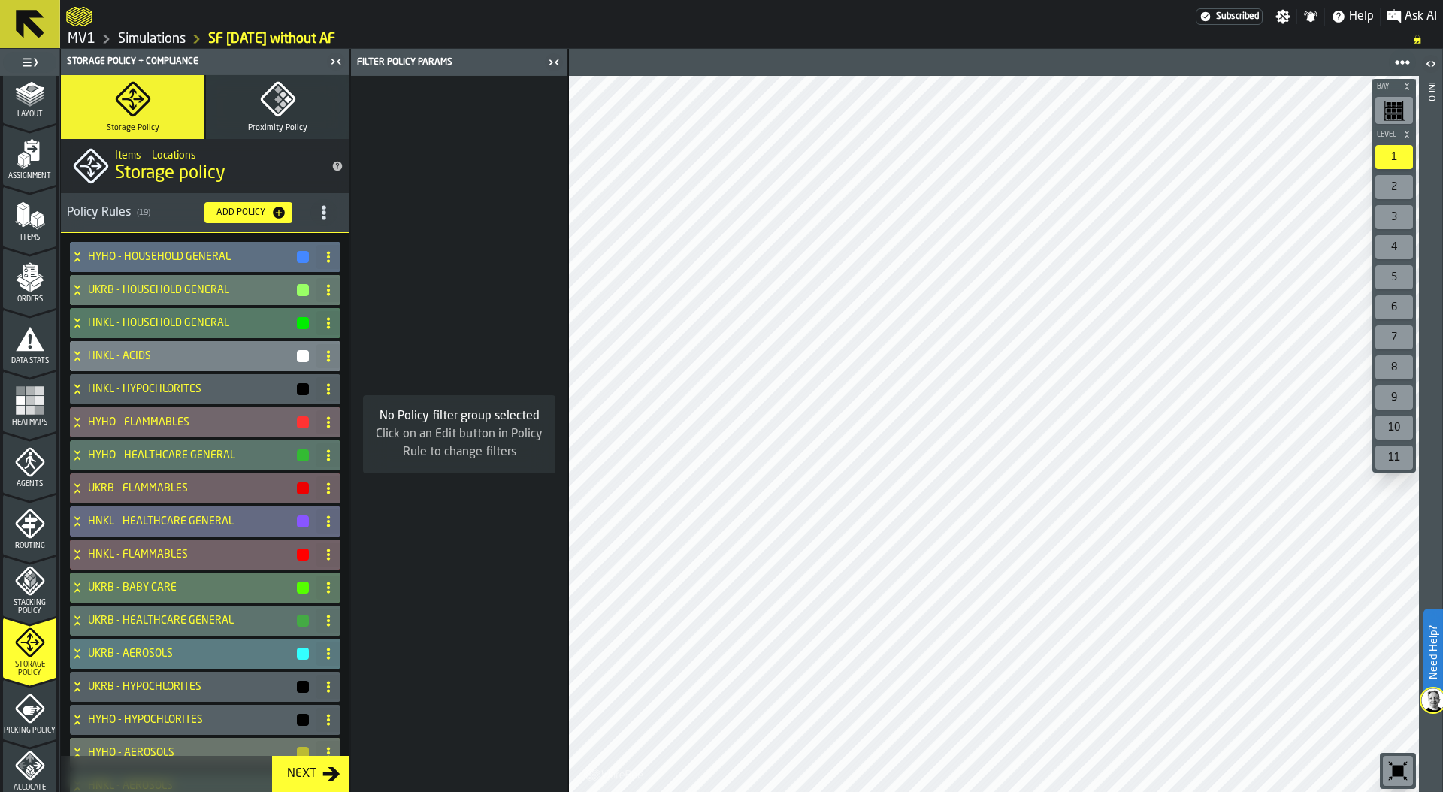
click at [74, 356] on icon at bounding box center [77, 356] width 15 height 12
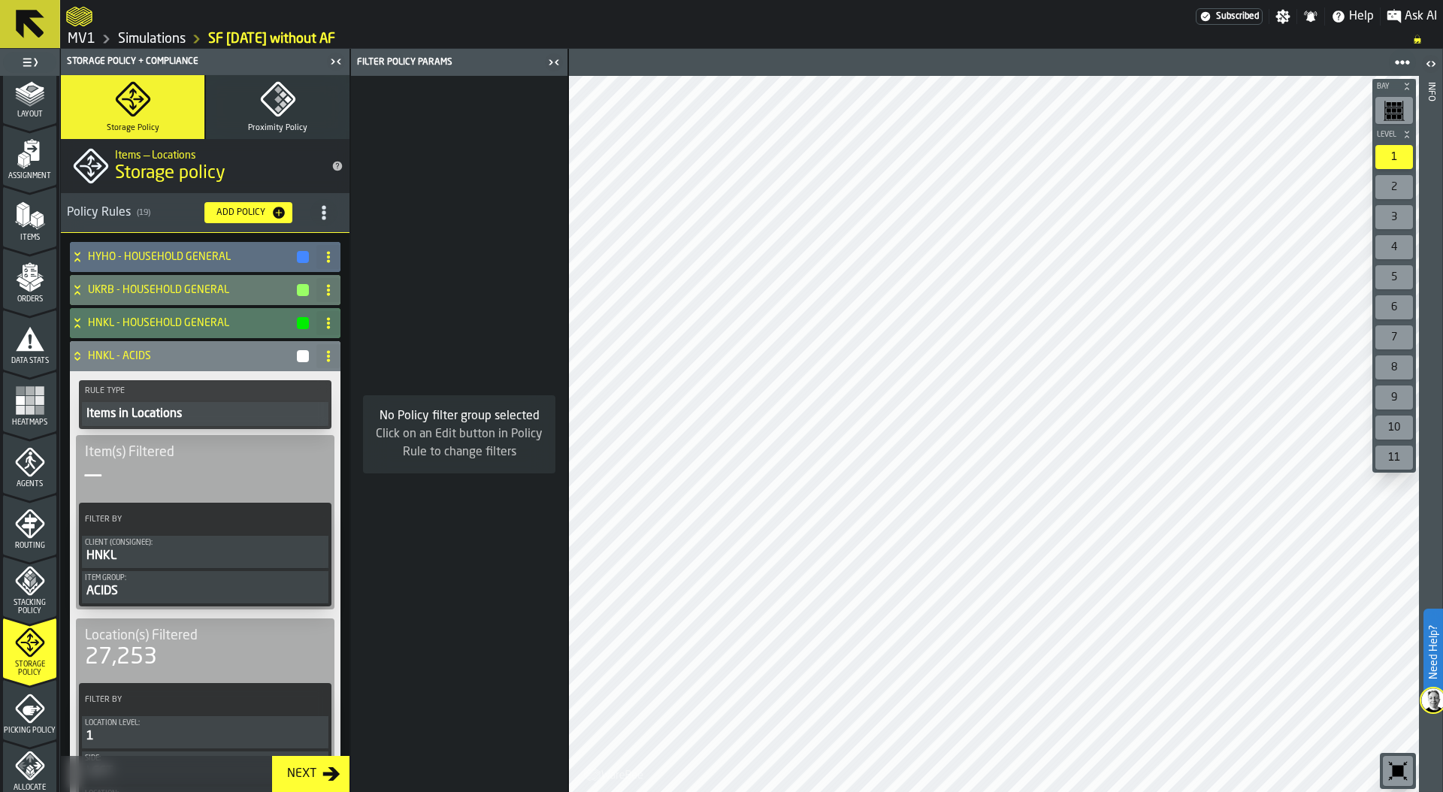
click at [74, 357] on icon at bounding box center [76, 359] width 5 height 4
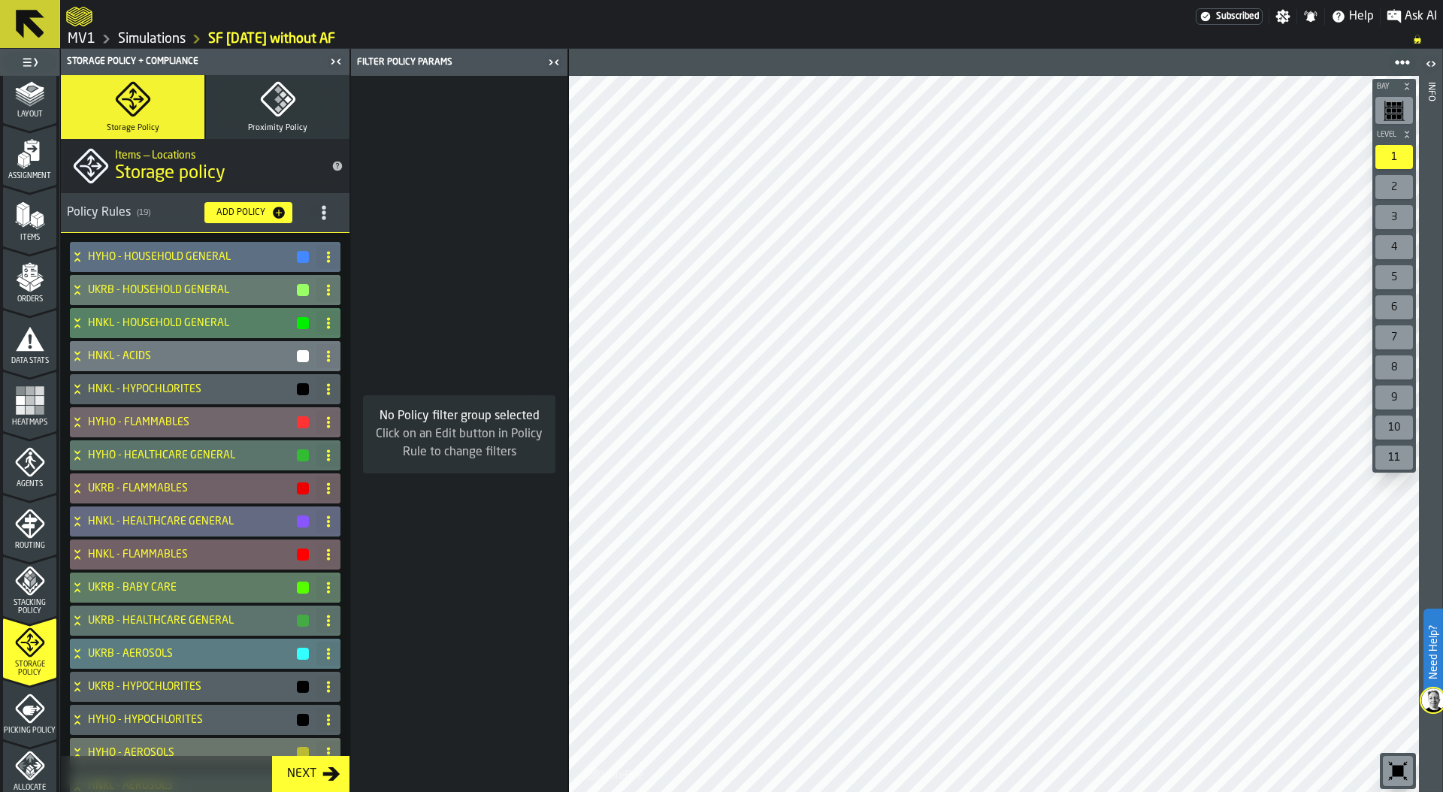
click at [77, 325] on icon at bounding box center [76, 326] width 5 height 4
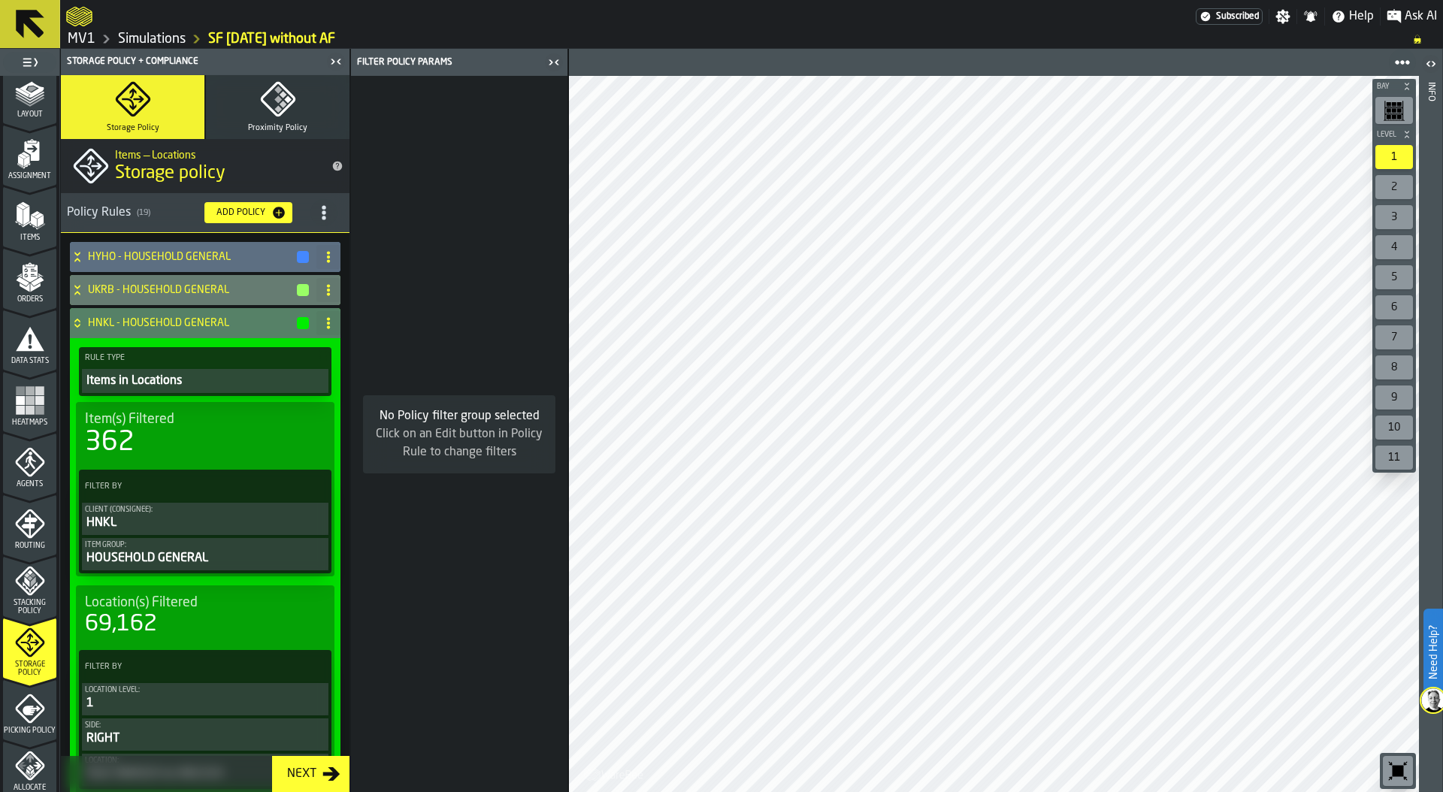
click at [77, 325] on icon at bounding box center [77, 323] width 15 height 12
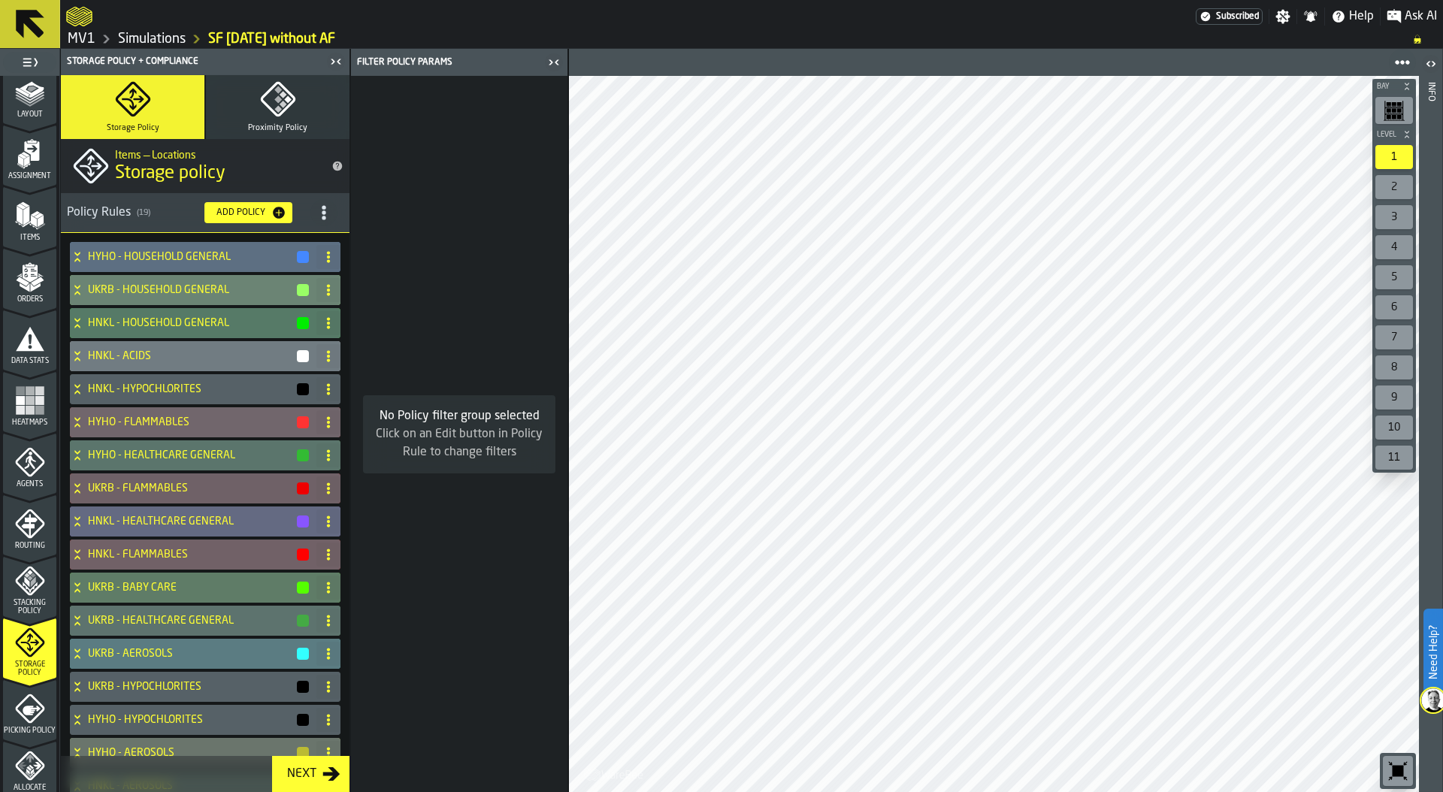
click at [74, 281] on div "UKRB - HOUSEHOLD GENERAL" at bounding box center [190, 290] width 240 height 30
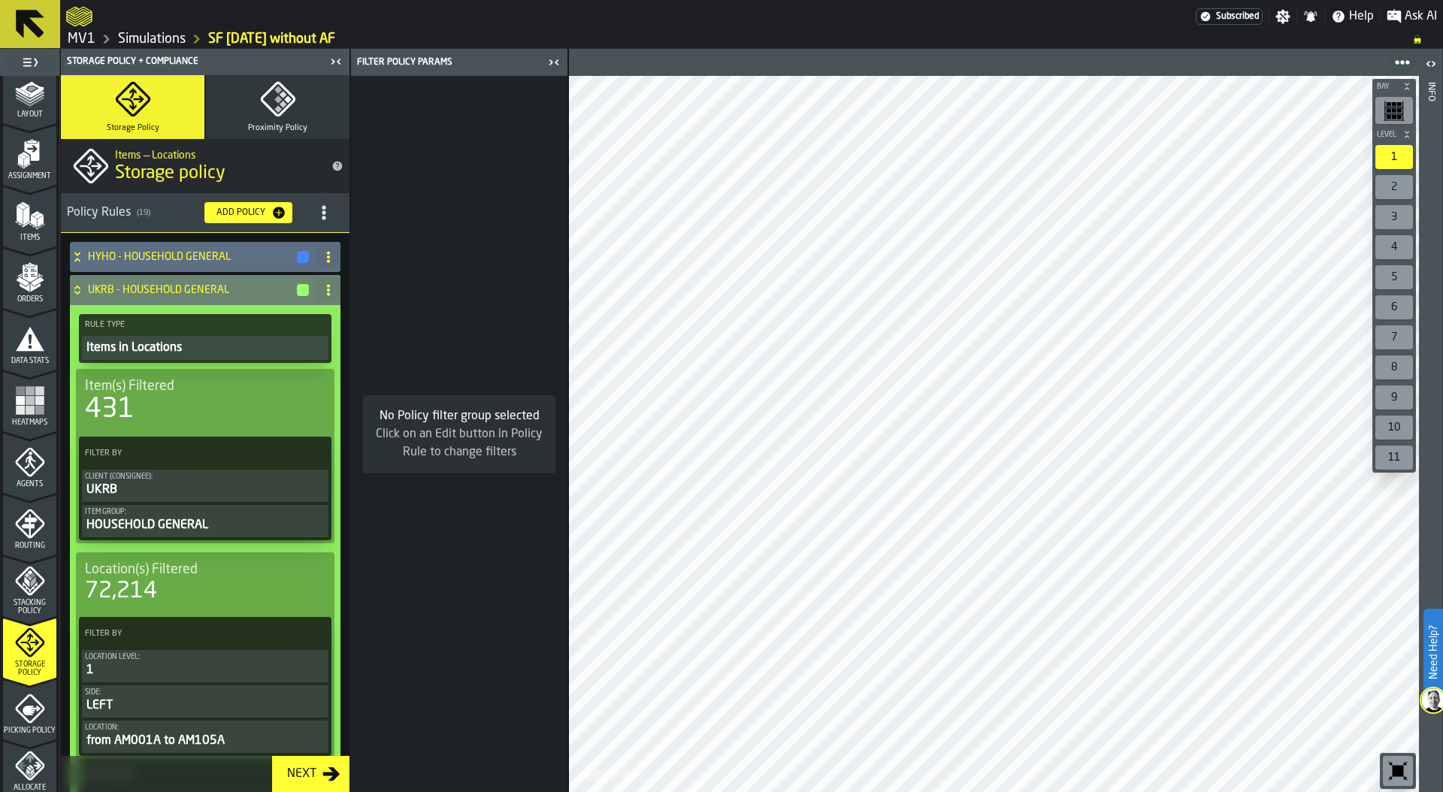
click at [74, 281] on div "UKRB - HOUSEHOLD GENERAL" at bounding box center [190, 290] width 240 height 30
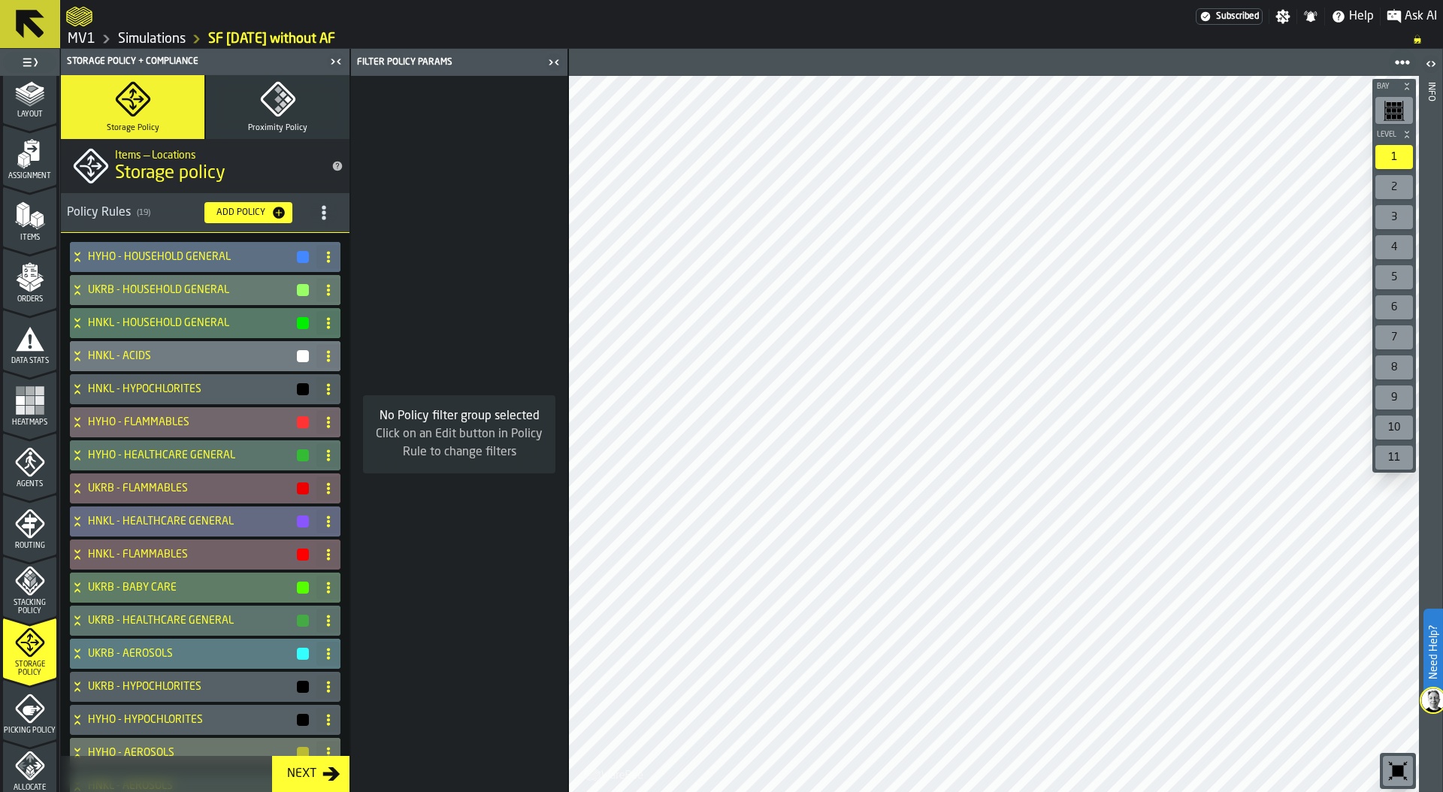
click at [70, 394] on icon at bounding box center [77, 389] width 15 height 12
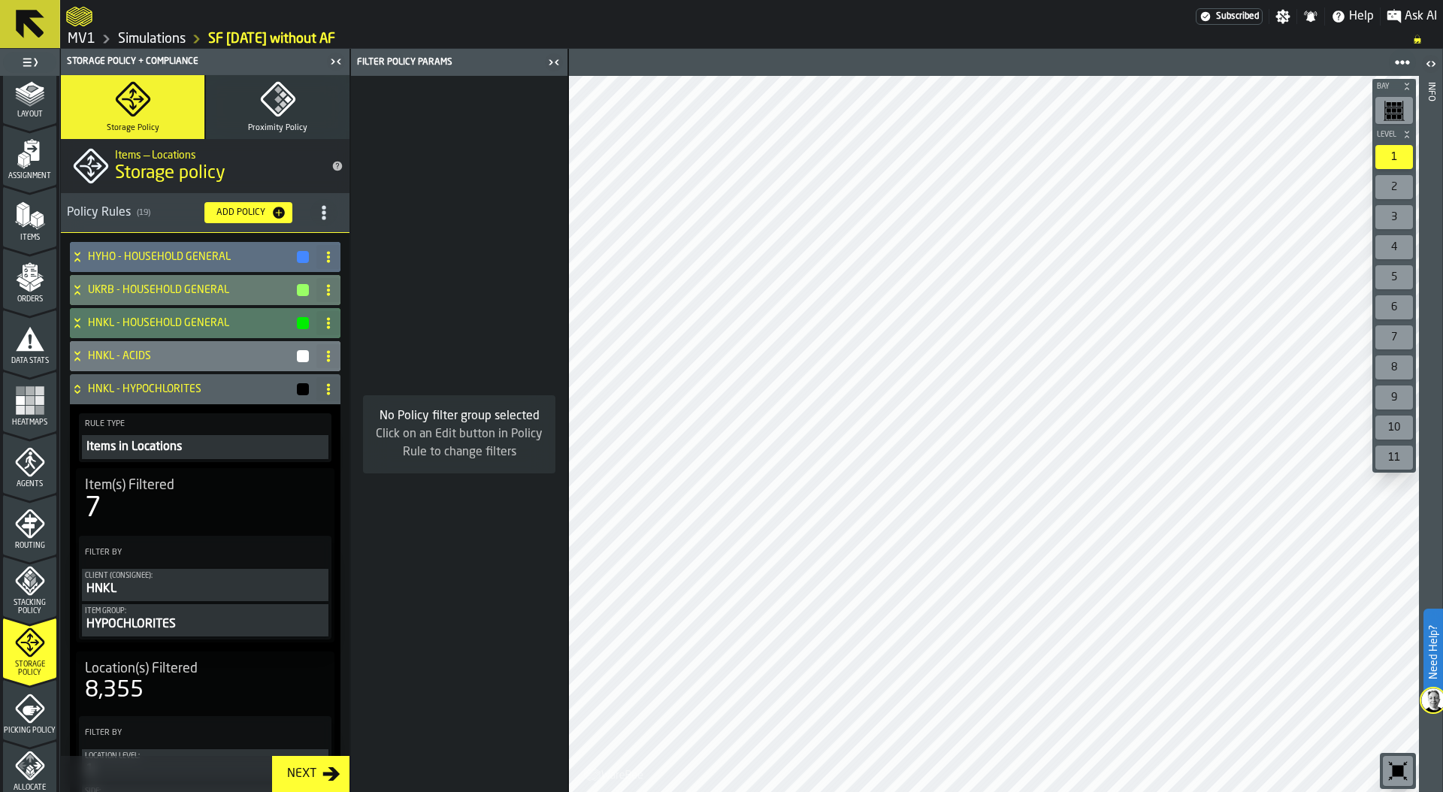
click at [70, 394] on icon at bounding box center [77, 389] width 15 height 12
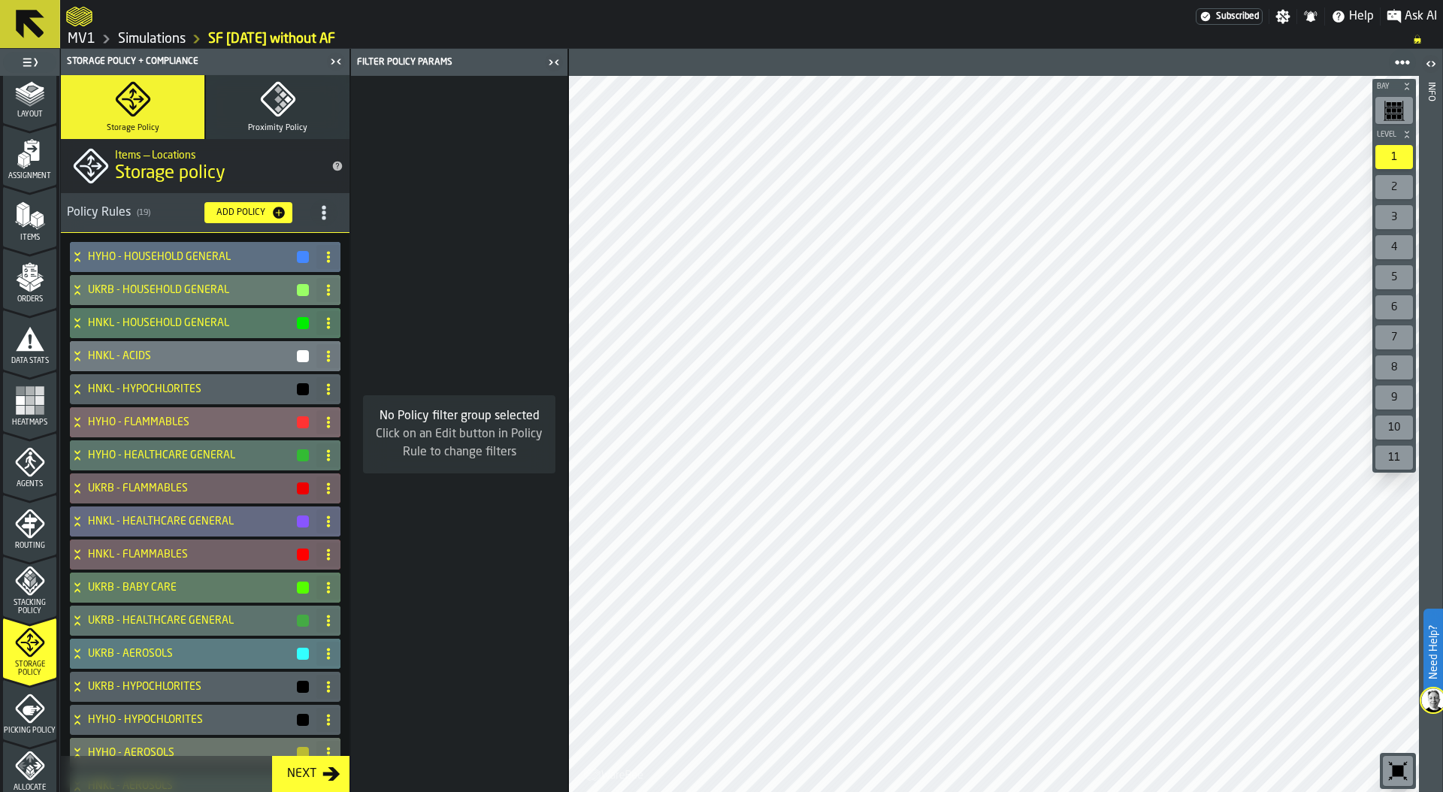
click at [71, 429] on div "HYHO - FLAMMABLES" at bounding box center [190, 422] width 240 height 30
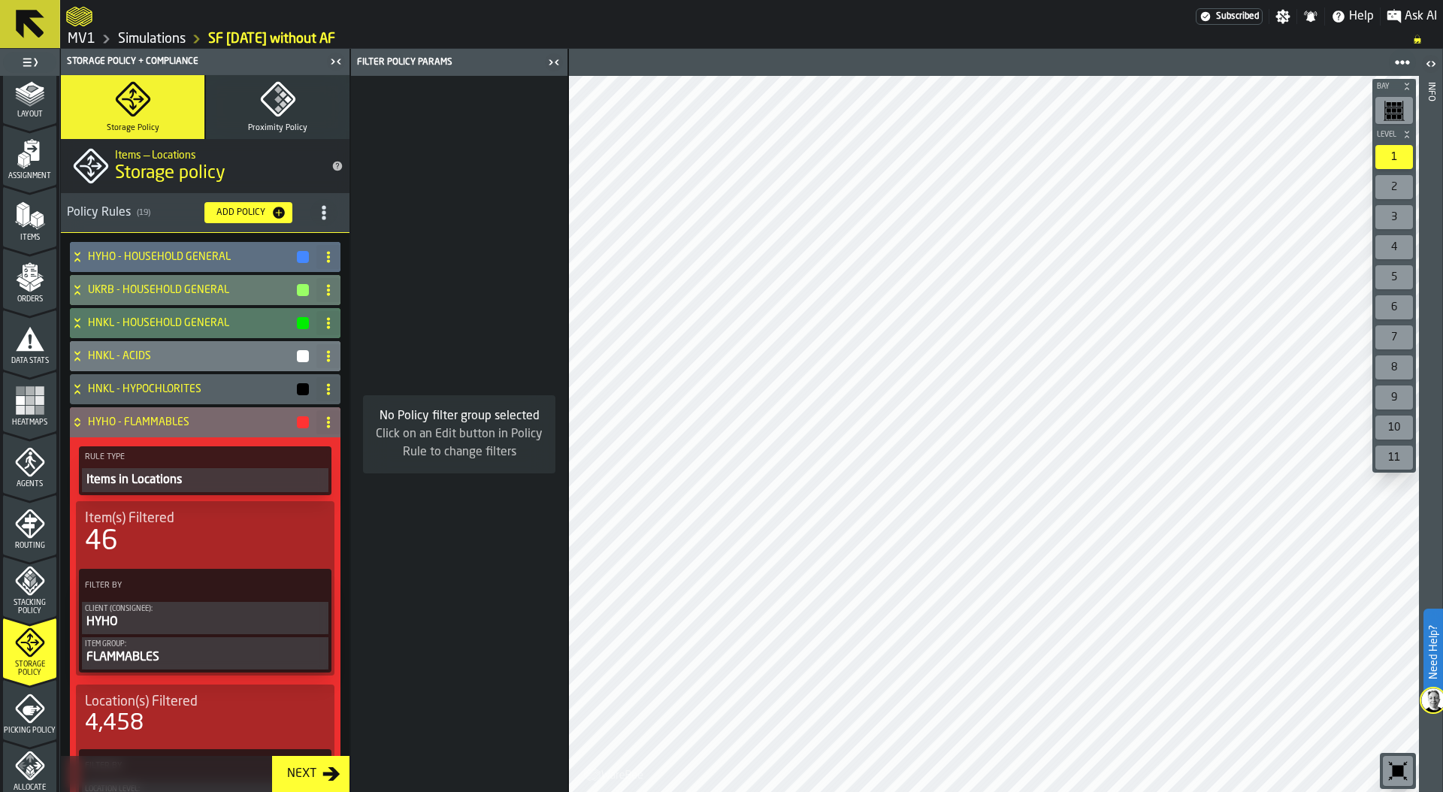
click at [71, 429] on div "HYHO - FLAMMABLES" at bounding box center [190, 422] width 240 height 30
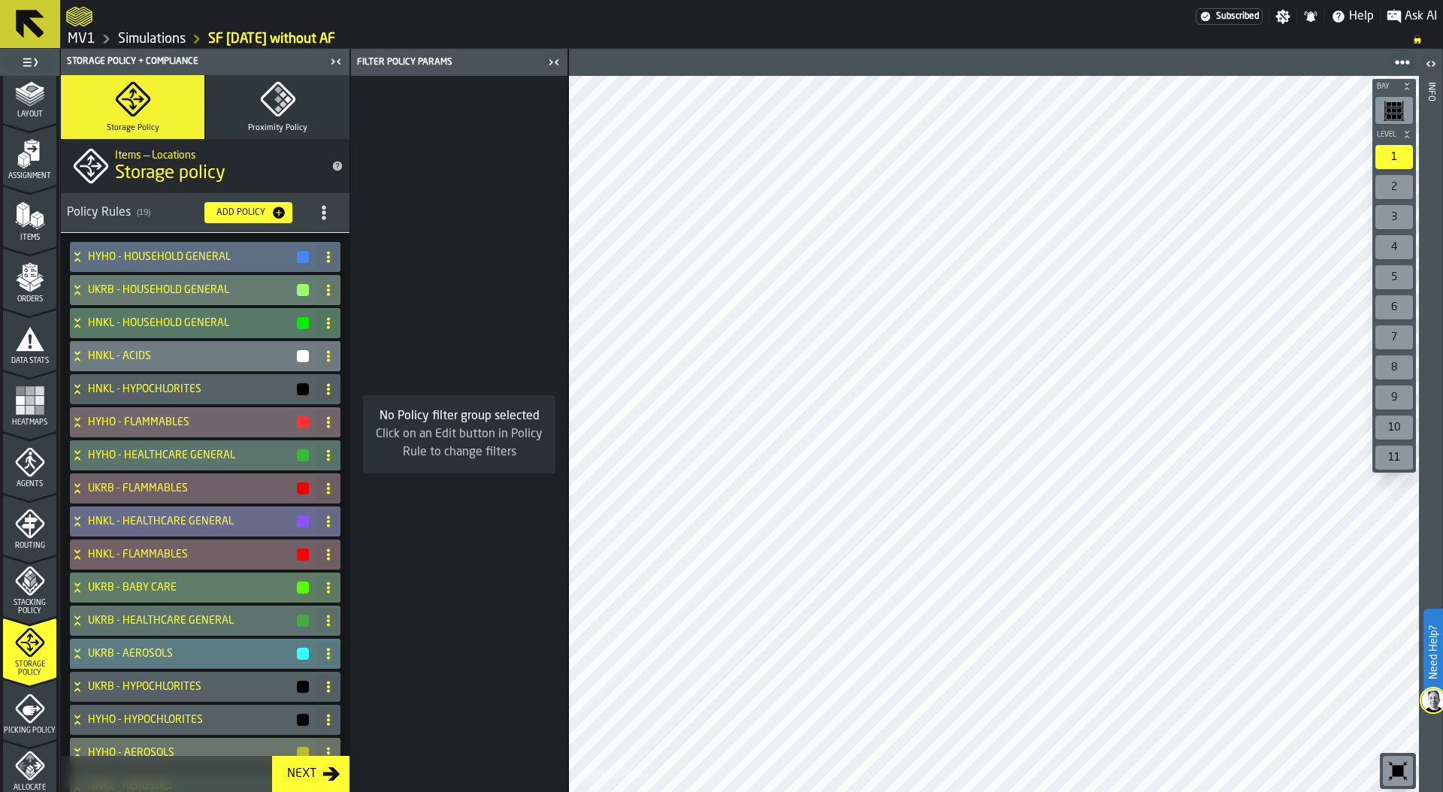
click at [73, 523] on icon at bounding box center [77, 521] width 15 height 12
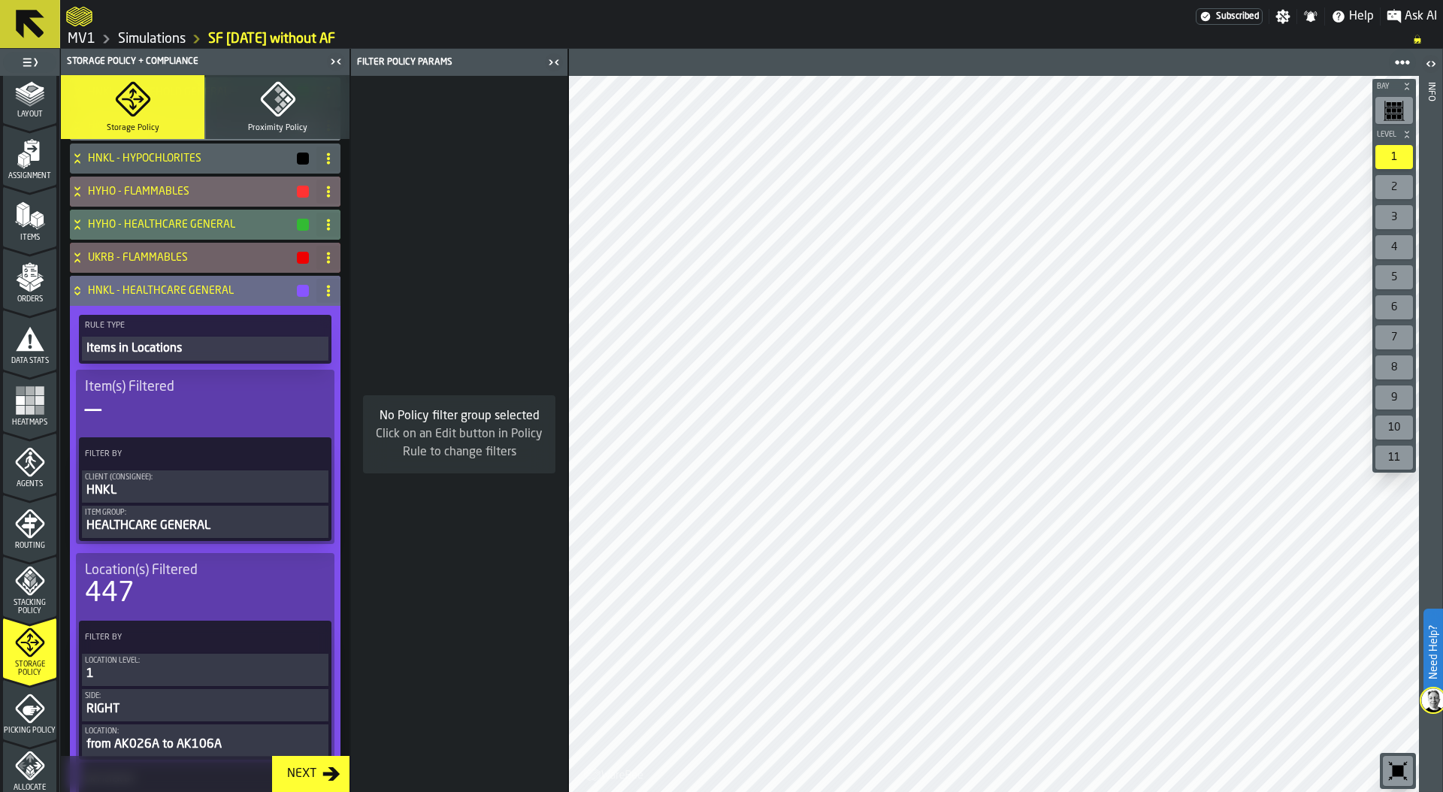
scroll to position [238, 0]
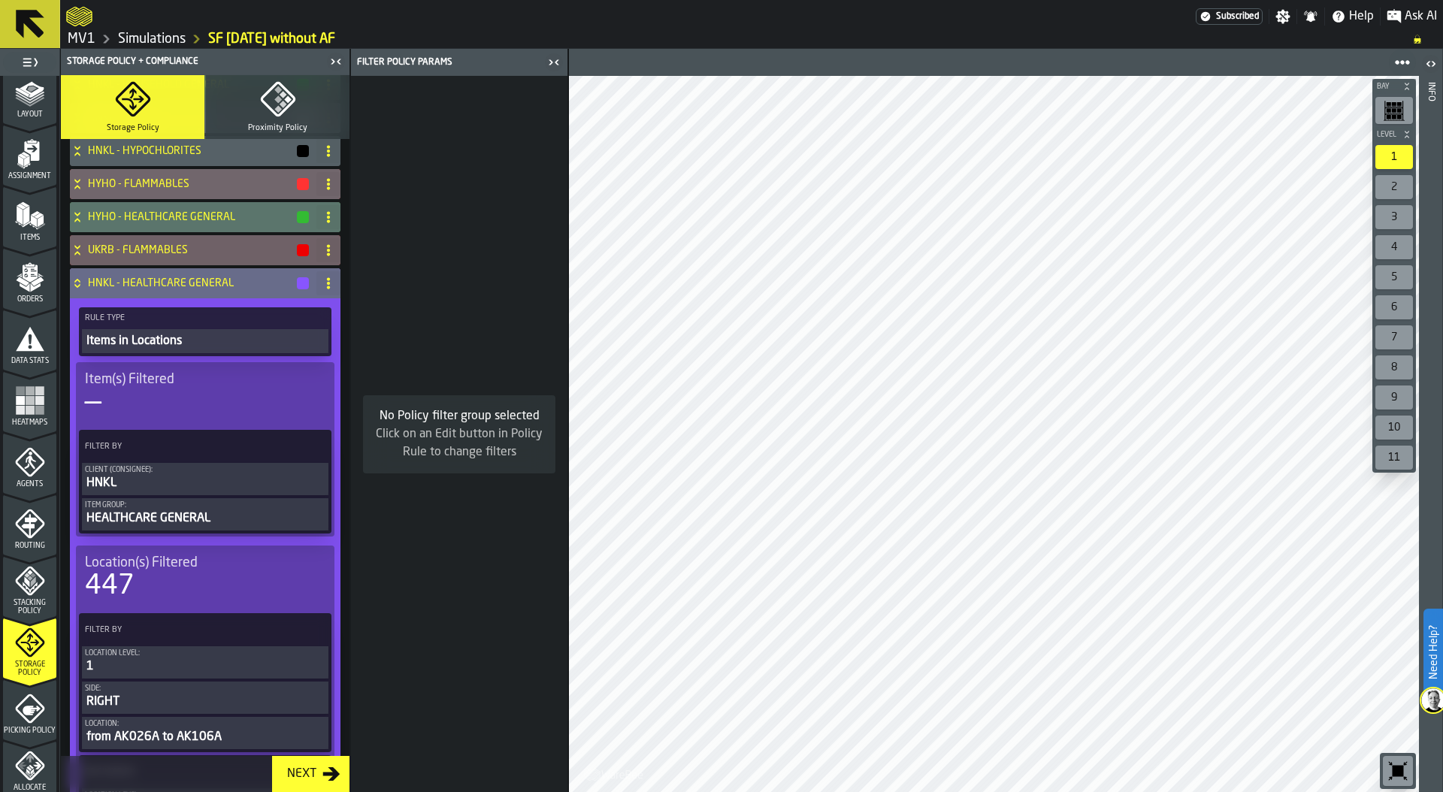
click at [70, 276] on div "HNKL - HEALTHCARE GENERAL" at bounding box center [190, 283] width 240 height 30
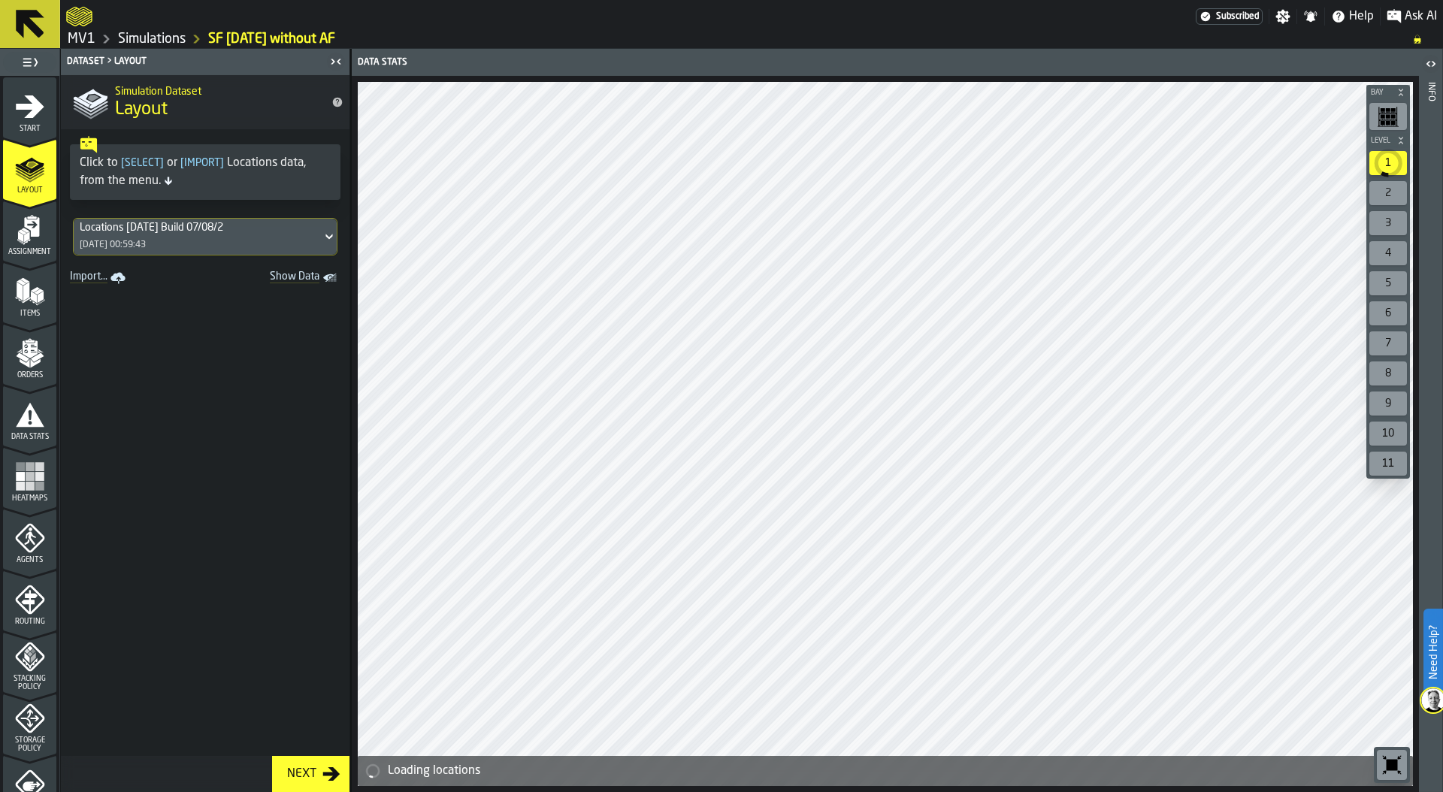
click at [160, 31] on link "Simulations" at bounding box center [152, 39] width 68 height 17
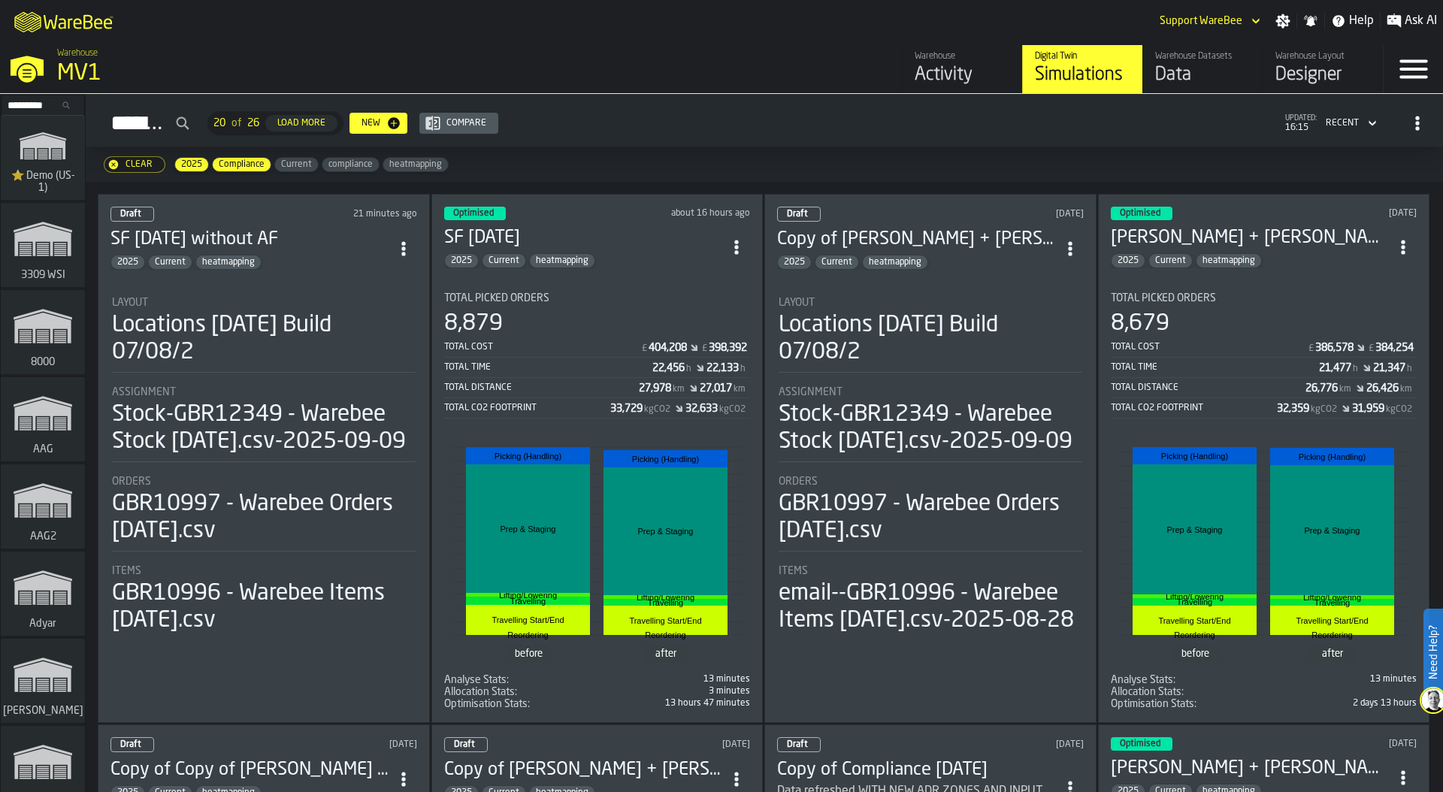
click at [600, 310] on div "8,879" at bounding box center [597, 323] width 307 height 27
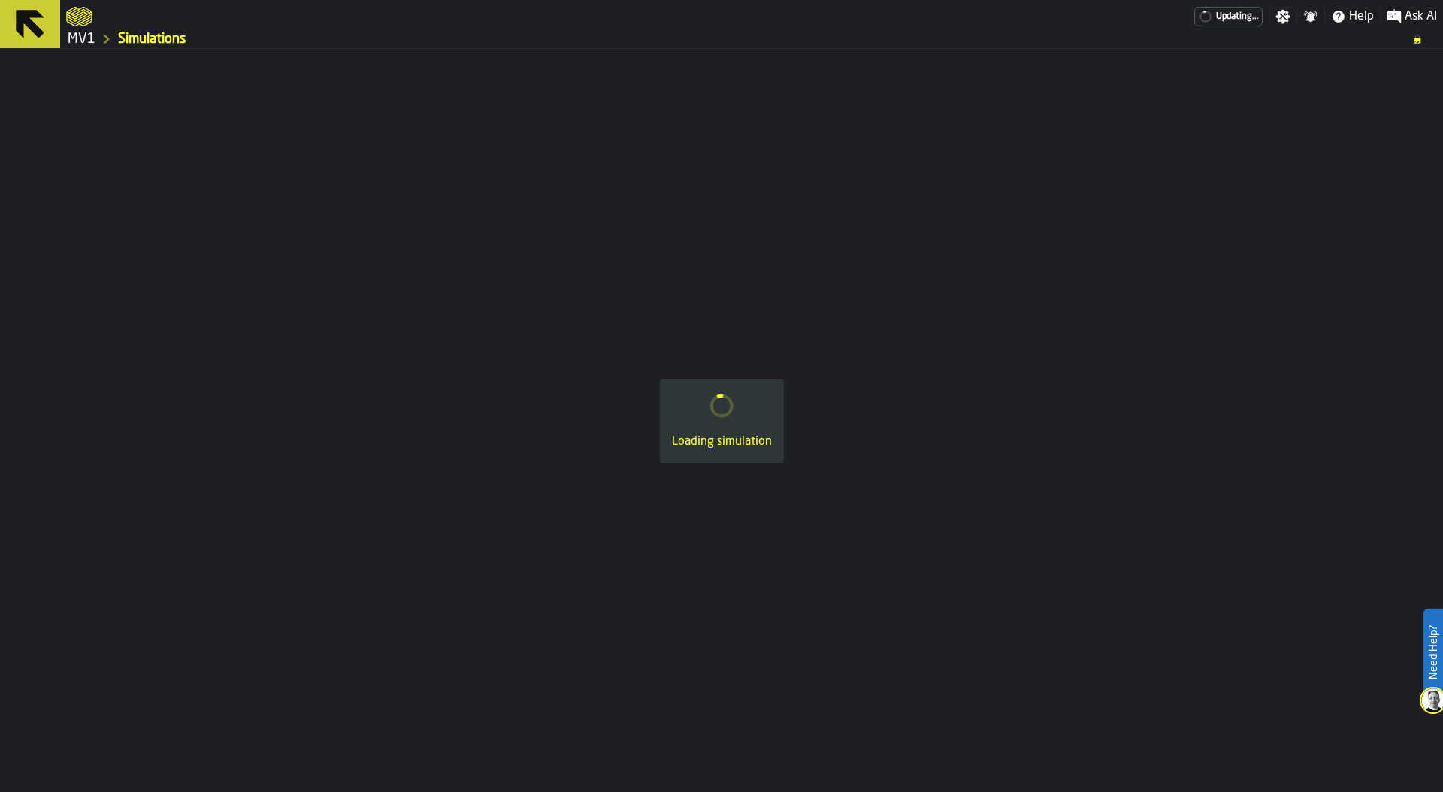
click at [600, 310] on div "Loading simulation" at bounding box center [721, 420] width 1443 height 743
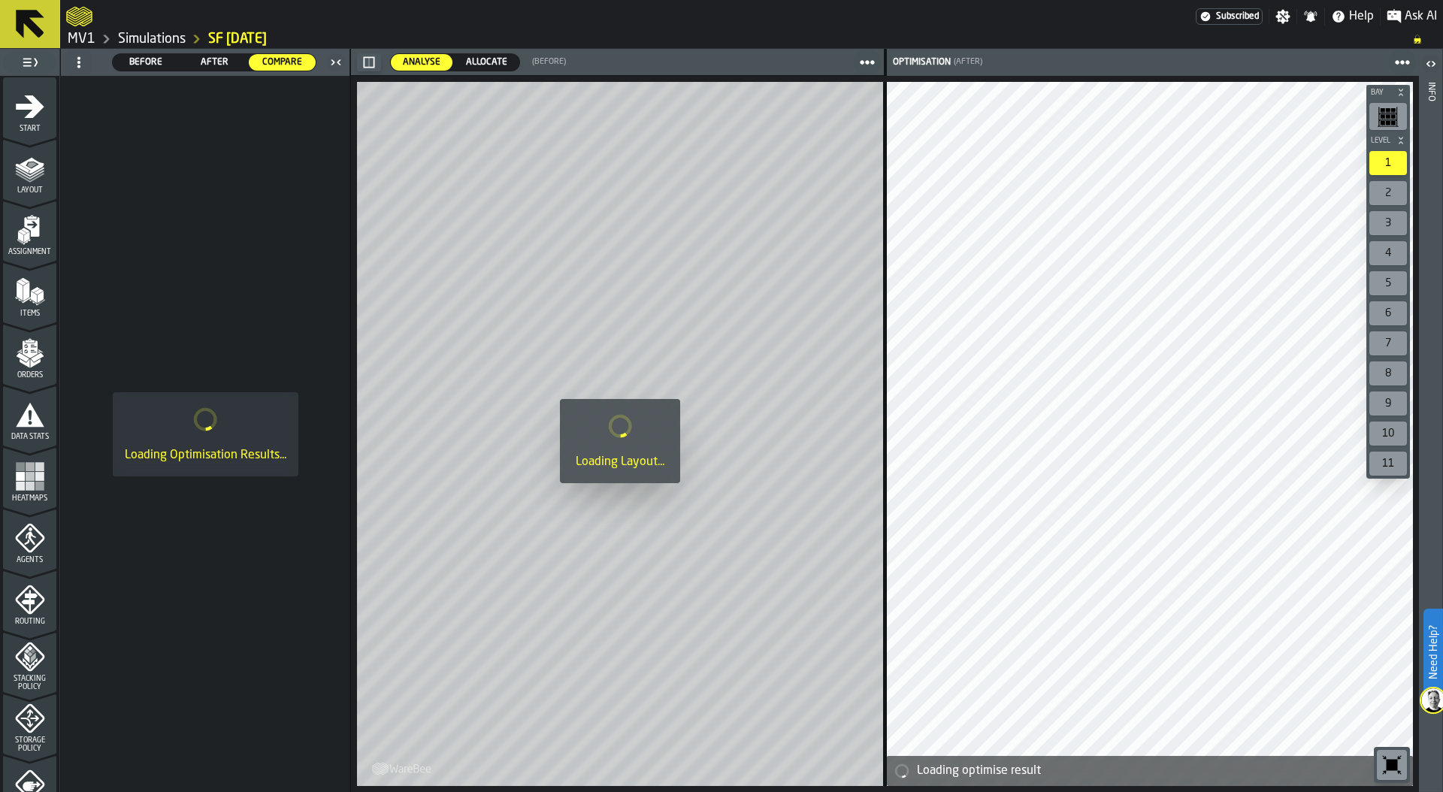
scroll to position [332, 0]
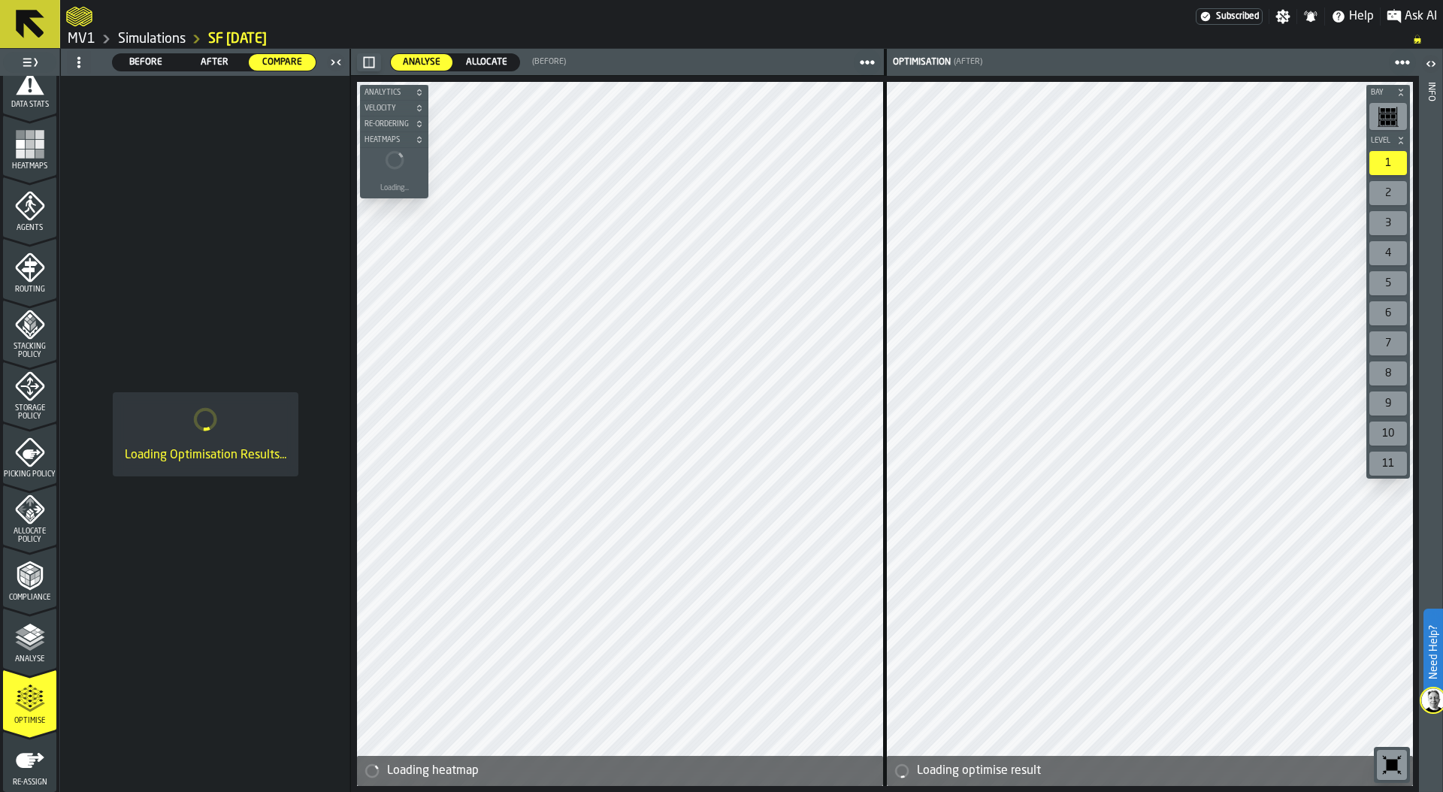
click at [30, 570] on polyline "menu Compliance" at bounding box center [34, 568] width 9 height 5
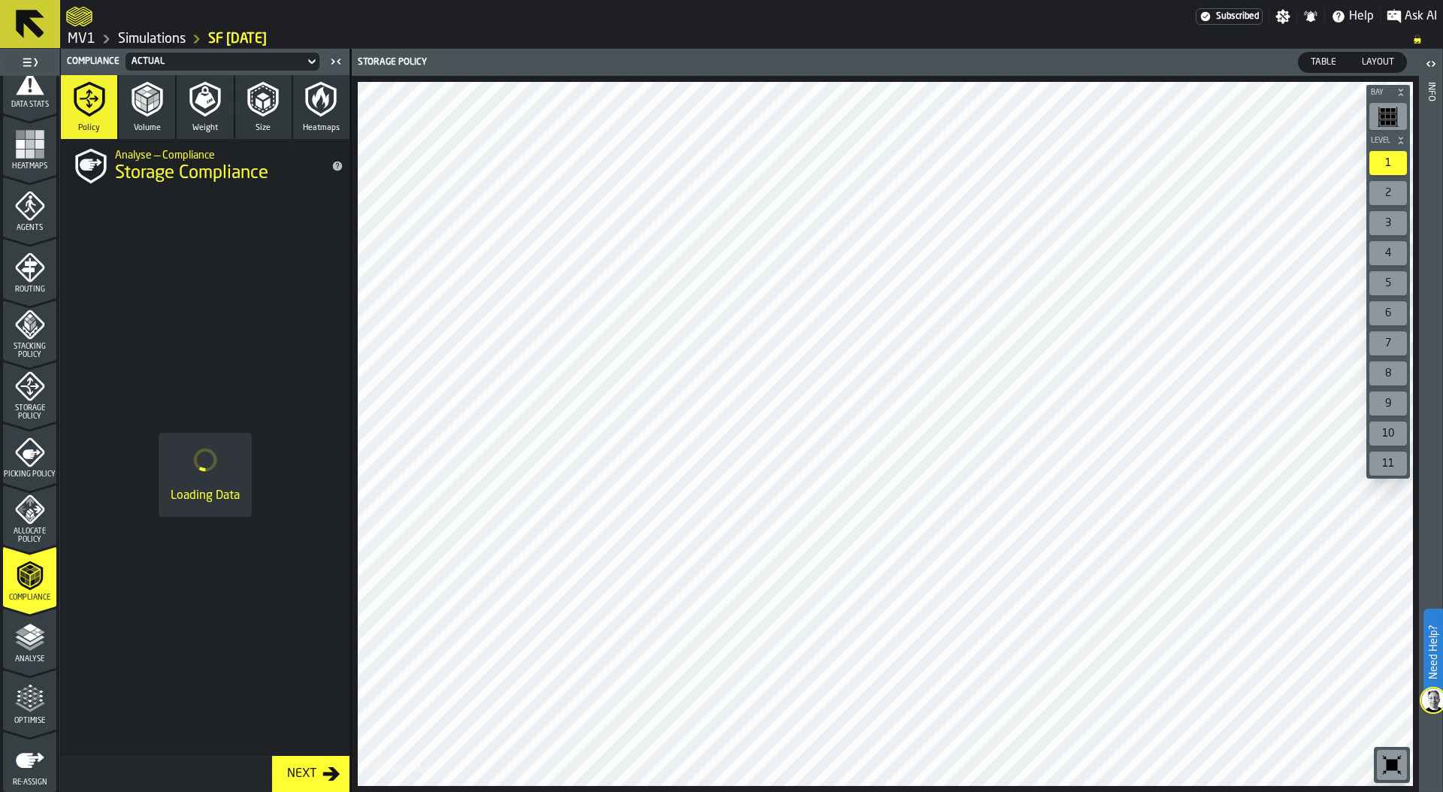
click at [183, 59] on div "Actual" at bounding box center [214, 61] width 167 height 11
click at [168, 128] on div "Allocation" at bounding box center [170, 125] width 78 height 18
click at [21, 526] on div "Allocate Policy" at bounding box center [29, 519] width 53 height 50
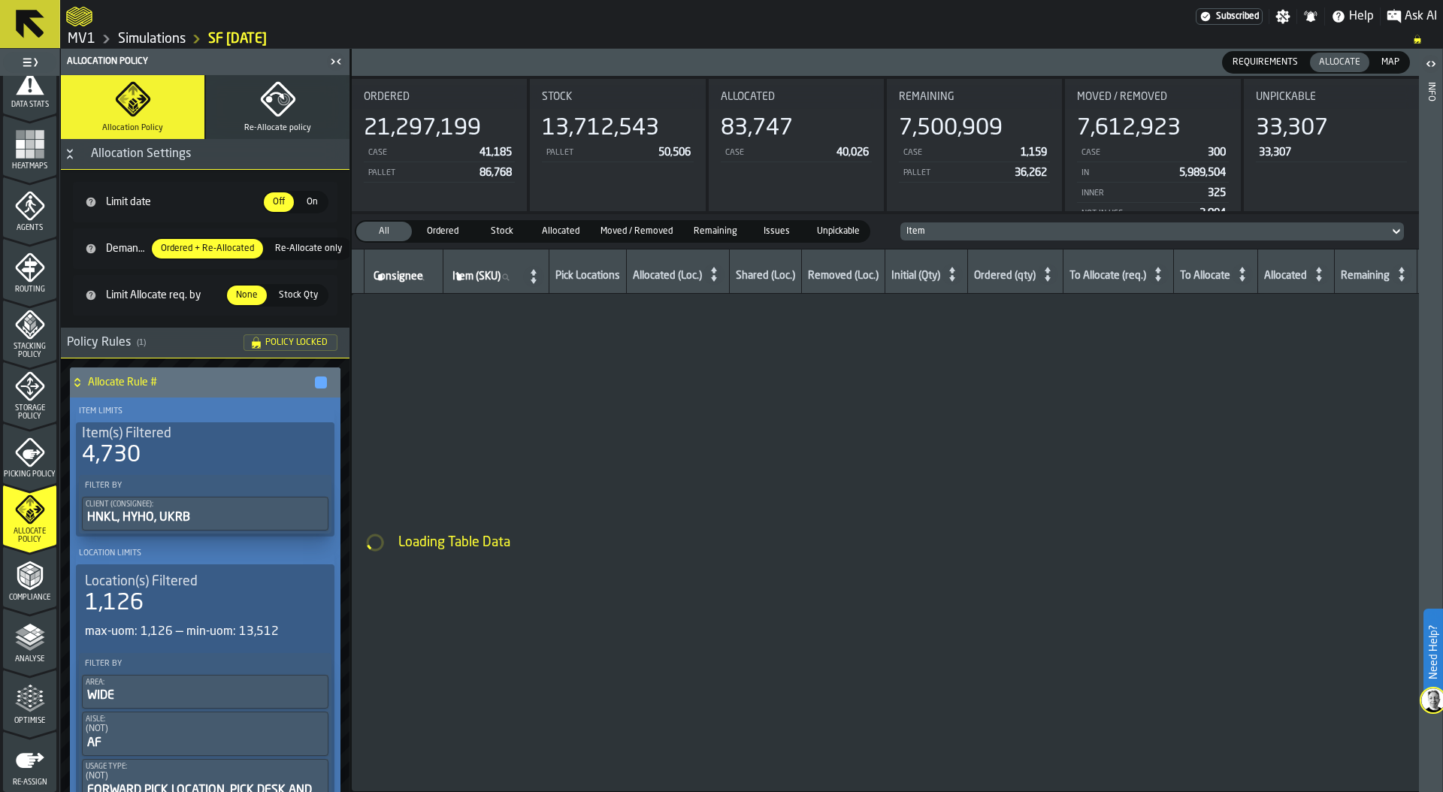
click at [23, 349] on span "Stacking Policy" at bounding box center [29, 351] width 53 height 17
